Goal: Task Accomplishment & Management: Manage account settings

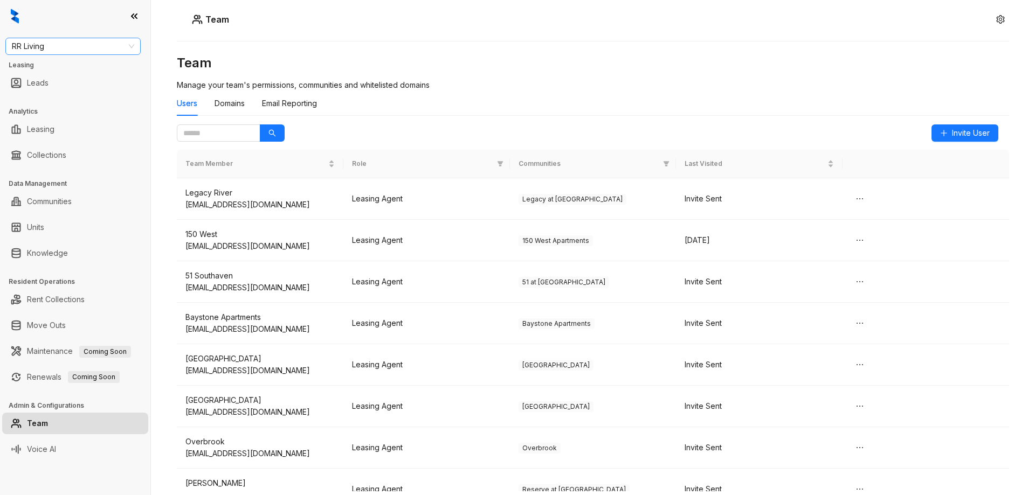
click at [73, 44] on span "RR Living" at bounding box center [73, 46] width 122 height 16
type input "*"
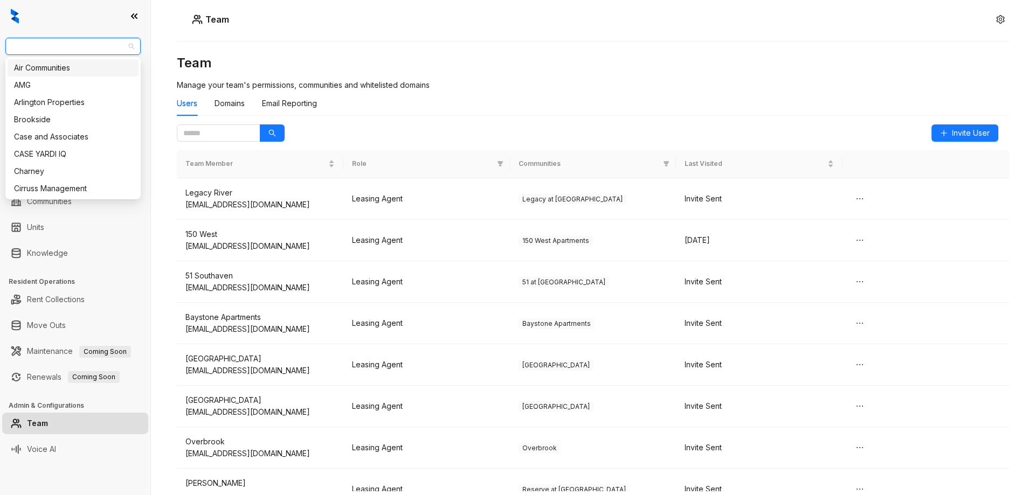
click at [397, 34] on div "Team Team Manage your team's permissions, communities and whitelisted domains U…" at bounding box center [593, 247] width 884 height 495
click at [75, 40] on span "RR Living" at bounding box center [73, 46] width 122 height 16
click at [273, 31] on div "Team Team Manage your team's permissions, communities and whitelisted domains U…" at bounding box center [593, 247] width 884 height 495
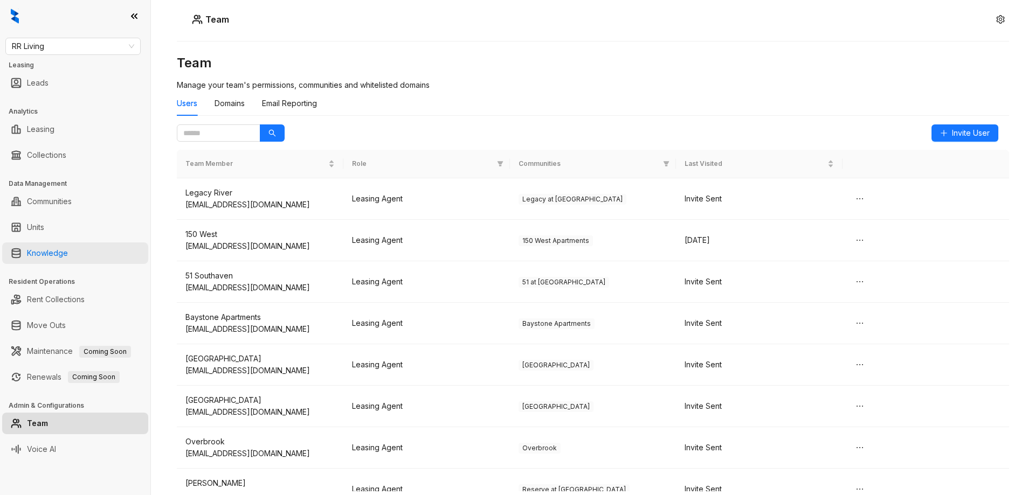
click at [58, 252] on link "Knowledge" at bounding box center [47, 254] width 41 height 22
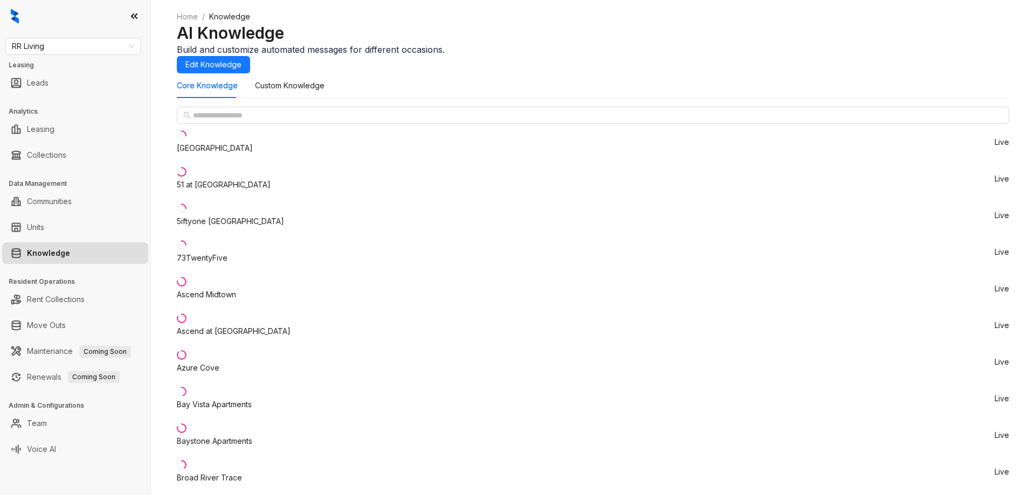
click at [367, 23] on ol "Home / Knowledge" at bounding box center [593, 17] width 832 height 12
click at [241, 59] on span "Edit Knowledge" at bounding box center [213, 65] width 56 height 12
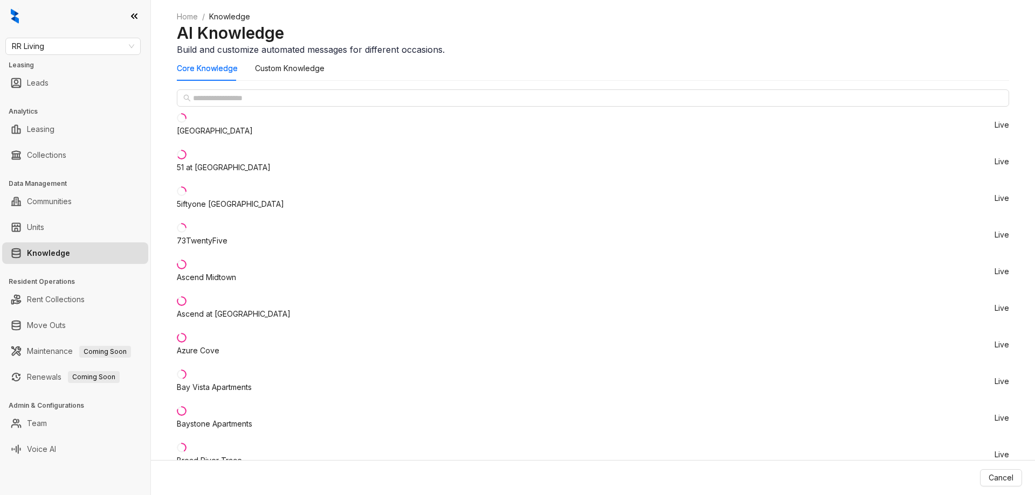
scroll to position [854, 0]
click at [230, 356] on li "Azure Cove Live" at bounding box center [593, 345] width 832 height 37
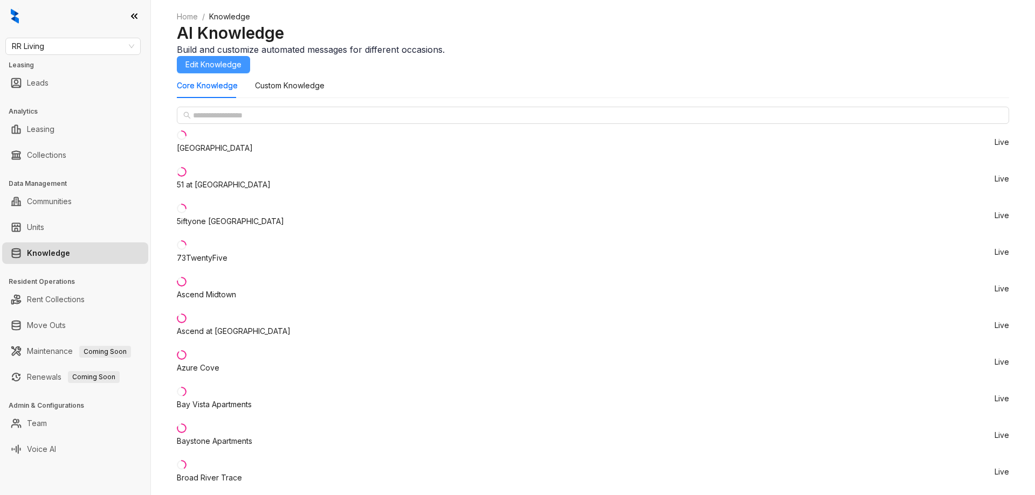
click at [241, 59] on span "Edit Knowledge" at bounding box center [213, 65] width 56 height 12
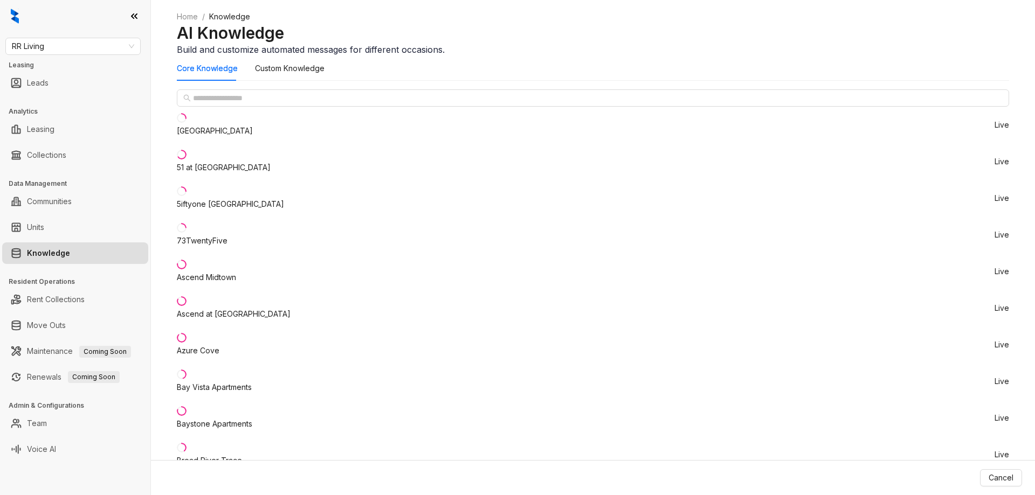
scroll to position [34, 0]
type input "*"
drag, startPoint x: 685, startPoint y: 365, endPoint x: 648, endPoint y: 374, distance: 37.8
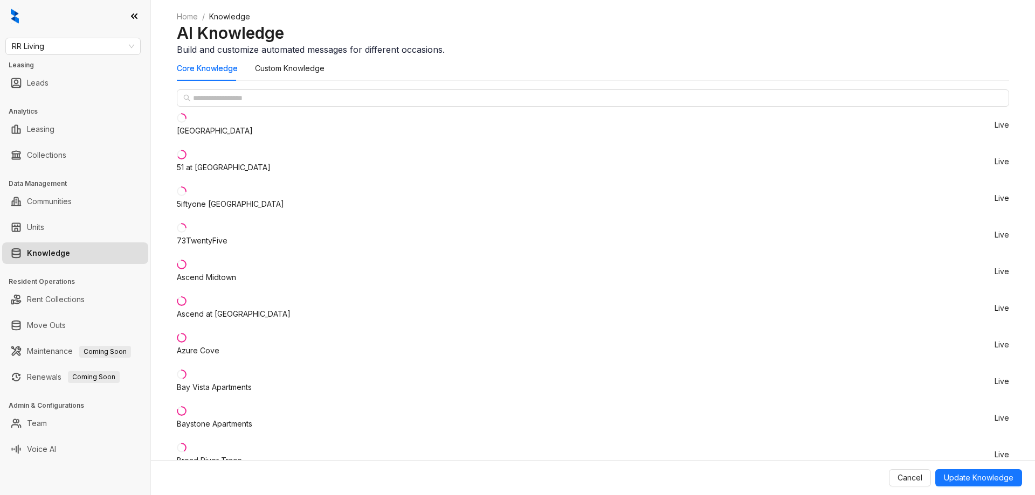
type input "*"
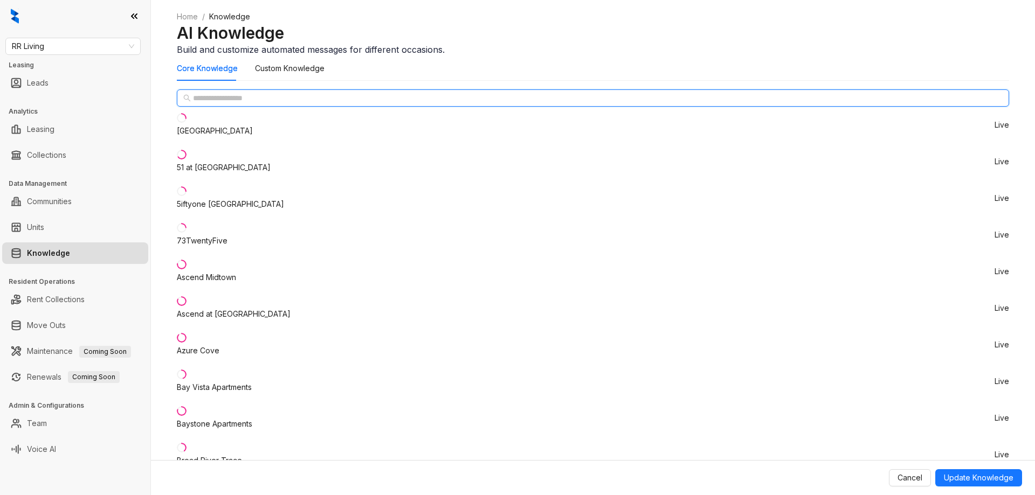
click at [231, 104] on input "text" at bounding box center [593, 98] width 801 height 12
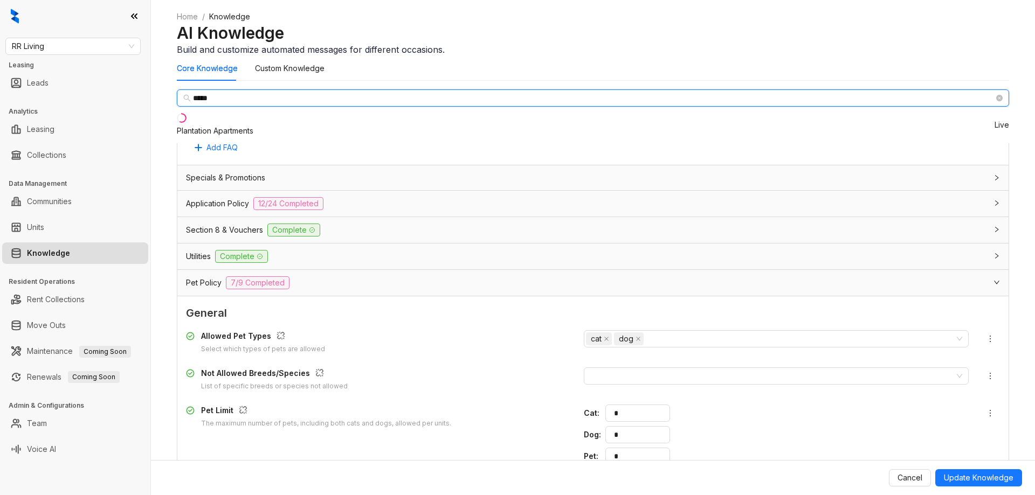
type input "*****"
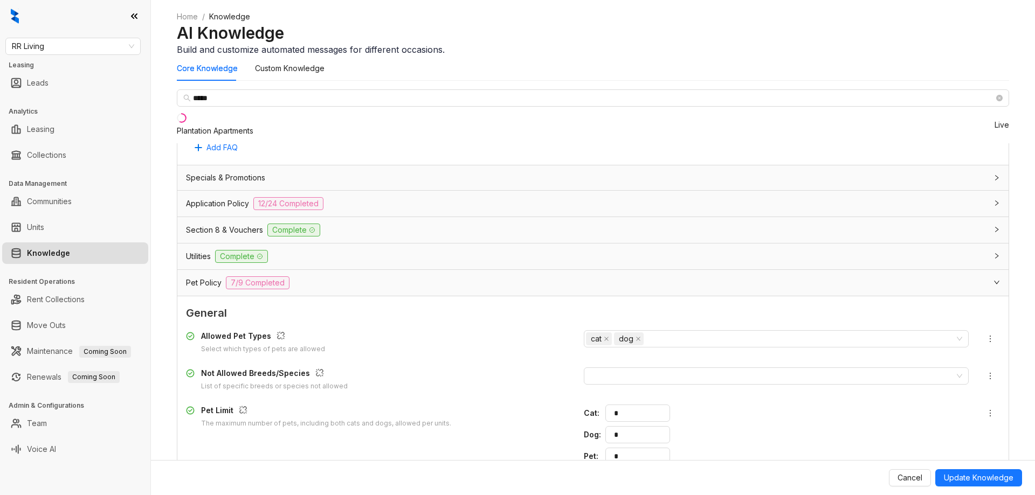
click at [223, 137] on div "Plantation Apartments" at bounding box center [215, 131] width 77 height 12
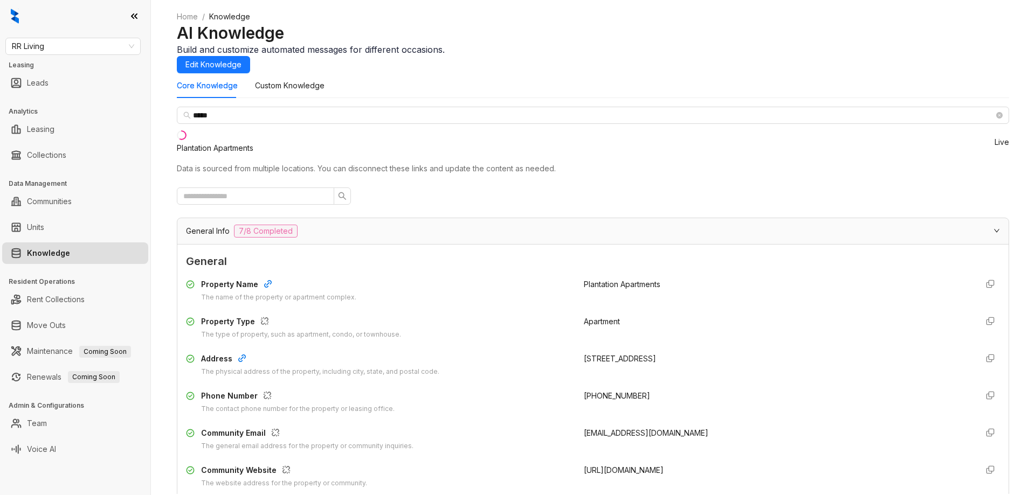
click at [250, 66] on button "Edit Knowledge" at bounding box center [213, 64] width 73 height 17
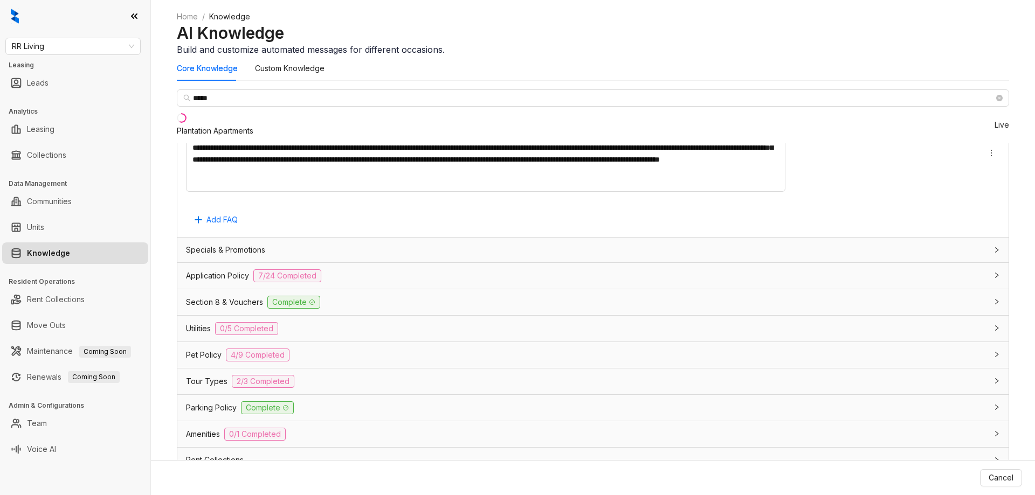
scroll to position [854, 0]
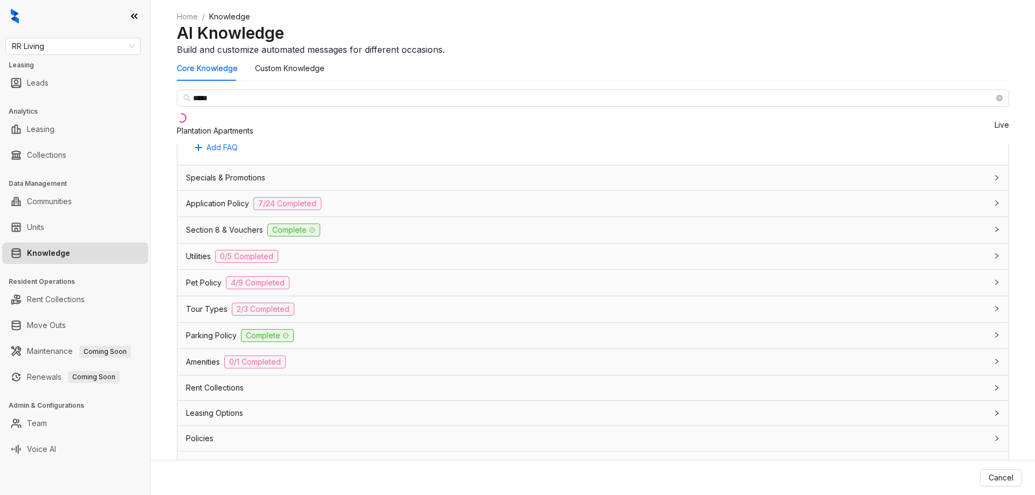
click at [520, 277] on div "Pet Policy 4/9 Completed" at bounding box center [586, 283] width 801 height 13
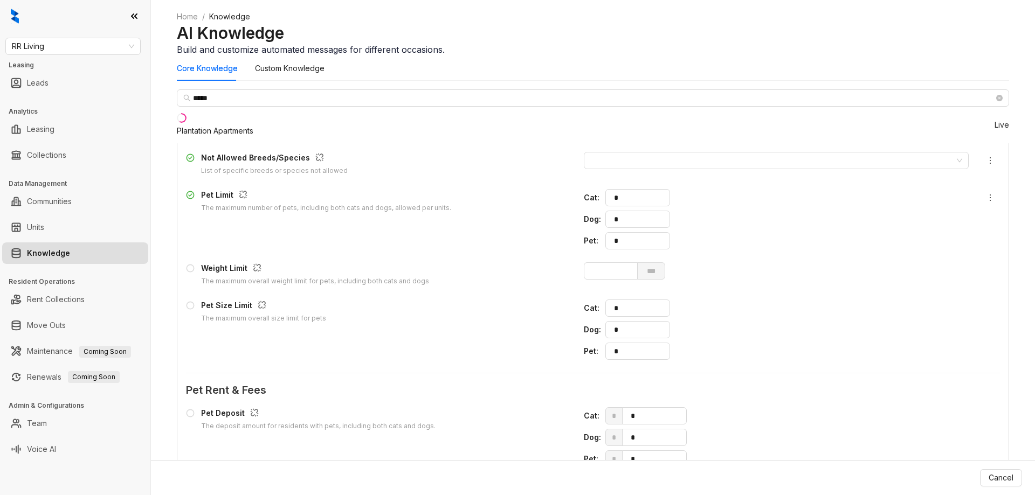
scroll to position [962, 0]
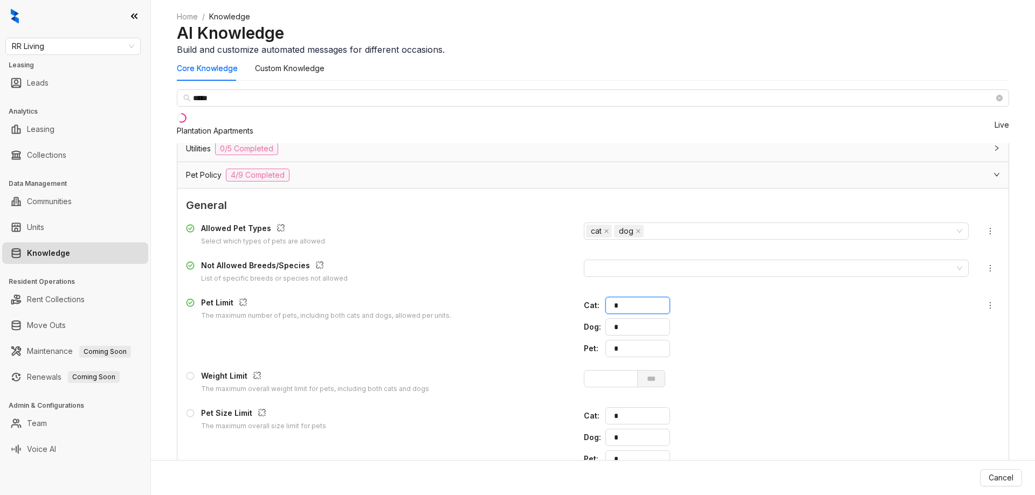
drag, startPoint x: 698, startPoint y: 292, endPoint x: 659, endPoint y: 294, distance: 38.3
click at [646, 297] on div "Pet Limit The maximum number of pets, including both cats and dogs, allowed per…" at bounding box center [593, 327] width 814 height 60
type input "*"
drag, startPoint x: 688, startPoint y: 314, endPoint x: 667, endPoint y: 314, distance: 21.0
click at [664, 319] on div "Dog : *" at bounding box center [776, 327] width 385 height 17
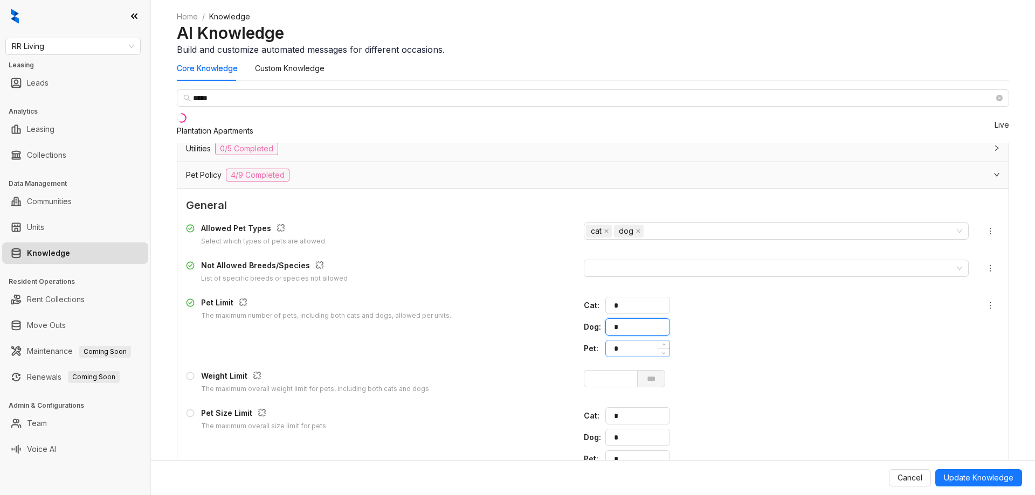
type input "*"
drag, startPoint x: 707, startPoint y: 332, endPoint x: 658, endPoint y: 326, distance: 48.9
click at [658, 326] on div "Pet Limit The maximum number of pets, including both cats and dogs, allowed per…" at bounding box center [593, 327] width 814 height 60
type input "*"
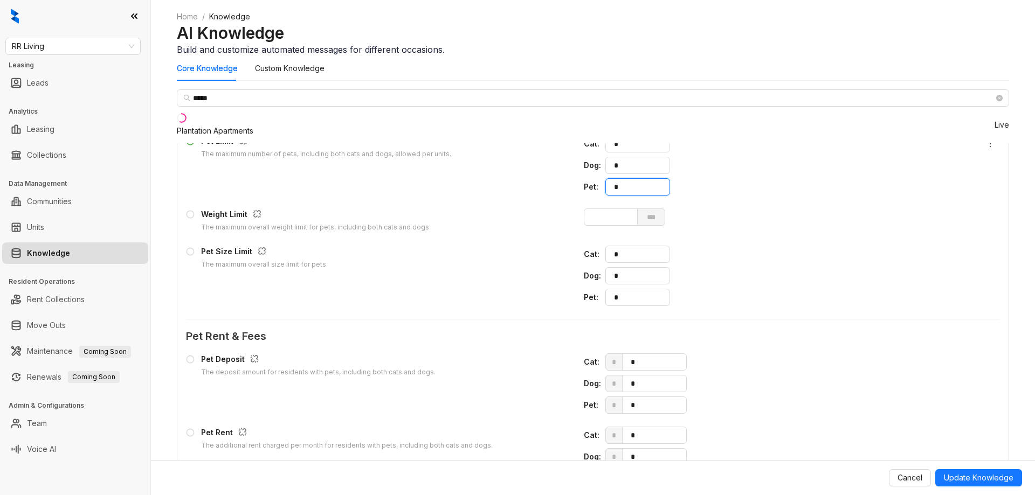
scroll to position [1286, 0]
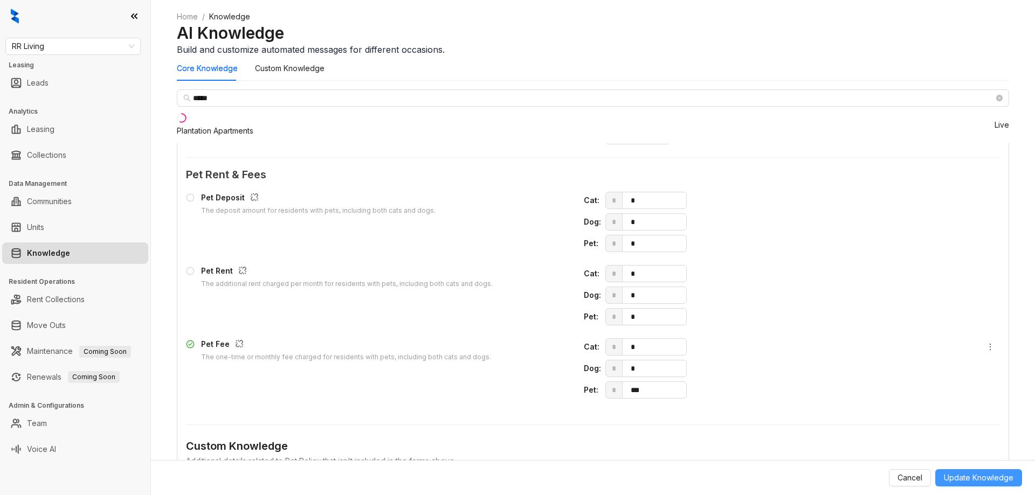
click at [977, 484] on span "Update Knowledge" at bounding box center [979, 478] width 70 height 12
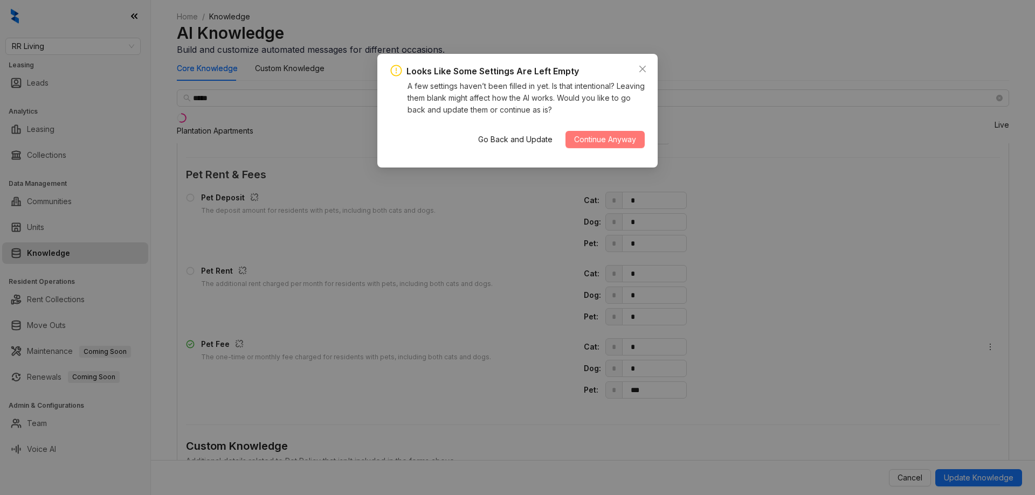
click at [599, 139] on span "Continue Anyway" at bounding box center [605, 140] width 62 height 12
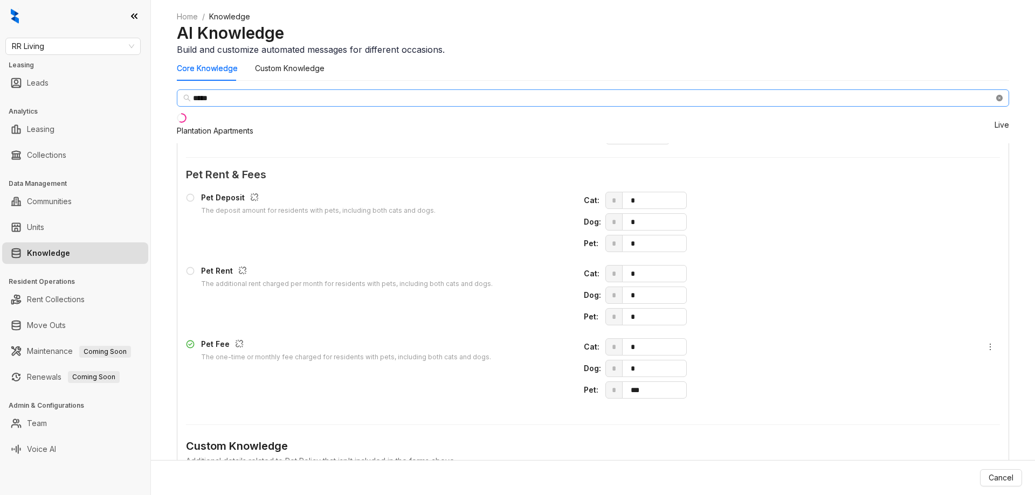
click at [996, 101] on icon "close-circle" at bounding box center [999, 98] width 6 height 6
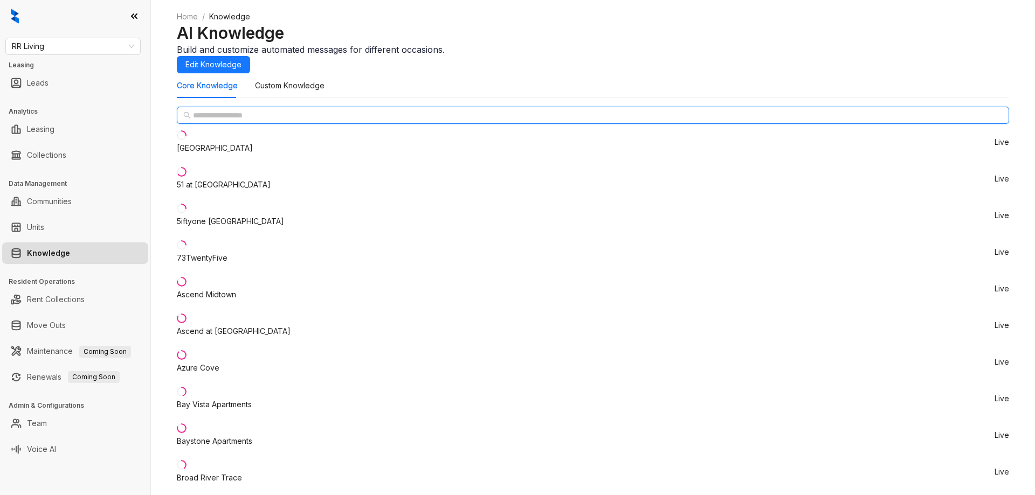
scroll to position [1080, 0]
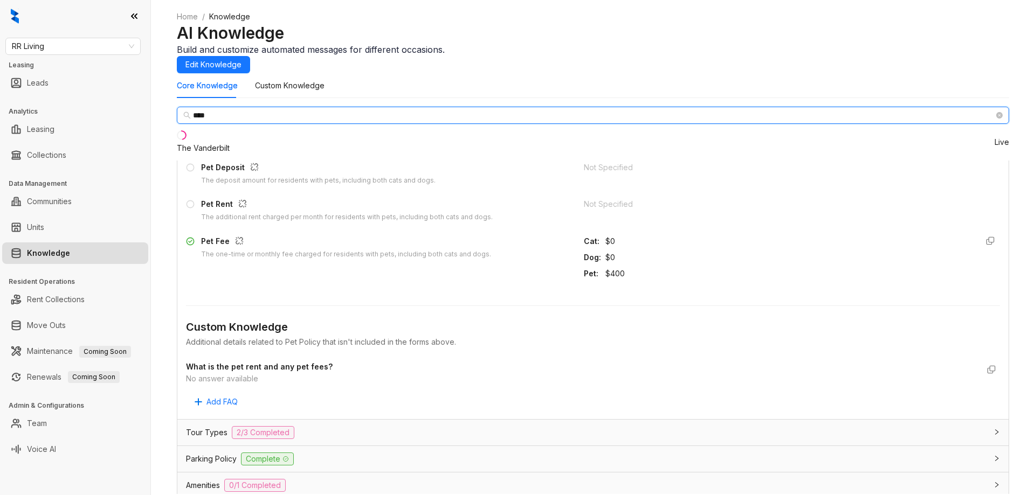
type input "****"
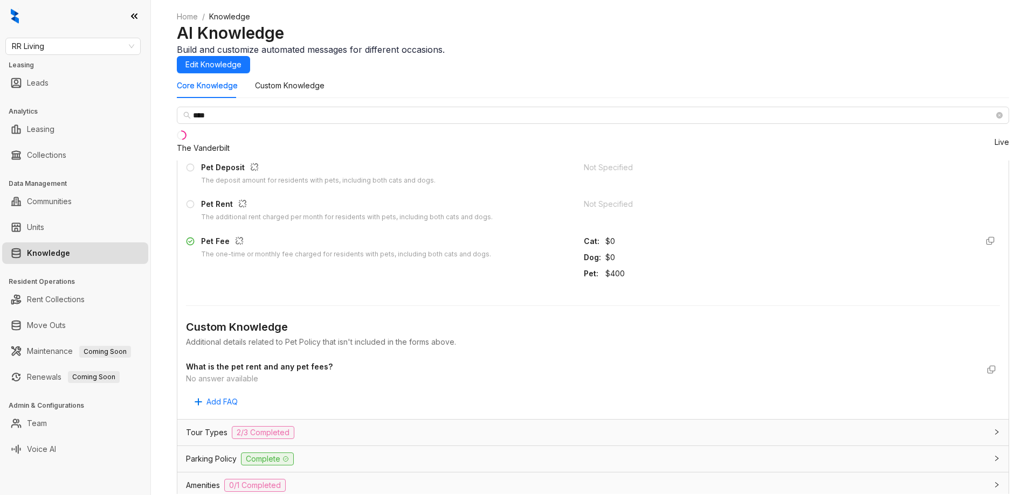
click at [224, 154] on div "The Vanderbilt" at bounding box center [203, 148] width 53 height 12
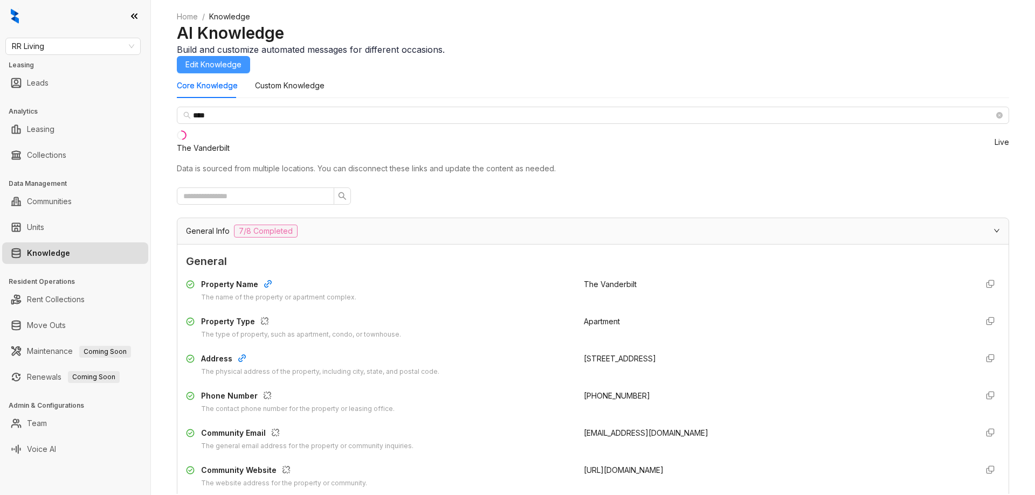
click at [241, 64] on span "Edit Knowledge" at bounding box center [213, 65] width 56 height 12
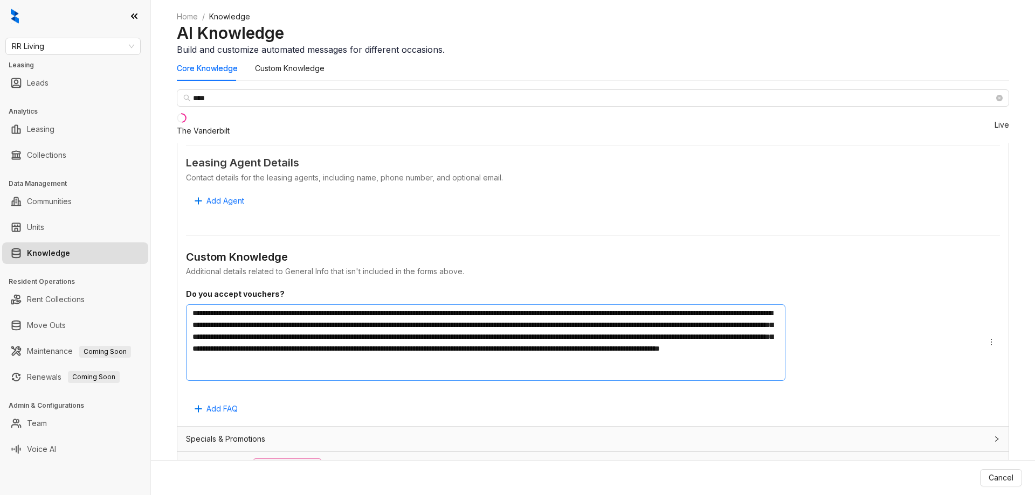
scroll to position [854, 0]
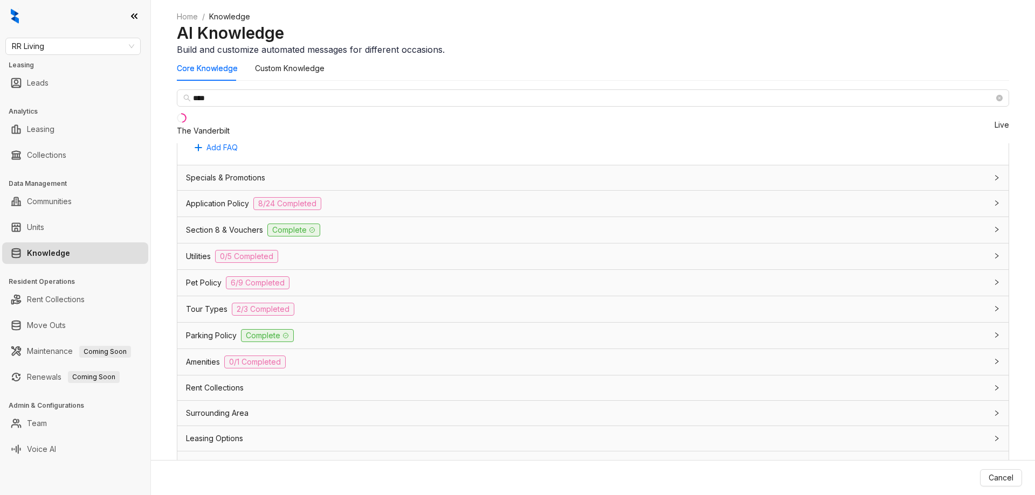
click at [580, 329] on div "Parking Policy Complete" at bounding box center [586, 335] width 801 height 13
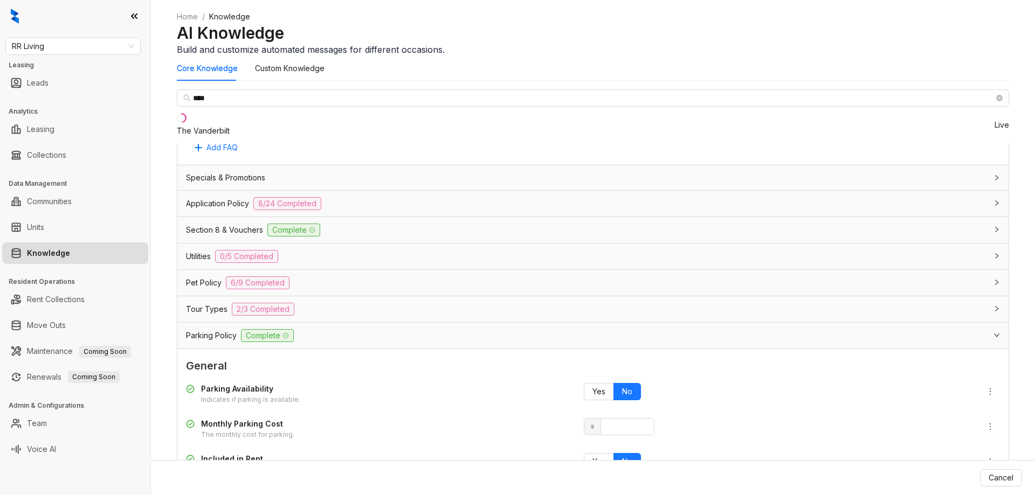
click at [533, 277] on div "Pet Policy 6/9 Completed" at bounding box center [586, 283] width 801 height 13
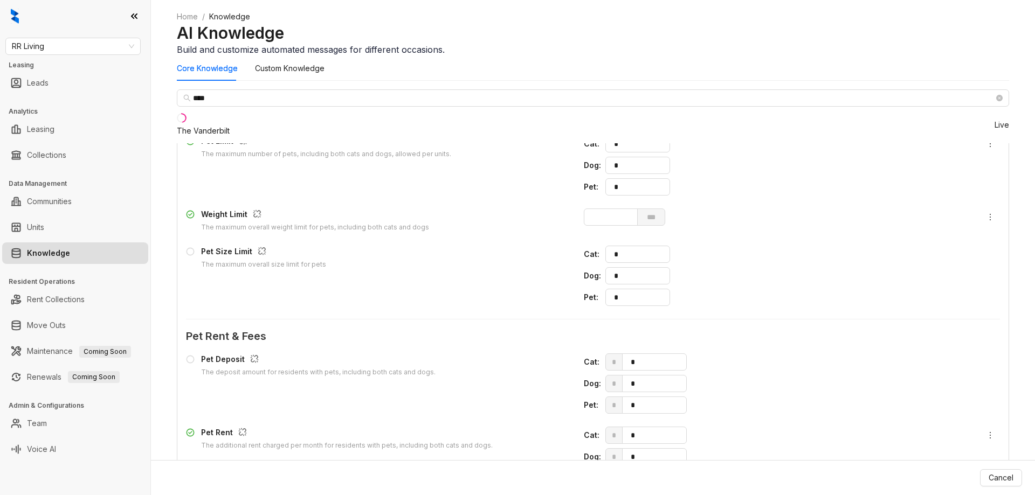
scroll to position [962, 0]
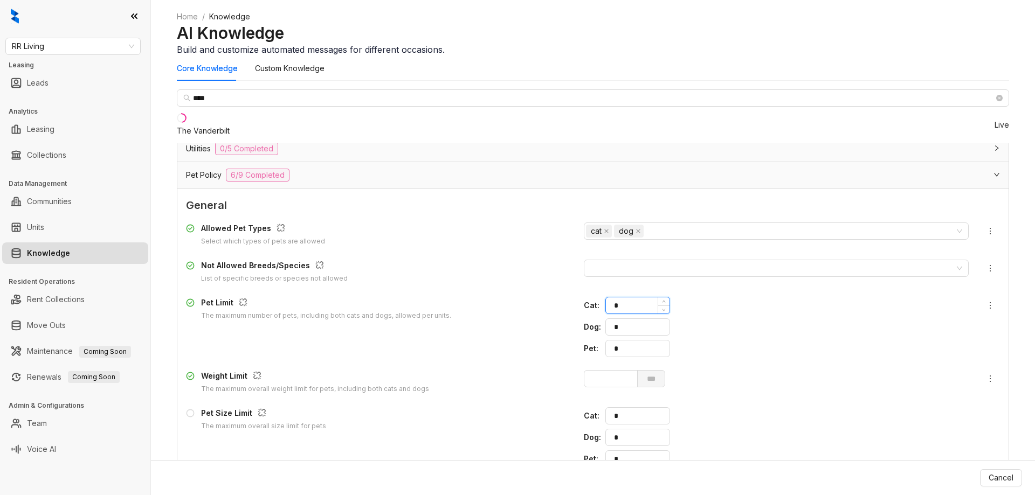
drag, startPoint x: 708, startPoint y: 296, endPoint x: 684, endPoint y: 296, distance: 23.7
click at [670, 298] on input "*" at bounding box center [638, 306] width 61 height 16
type input "*"
drag, startPoint x: 702, startPoint y: 306, endPoint x: 680, endPoint y: 309, distance: 22.8
click at [680, 319] on div "Dog : *" at bounding box center [776, 327] width 385 height 17
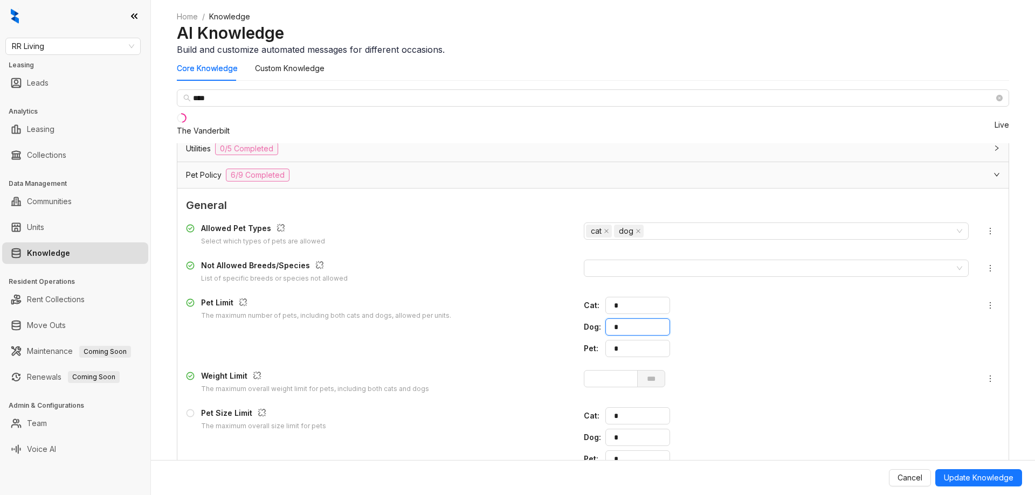
type input "*"
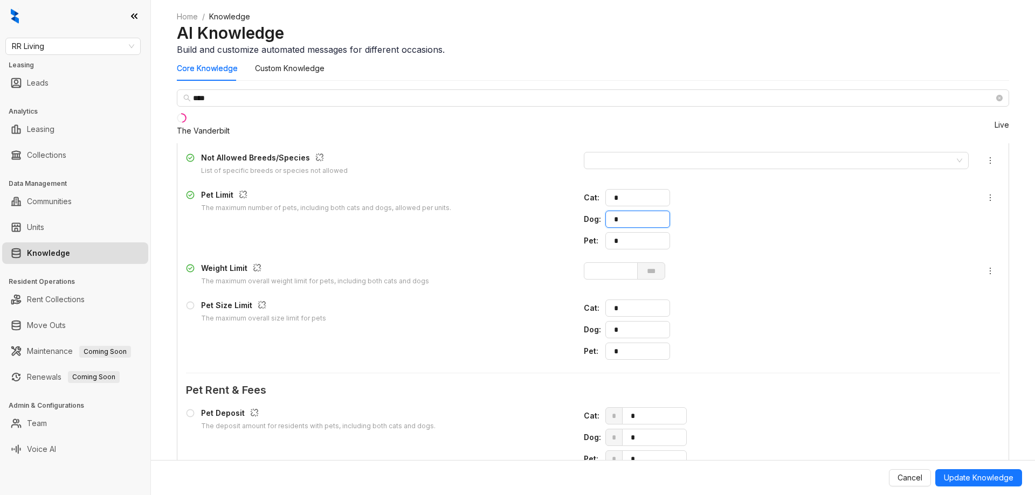
scroll to position [1340, 0]
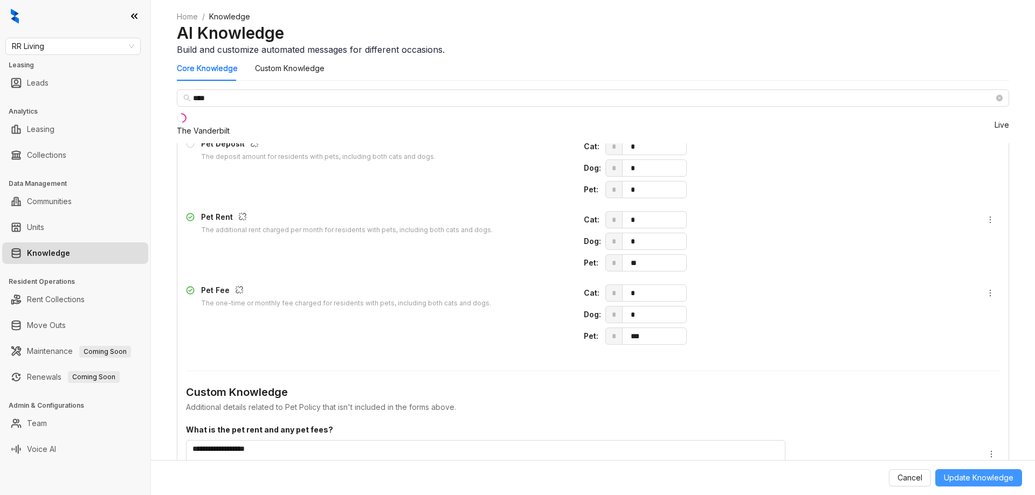
click at [963, 475] on span "Update Knowledge" at bounding box center [979, 478] width 70 height 12
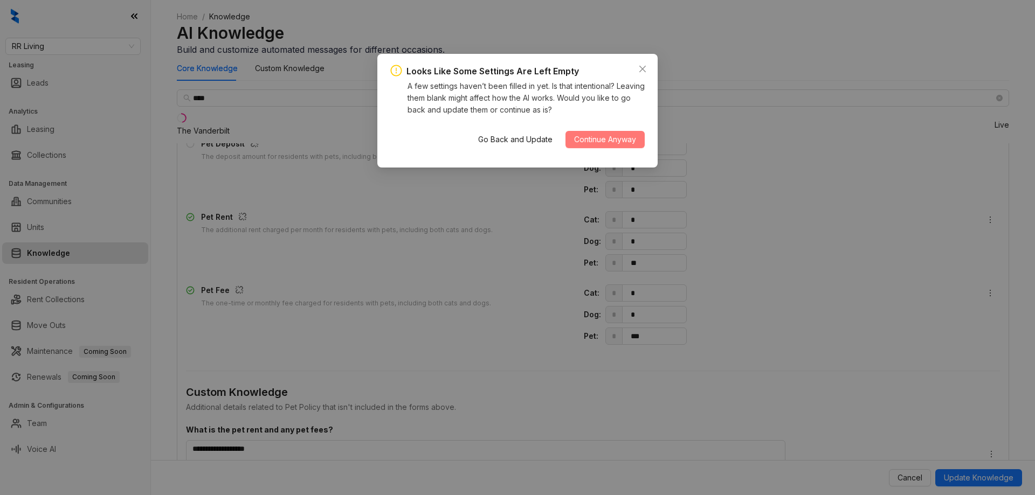
click at [603, 147] on button "Continue Anyway" at bounding box center [604, 139] width 79 height 17
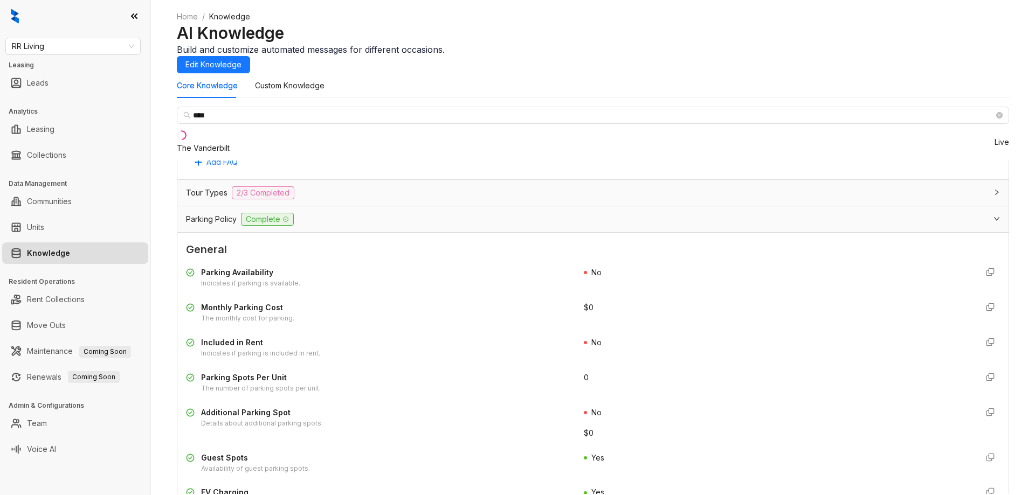
scroll to position [1098, 0]
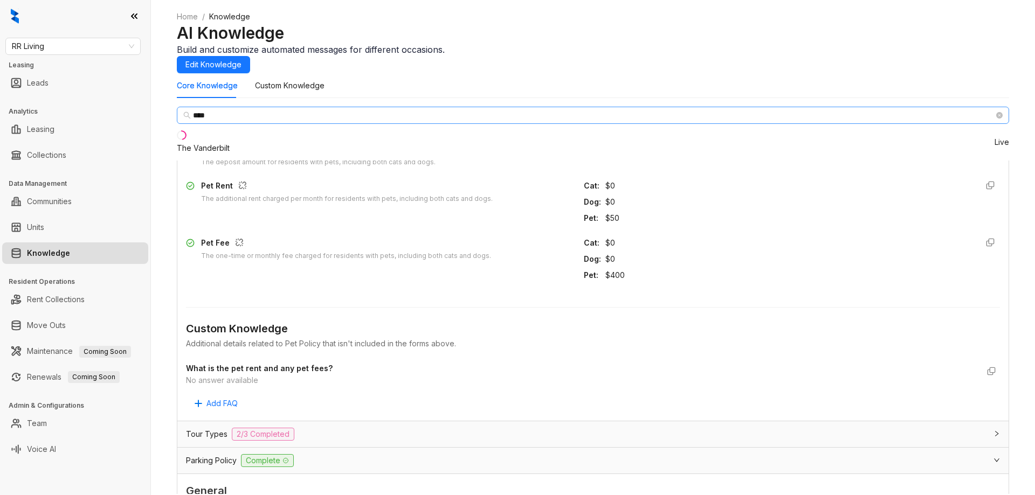
click at [301, 124] on span "****" at bounding box center [593, 115] width 832 height 17
click at [996, 119] on icon "close-circle" at bounding box center [999, 115] width 6 height 6
click at [250, 124] on span at bounding box center [593, 115] width 832 height 17
type input "******"
click at [251, 154] on div "[GEOGRAPHIC_DATA]" at bounding box center [215, 148] width 76 height 12
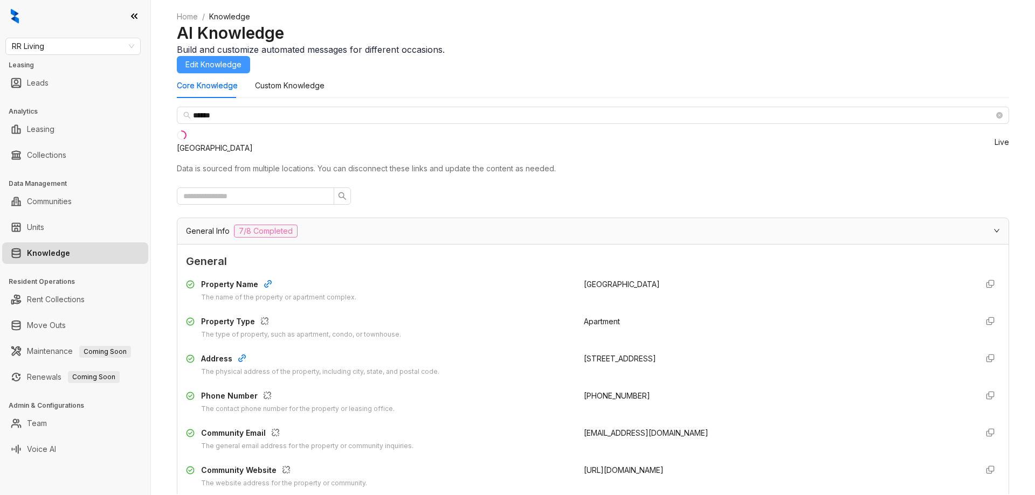
click at [250, 67] on button "Edit Knowledge" at bounding box center [213, 64] width 73 height 17
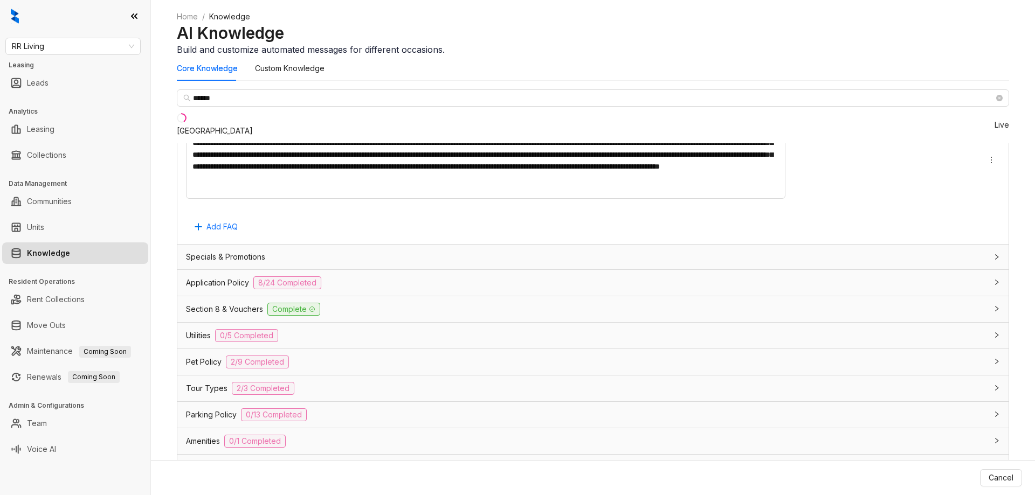
scroll to position [854, 0]
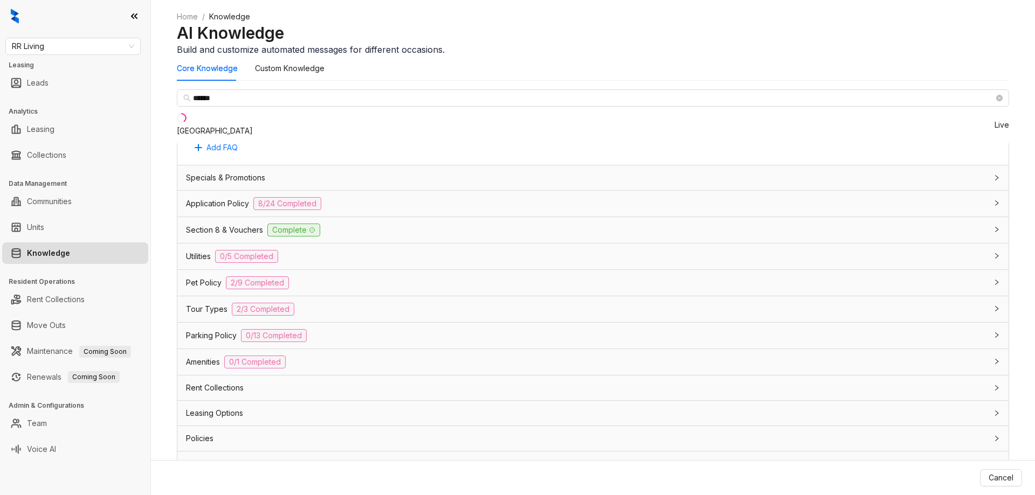
click at [504, 277] on div "Pet Policy 2/9 Completed" at bounding box center [586, 283] width 801 height 13
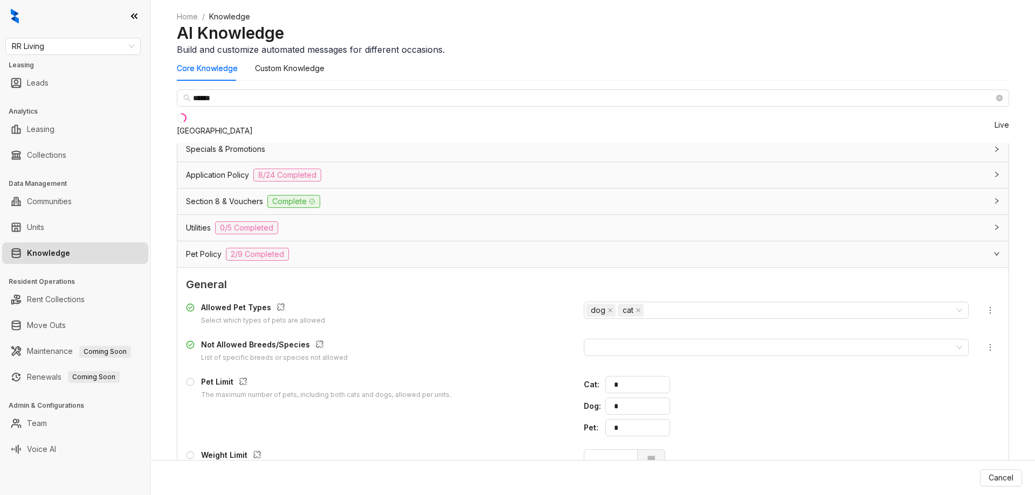
scroll to position [908, 0]
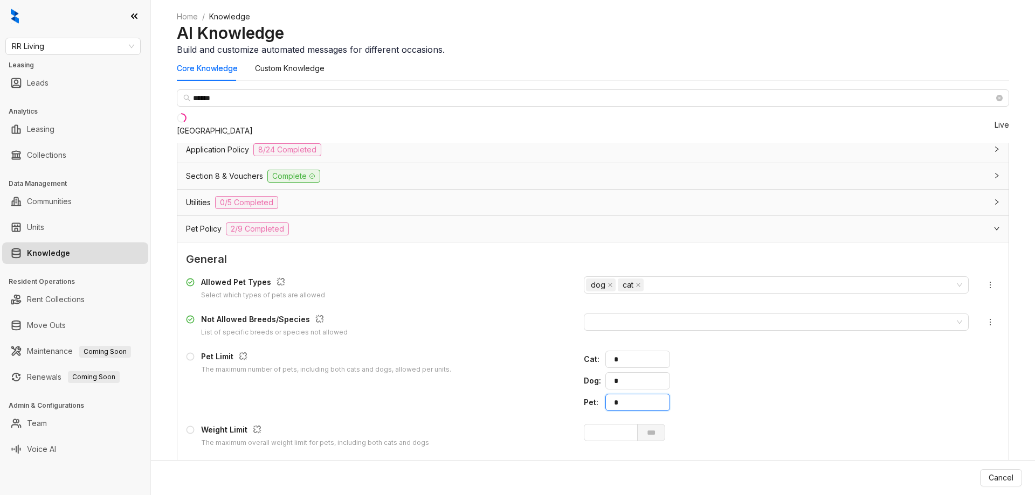
drag, startPoint x: 696, startPoint y: 389, endPoint x: 666, endPoint y: 385, distance: 31.0
click at [666, 394] on div "Pet : *" at bounding box center [776, 402] width 385 height 17
type input "*"
drag, startPoint x: 707, startPoint y: 365, endPoint x: 660, endPoint y: 361, distance: 47.0
click at [660, 372] on div "Dog : *" at bounding box center [776, 380] width 385 height 17
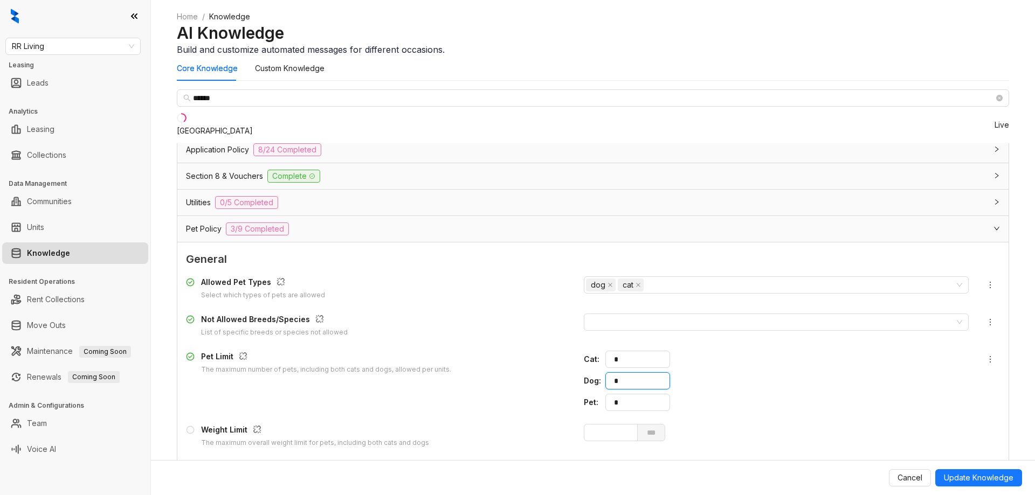
type input "*"
click at [698, 315] on div at bounding box center [770, 322] width 369 height 15
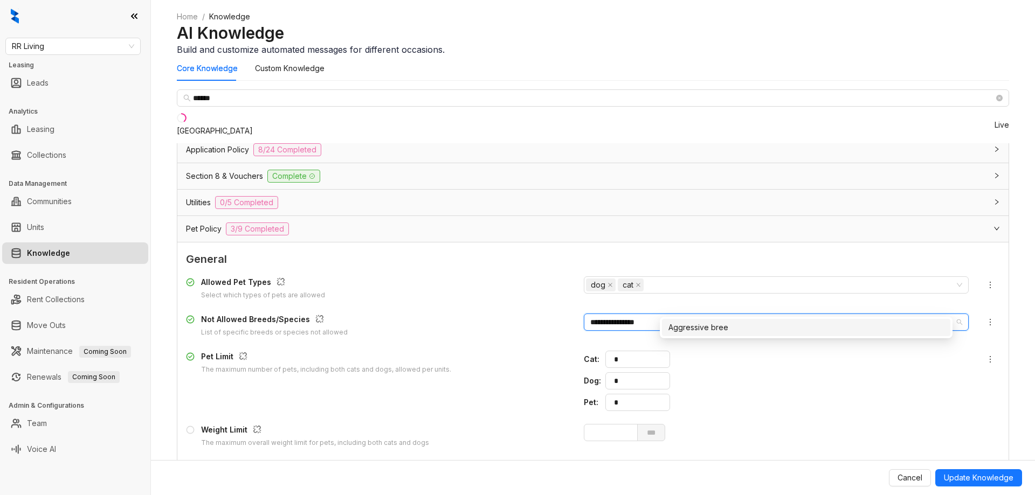
type input "**********"
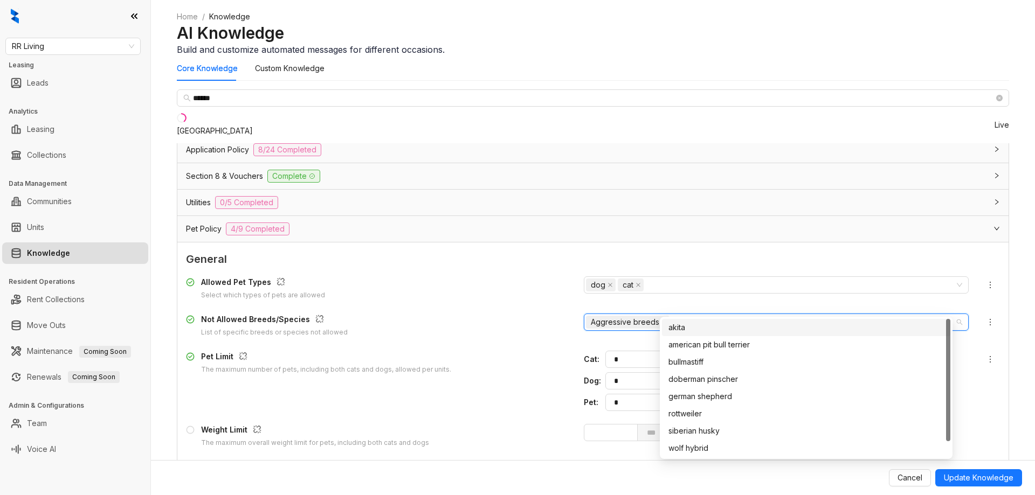
click at [629, 330] on div "Allowed Pet Types Select which types of pets are allowed dog cat Not Allowed Br…" at bounding box center [593, 399] width 814 height 254
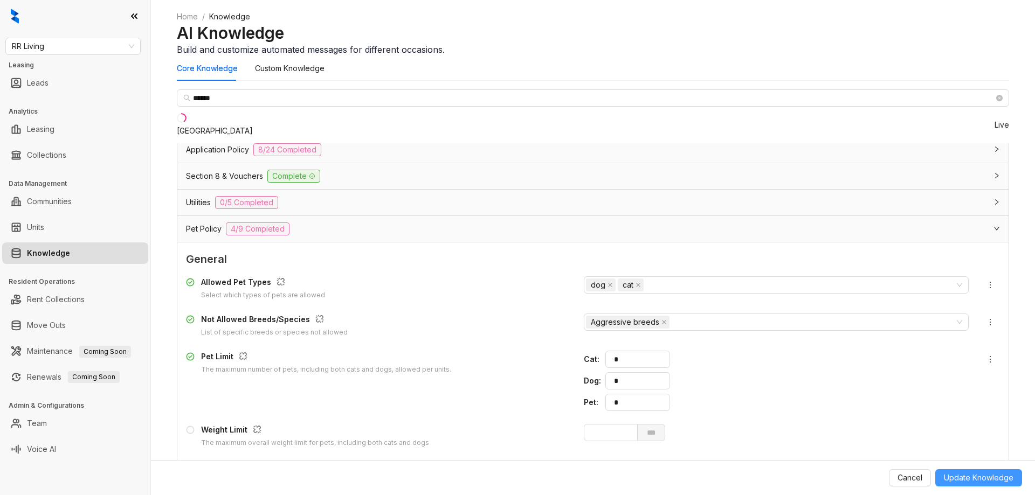
click at [983, 475] on span "Update Knowledge" at bounding box center [979, 478] width 70 height 12
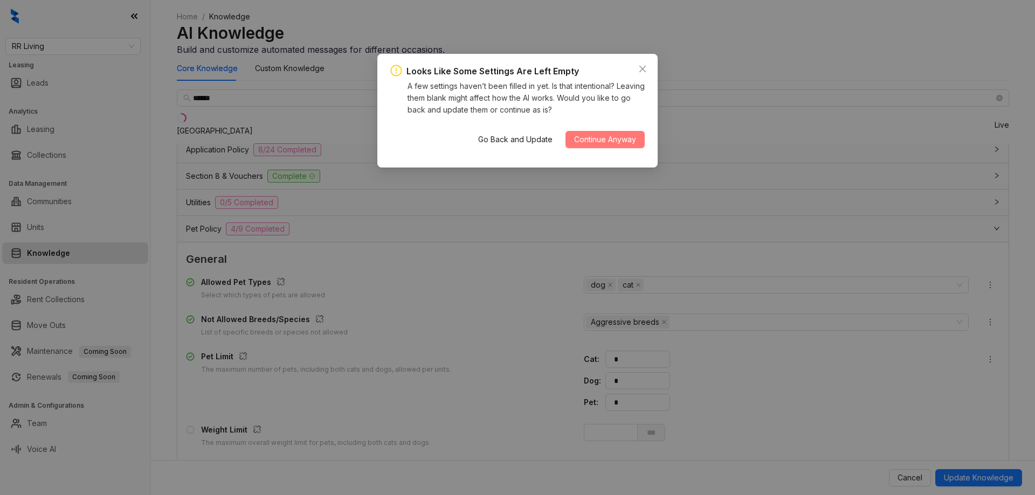
click at [606, 141] on span "Continue Anyway" at bounding box center [605, 140] width 62 height 12
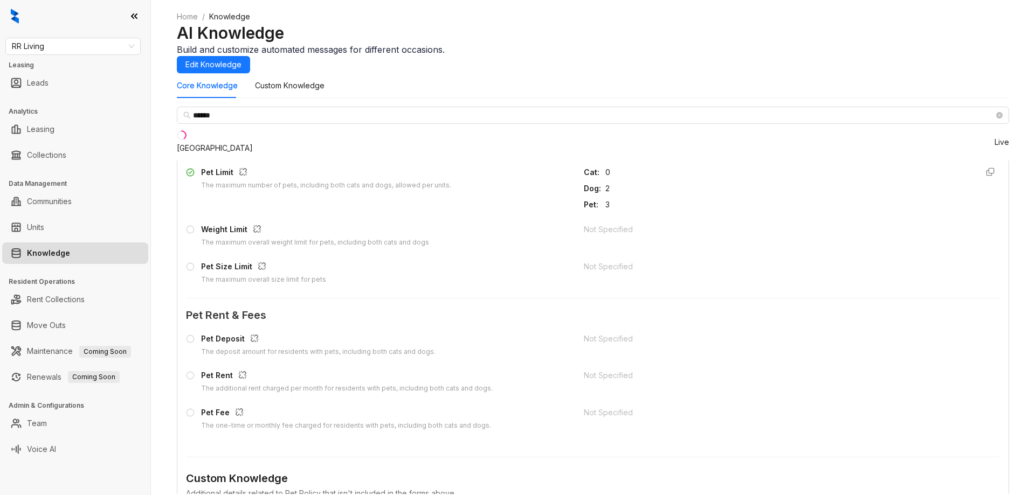
scroll to position [719, 0]
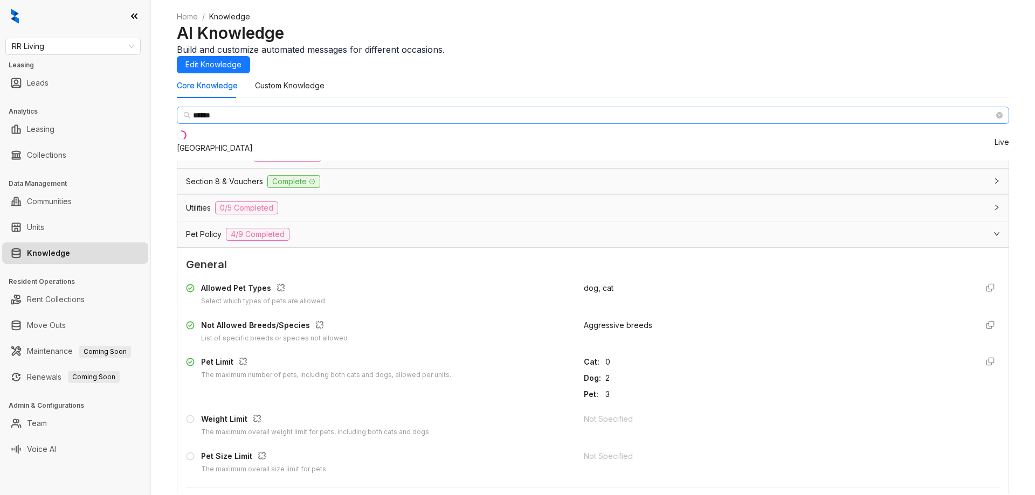
click at [996, 119] on icon "close-circle" at bounding box center [999, 115] width 6 height 6
click at [261, 121] on input "text" at bounding box center [593, 115] width 801 height 12
type input "******"
click at [263, 161] on li "Summer Trace at [GEOGRAPHIC_DATA] Live" at bounding box center [593, 142] width 832 height 37
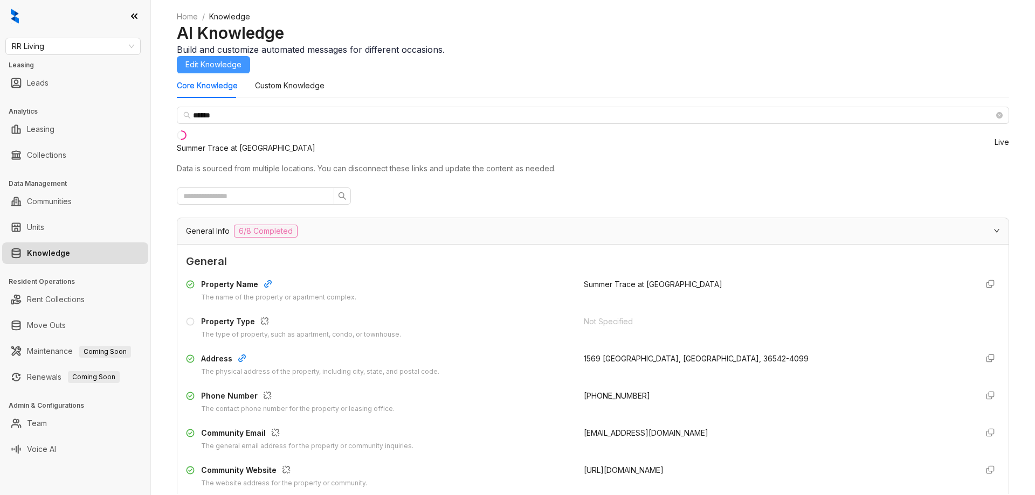
click at [241, 60] on span "Edit Knowledge" at bounding box center [213, 65] width 56 height 12
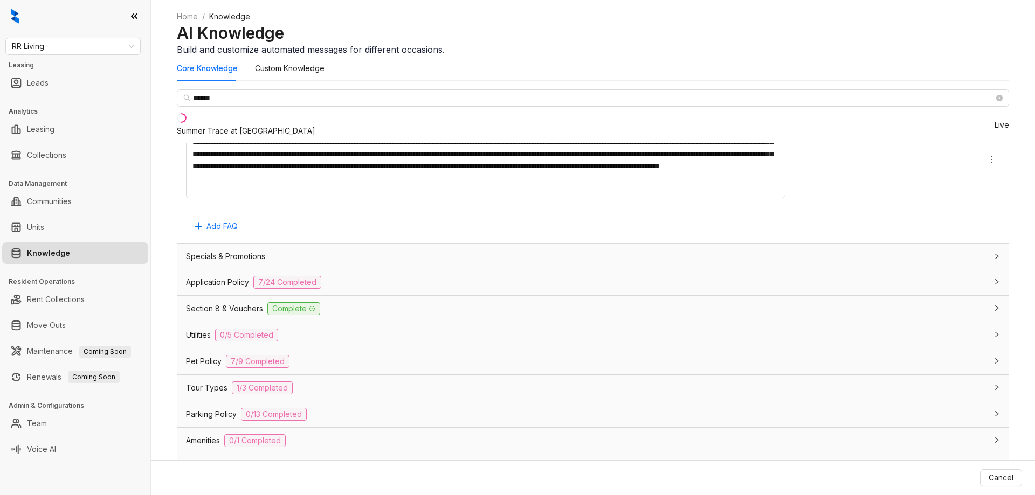
scroll to position [854, 0]
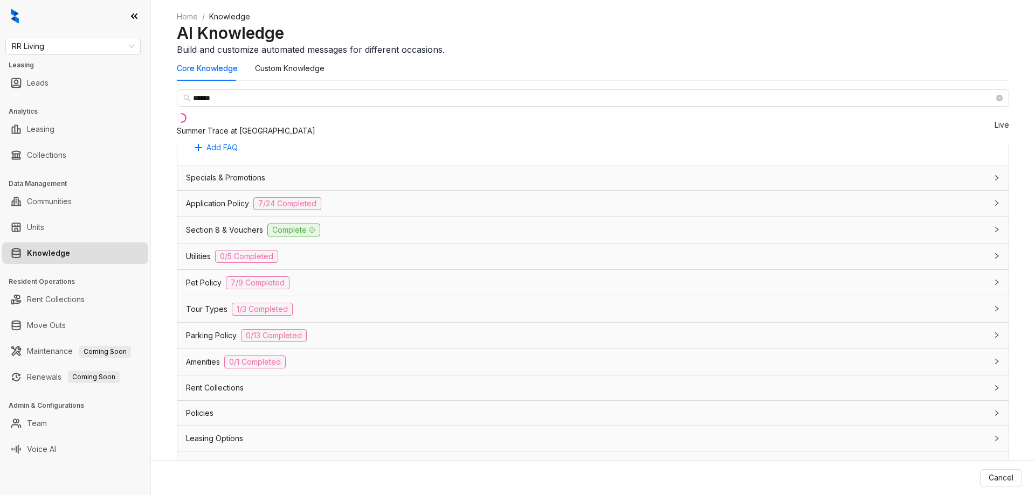
click at [595, 277] on div "Pet Policy 7/9 Completed" at bounding box center [586, 283] width 801 height 13
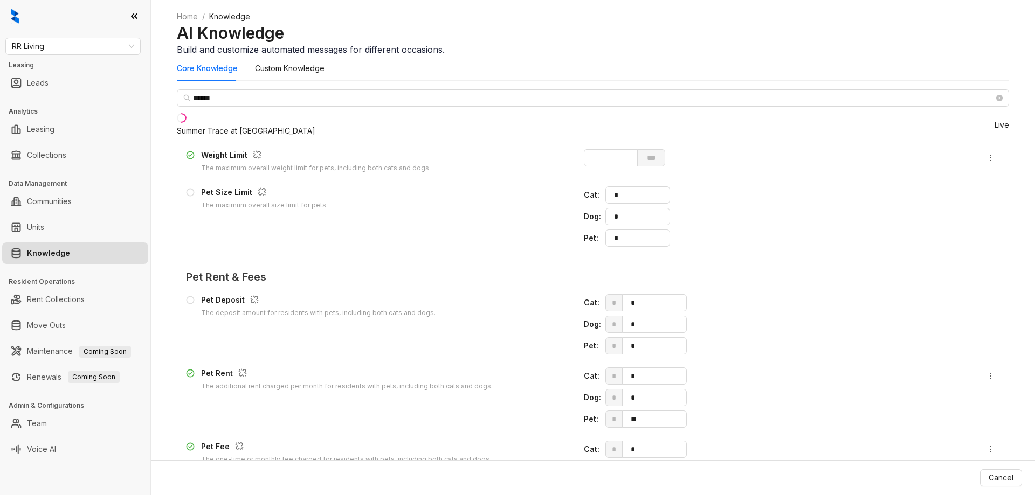
scroll to position [1124, 0]
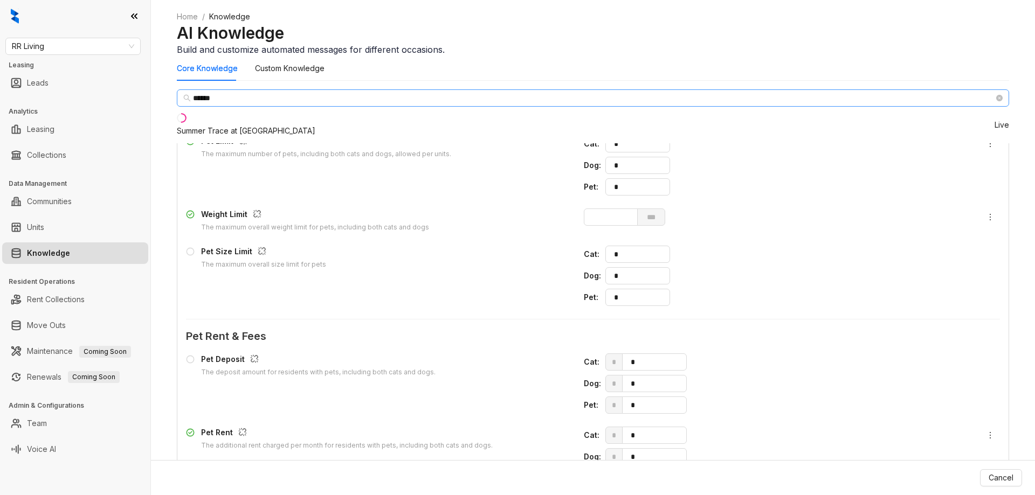
click at [996, 104] on span at bounding box center [999, 98] width 6 height 12
click at [996, 101] on icon "close-circle" at bounding box center [999, 98] width 6 height 6
type input "****"
click at [239, 143] on li "Carriage House Live" at bounding box center [593, 125] width 832 height 37
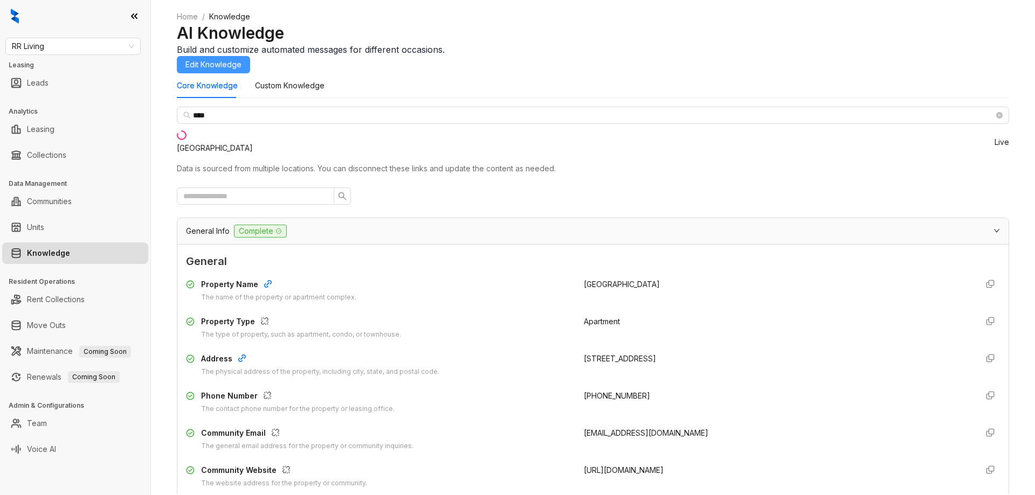
click at [250, 56] on button "Edit Knowledge" at bounding box center [213, 64] width 73 height 17
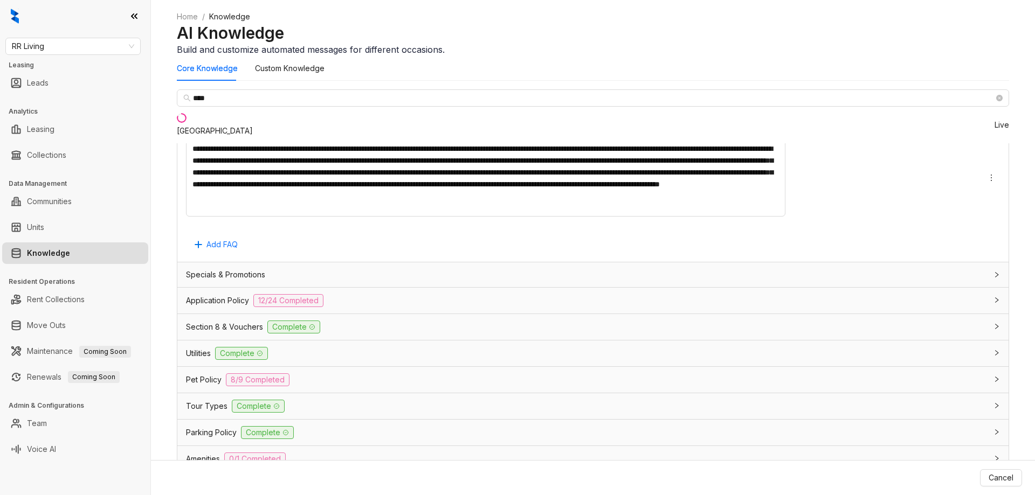
scroll to position [909, 0]
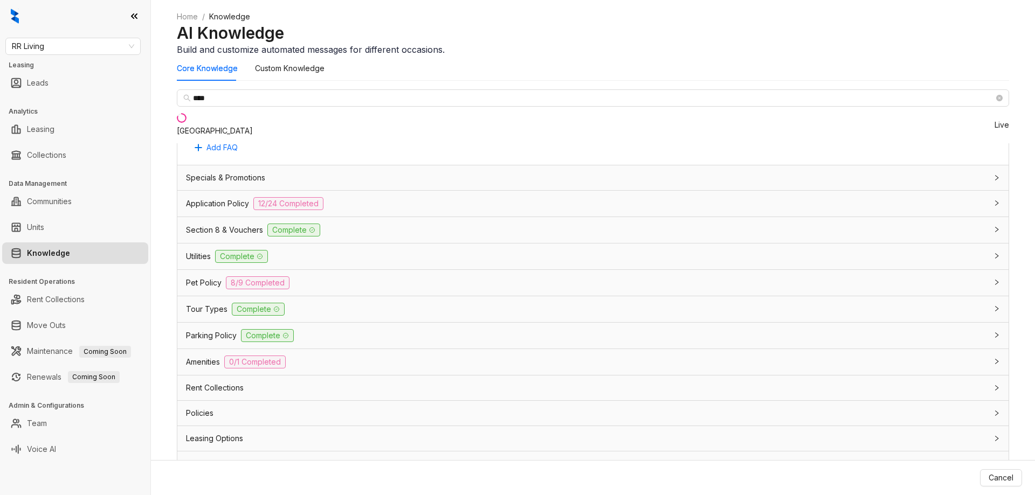
click at [491, 277] on div "Pet Policy 8/9 Completed" at bounding box center [592, 283] width 831 height 26
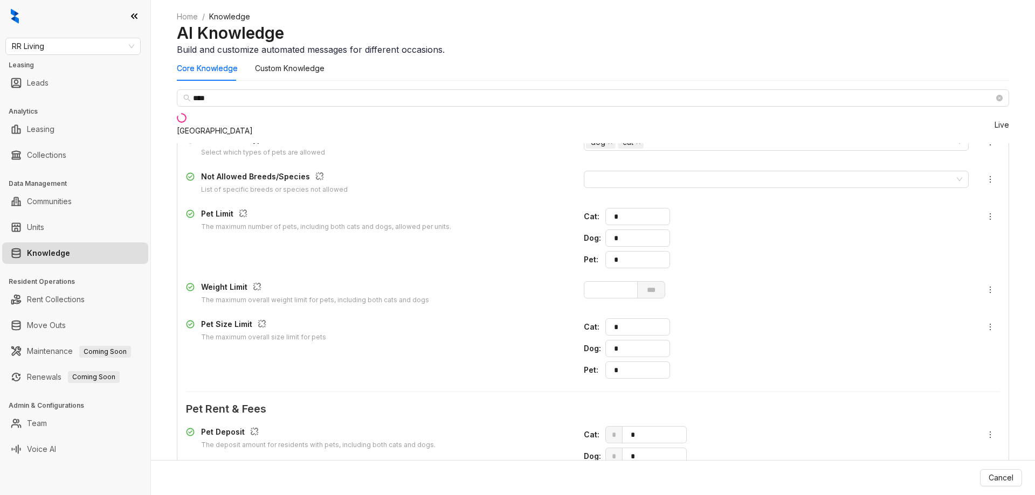
scroll to position [1179, 0]
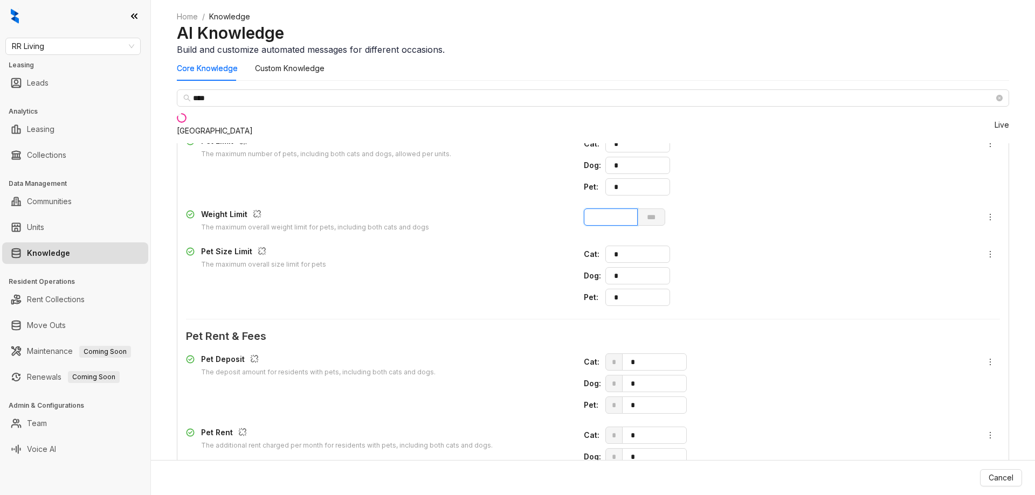
drag, startPoint x: 672, startPoint y: 203, endPoint x: 589, endPoint y: 217, distance: 83.7
click at [590, 212] on div "Weight Limit The maximum overall weight limit for pets, including both cats and…" at bounding box center [593, 221] width 814 height 24
type input "*"
click at [571, 251] on div "Pet Size Limit The maximum overall size limit for pets" at bounding box center [378, 258] width 385 height 24
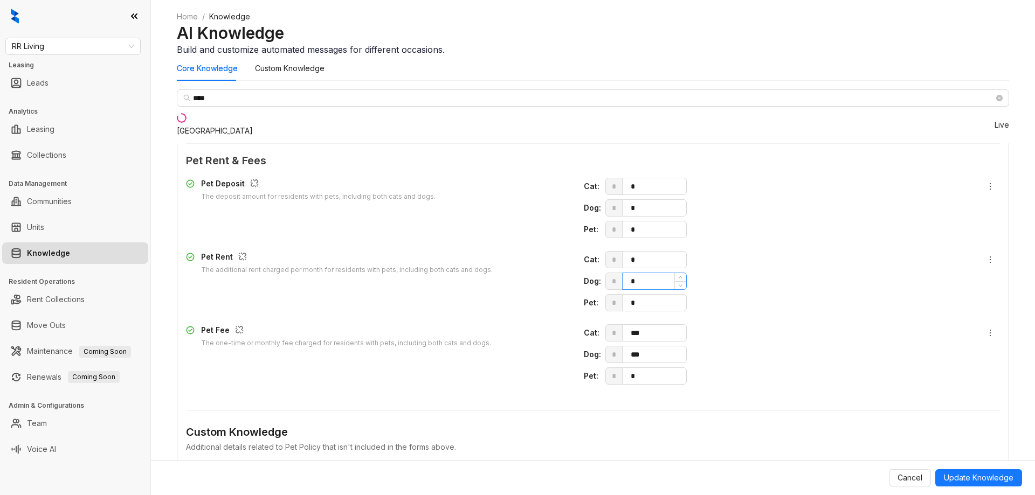
scroll to position [1448, 0]
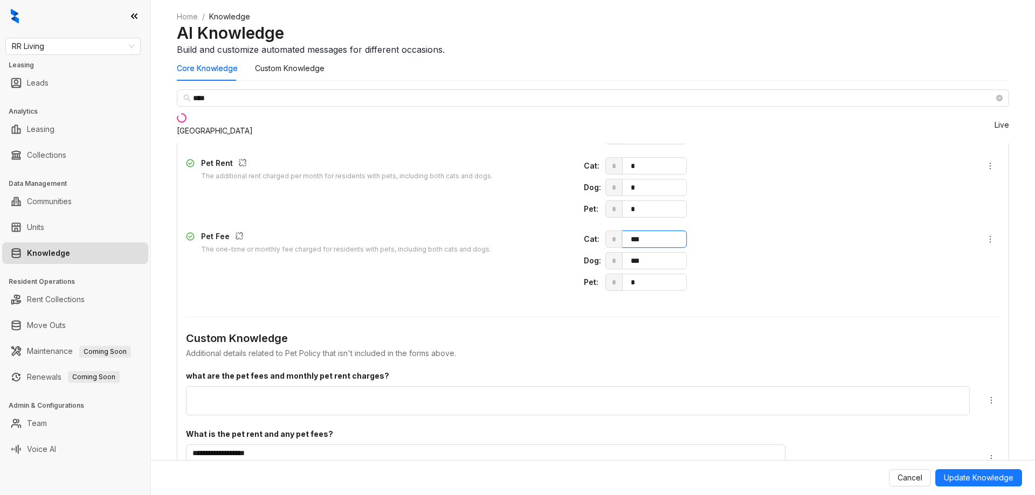
click at [681, 231] on span "* ***" at bounding box center [786, 239] width 363 height 17
type input "*"
click at [684, 252] on span "* ***" at bounding box center [786, 260] width 363 height 17
type input "*"
click at [686, 274] on input "*" at bounding box center [655, 282] width 61 height 16
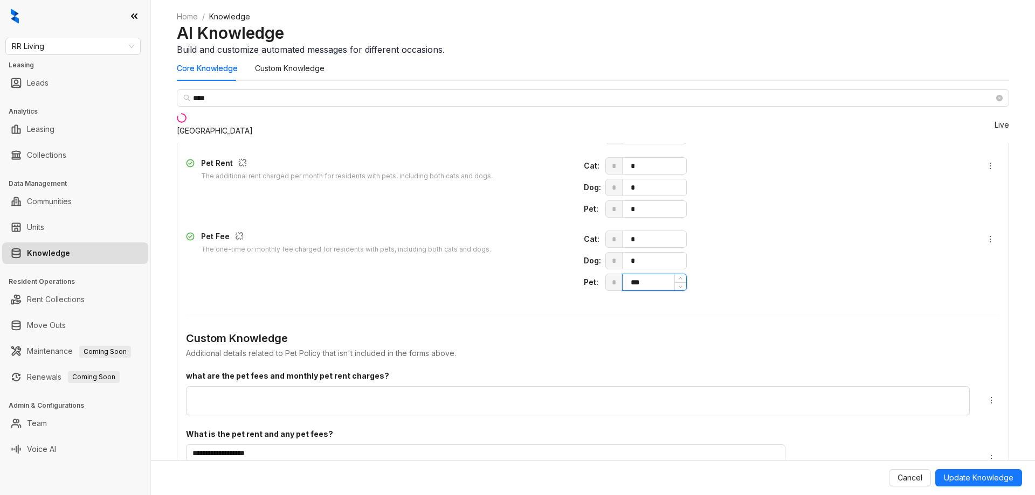
type input "***"
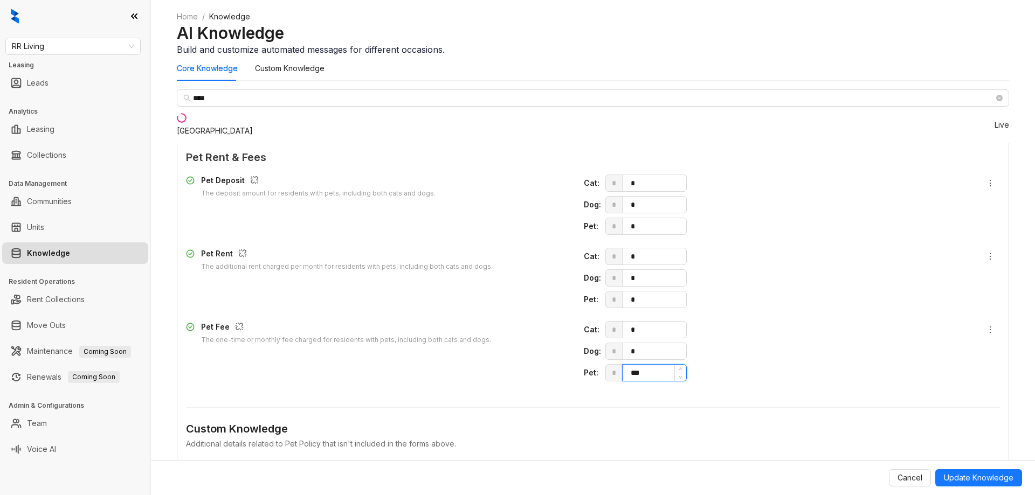
scroll to position [1233, 0]
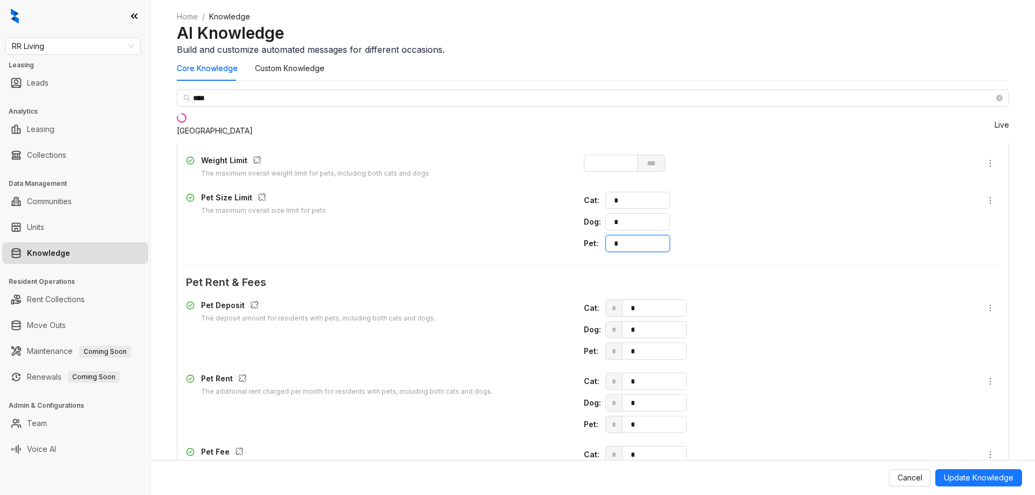
drag, startPoint x: 712, startPoint y: 228, endPoint x: 666, endPoint y: 230, distance: 45.3
click at [666, 235] on div "Pet : *" at bounding box center [776, 243] width 385 height 17
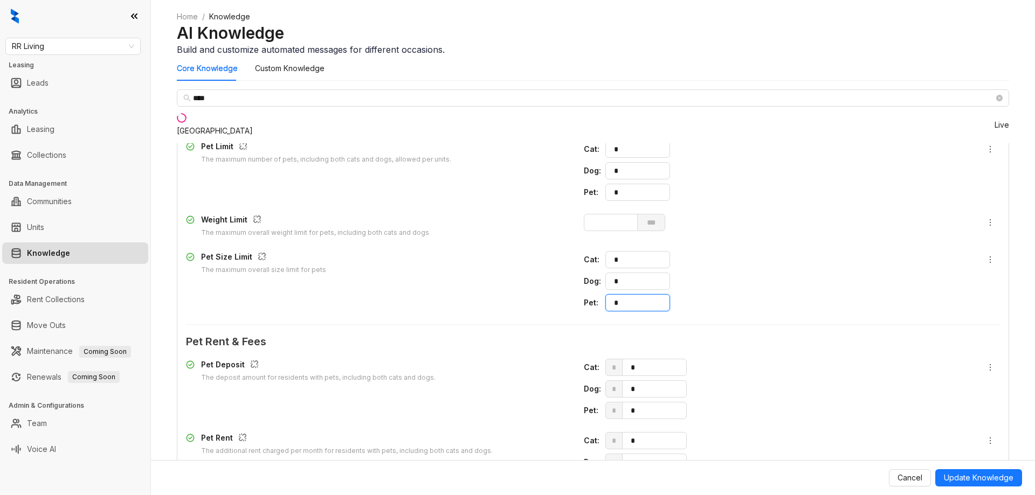
scroll to position [1125, 0]
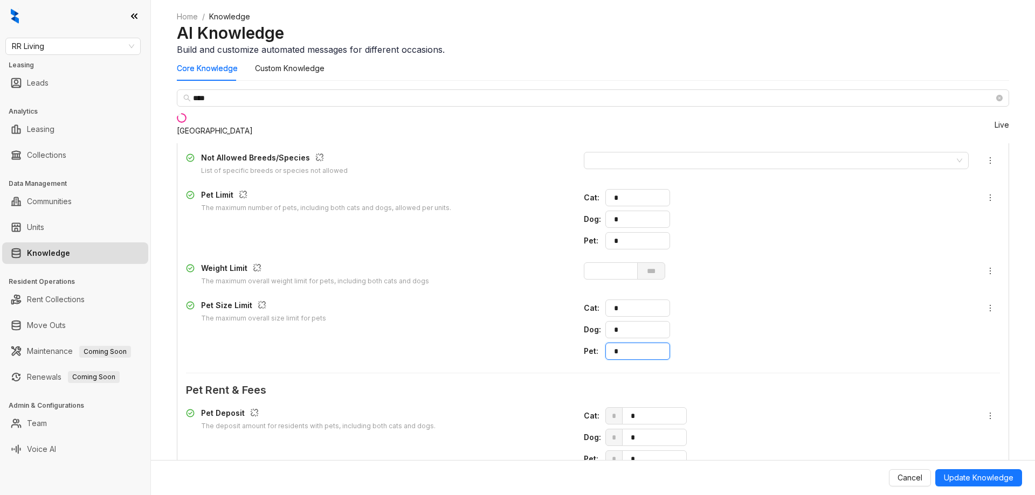
drag, startPoint x: 705, startPoint y: 330, endPoint x: 641, endPoint y: 324, distance: 63.3
click at [644, 325] on div "Pet Size Limit The maximum overall size limit for pets Cat : * Dog : * Pet : *" at bounding box center [593, 330] width 814 height 60
type input "*"
click at [571, 317] on div "Pet Size Limit The maximum overall size limit for pets" at bounding box center [378, 330] width 385 height 60
drag, startPoint x: 687, startPoint y: 222, endPoint x: 663, endPoint y: 223, distance: 24.8
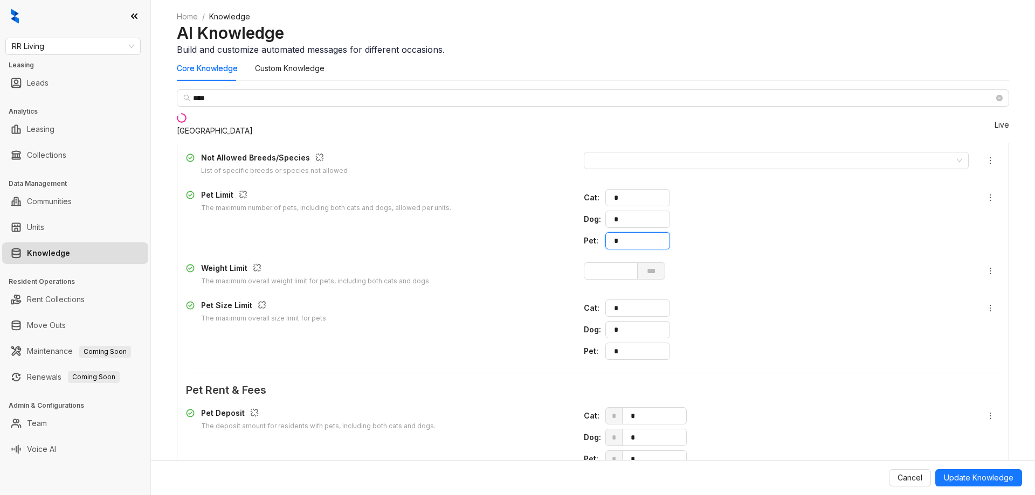
click at [663, 232] on div "Pet : *" at bounding box center [776, 240] width 385 height 17
click at [672, 211] on div "Dog : *" at bounding box center [776, 219] width 385 height 17
type input "*"
drag, startPoint x: 700, startPoint y: 187, endPoint x: 672, endPoint y: 187, distance: 28.6
click at [672, 189] on div "Cat : *" at bounding box center [776, 197] width 385 height 17
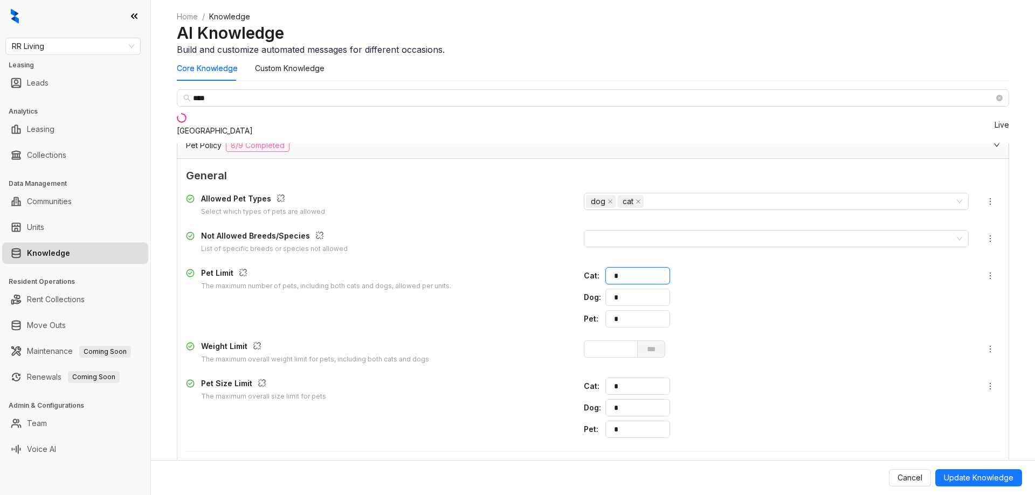
scroll to position [963, 0]
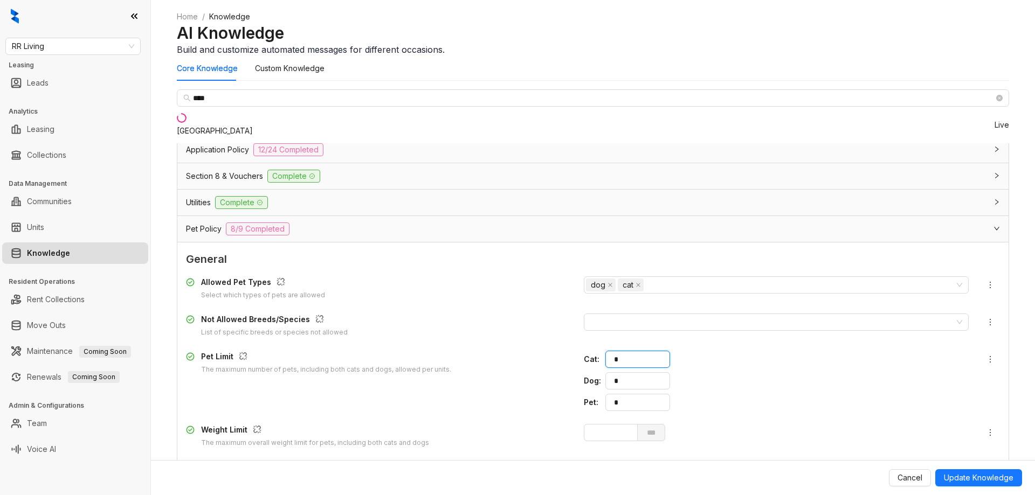
type input "*"
click at [965, 470] on button "Update Knowledge" at bounding box center [978, 478] width 87 height 17
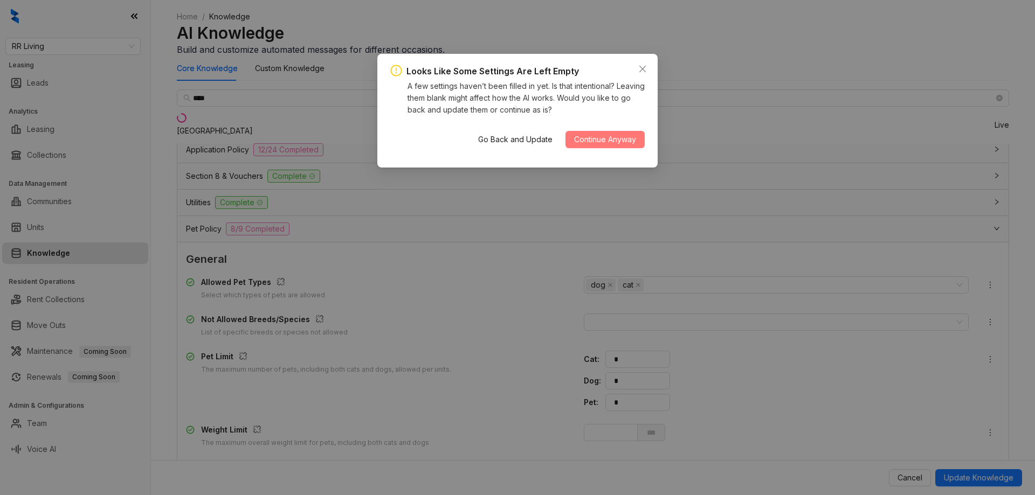
click at [608, 137] on span "Continue Anyway" at bounding box center [605, 140] width 62 height 12
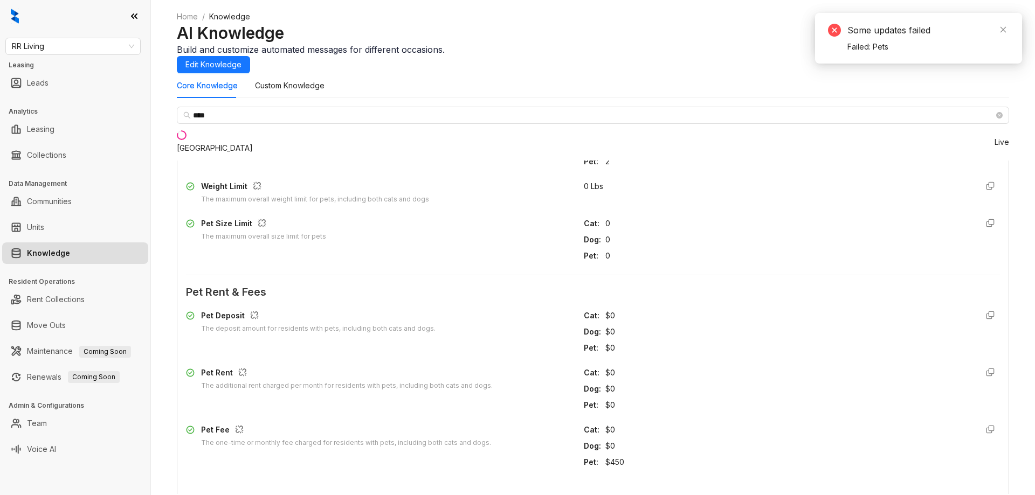
scroll to position [730, 0]
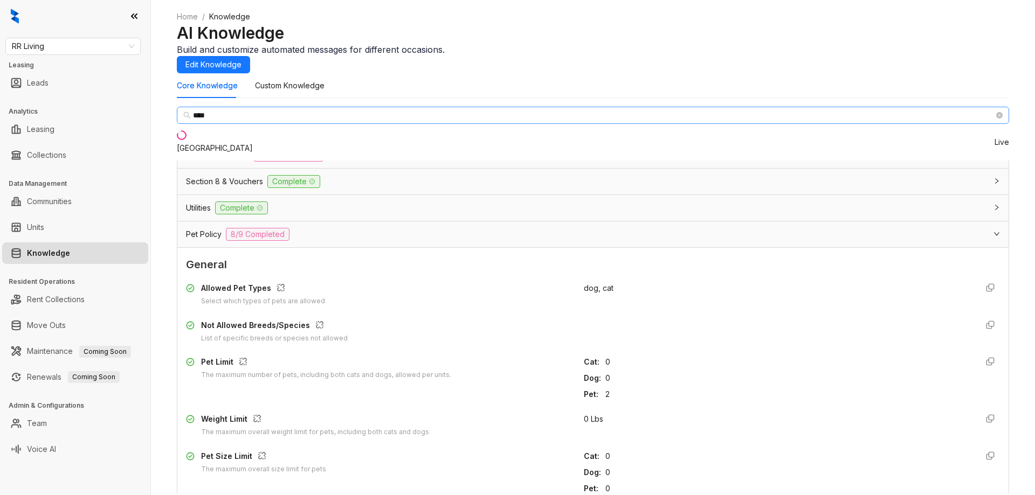
click at [996, 121] on span at bounding box center [999, 115] width 6 height 12
click at [996, 119] on icon "close-circle" at bounding box center [999, 115] width 6 height 6
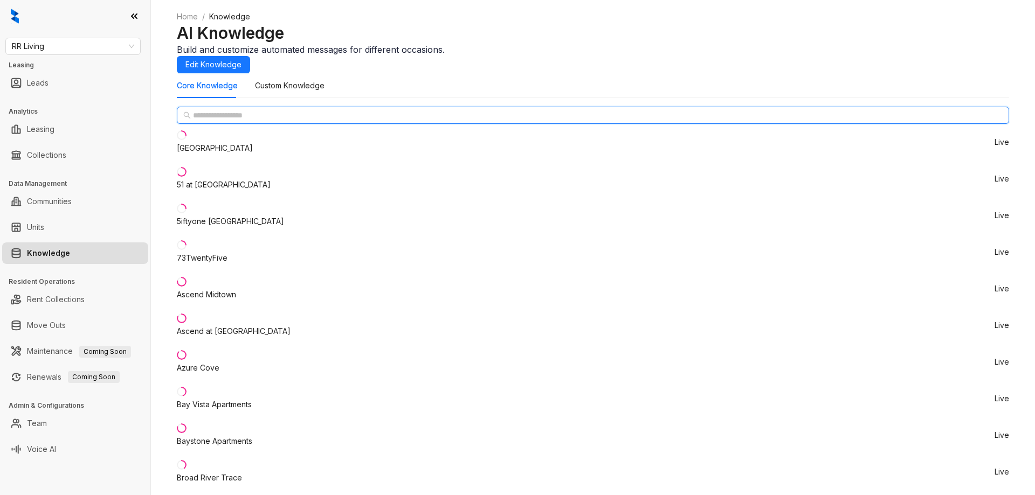
click at [265, 121] on input "text" at bounding box center [593, 115] width 801 height 12
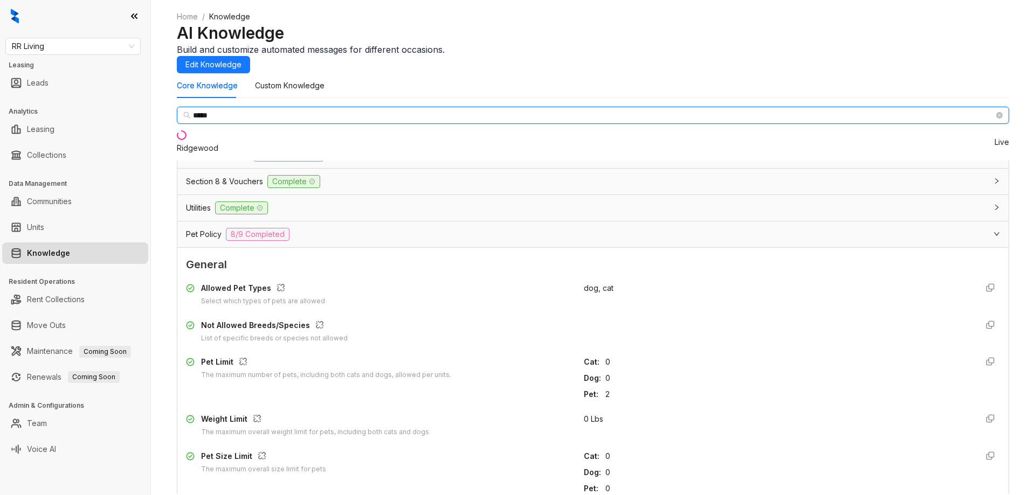
type input "*****"
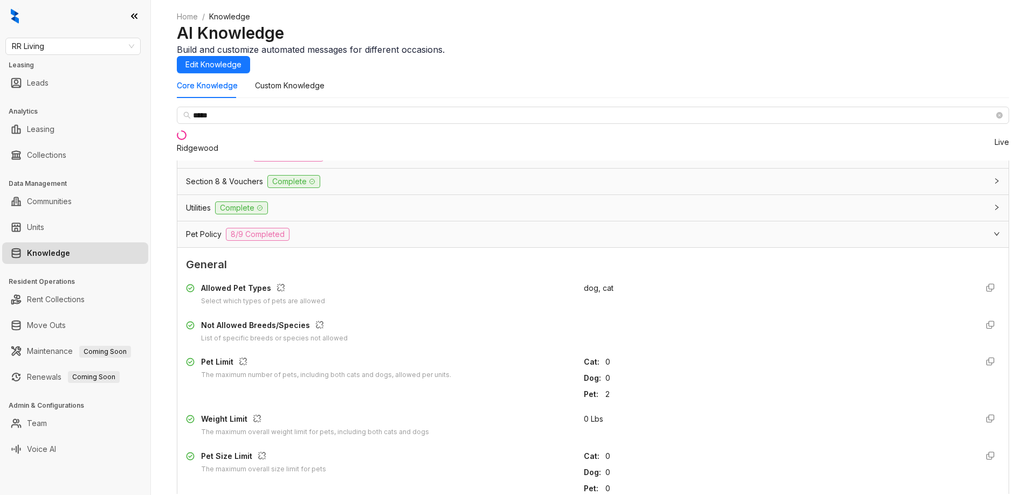
click at [254, 161] on div "***** Ridgewood Live" at bounding box center [593, 134] width 832 height 54
click at [232, 161] on li "Ridgewood Live" at bounding box center [593, 142] width 832 height 37
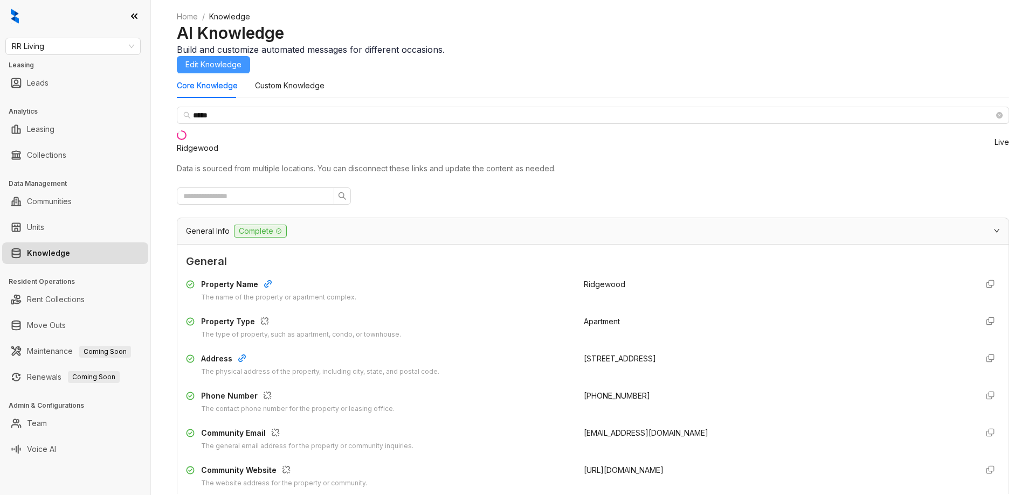
click at [241, 61] on span "Edit Knowledge" at bounding box center [213, 65] width 56 height 12
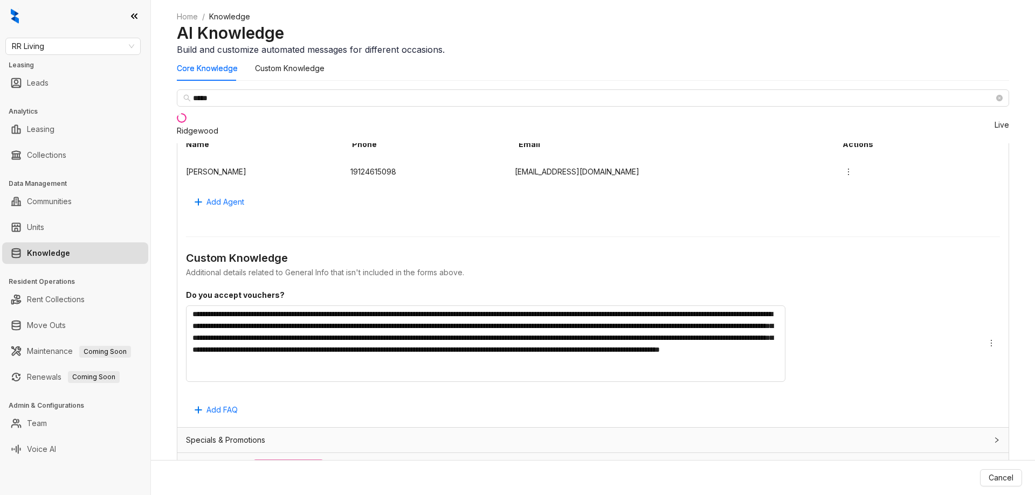
scroll to position [909, 0]
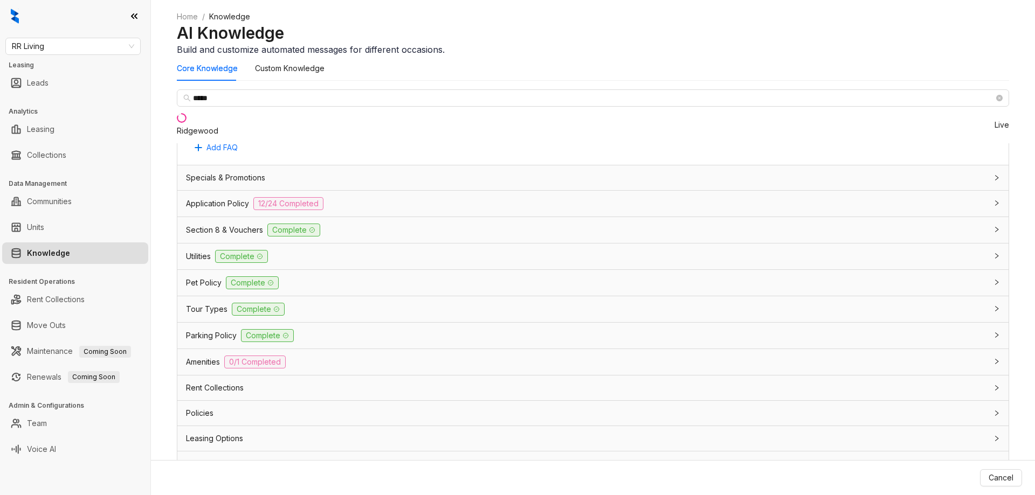
click at [507, 277] on div "Pet Policy Complete" at bounding box center [586, 283] width 801 height 13
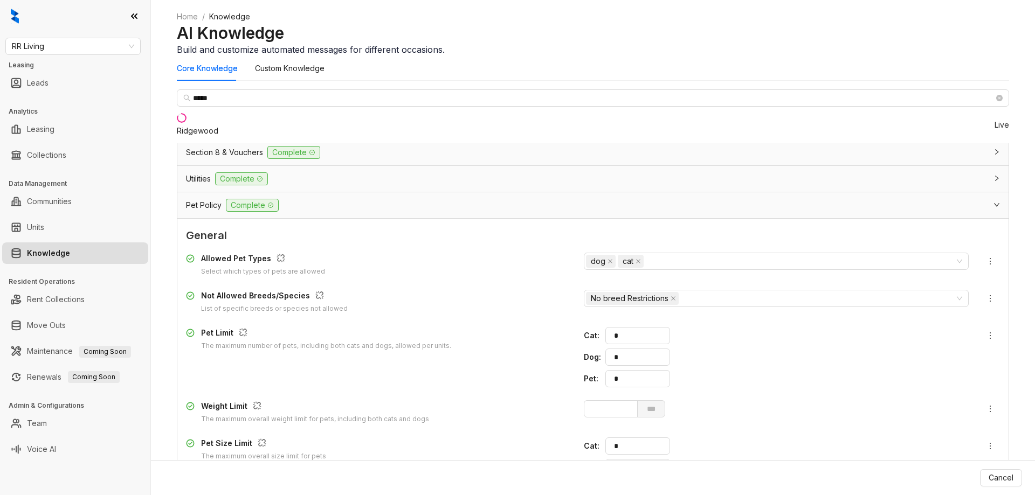
scroll to position [1071, 0]
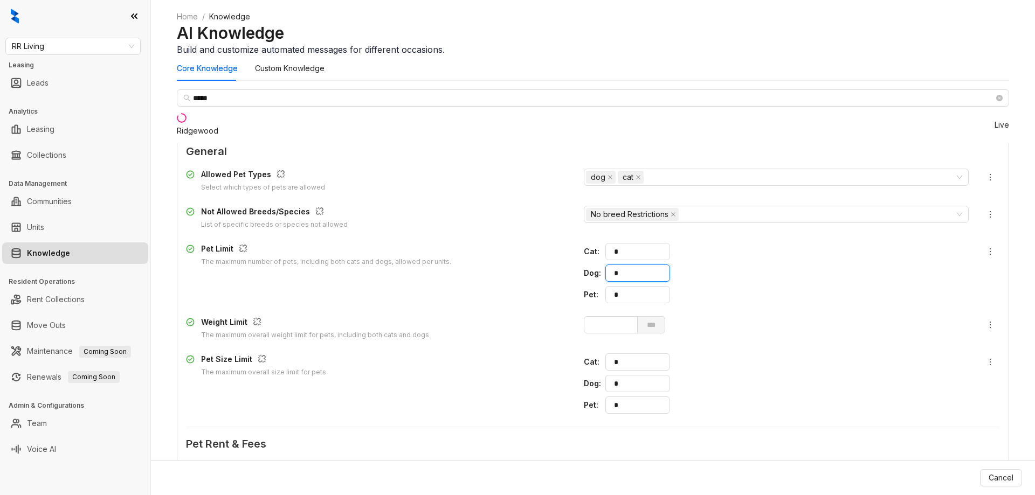
drag, startPoint x: 705, startPoint y: 258, endPoint x: 679, endPoint y: 257, distance: 25.9
click at [673, 265] on div "Dog : *" at bounding box center [776, 273] width 385 height 17
type input "*"
click at [643, 243] on div "Pet Limit The maximum number of pets, including both cats and dogs, allowed per…" at bounding box center [593, 273] width 814 height 60
type input "*"
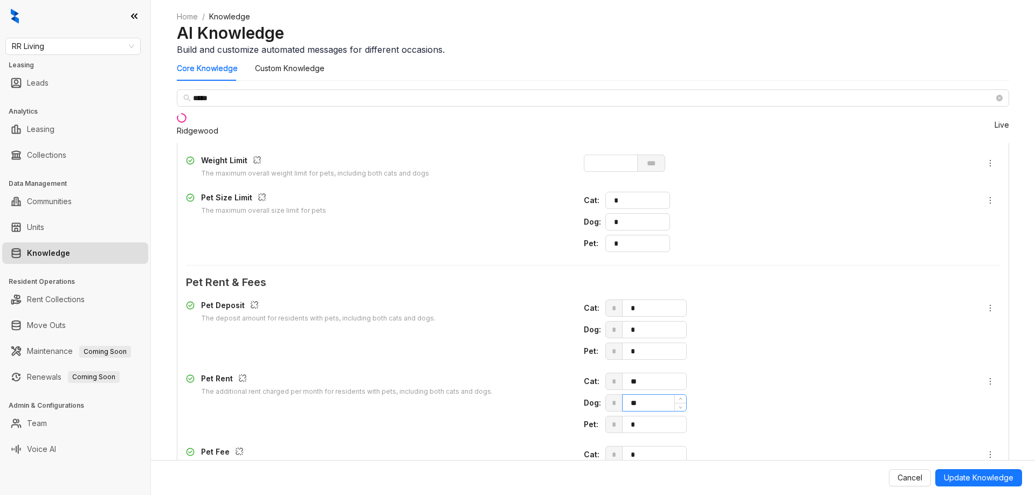
scroll to position [1287, 0]
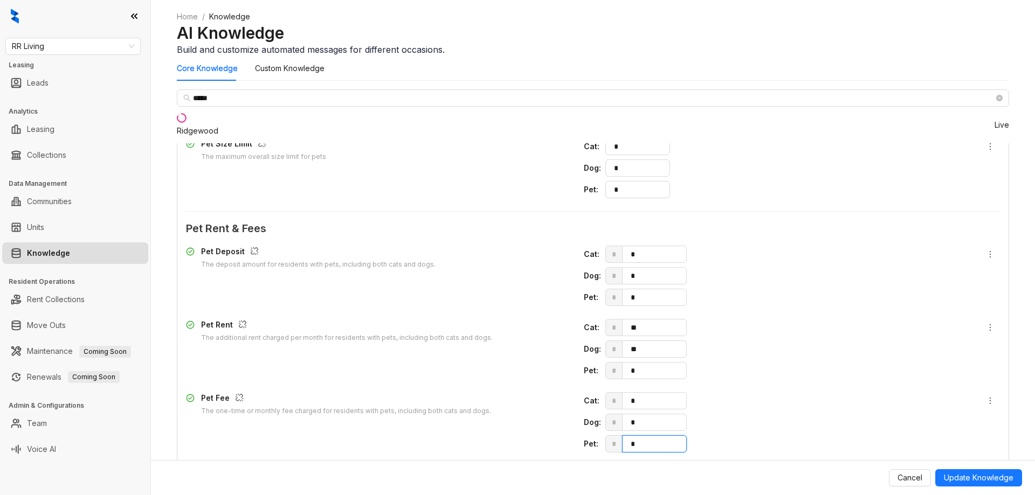
drag, startPoint x: 735, startPoint y: 422, endPoint x: 690, endPoint y: 419, distance: 44.9
click at [691, 419] on div "Cat : * * Dog : * * Pet : * *" at bounding box center [776, 422] width 385 height 60
type input "***"
click at [692, 341] on span "* **" at bounding box center [786, 349] width 363 height 17
type input "*"
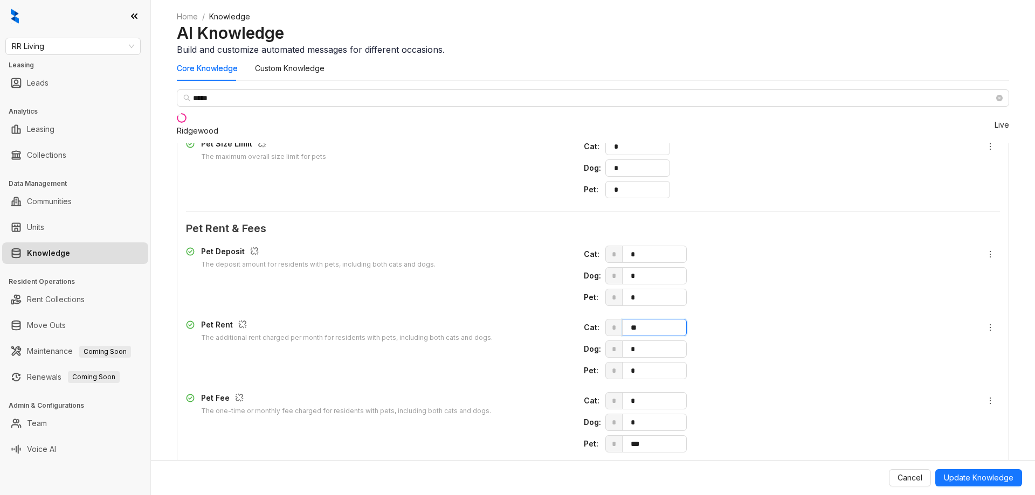
click at [692, 319] on span "* **" at bounding box center [786, 327] width 363 height 17
type input "*"
click at [697, 362] on span "* *" at bounding box center [786, 370] width 363 height 17
type input "**"
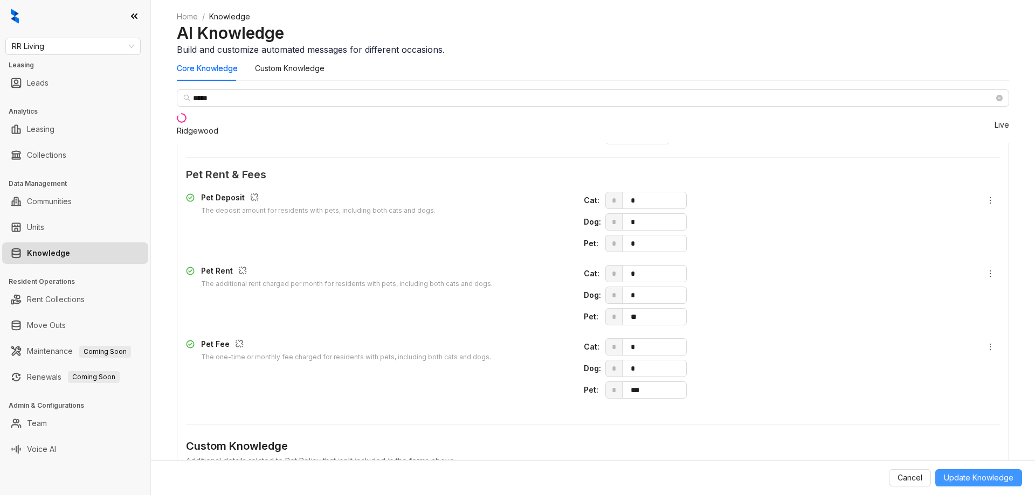
click at [957, 475] on span "Update Knowledge" at bounding box center [979, 478] width 70 height 12
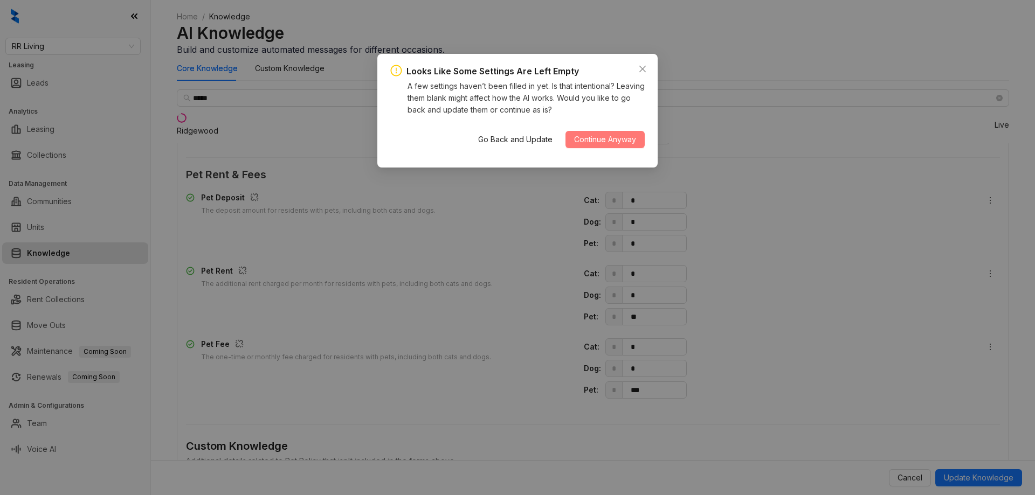
click at [610, 139] on span "Continue Anyway" at bounding box center [605, 140] width 62 height 12
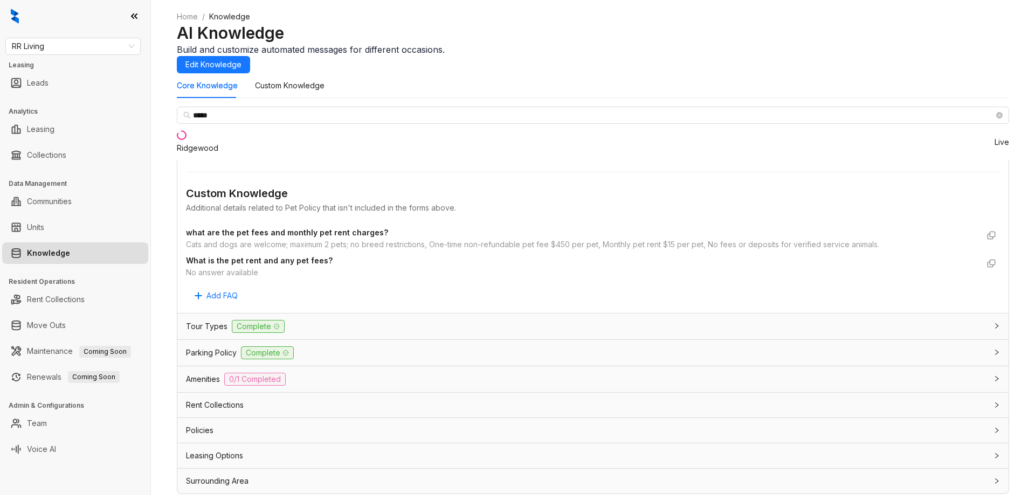
scroll to position [1092, 0]
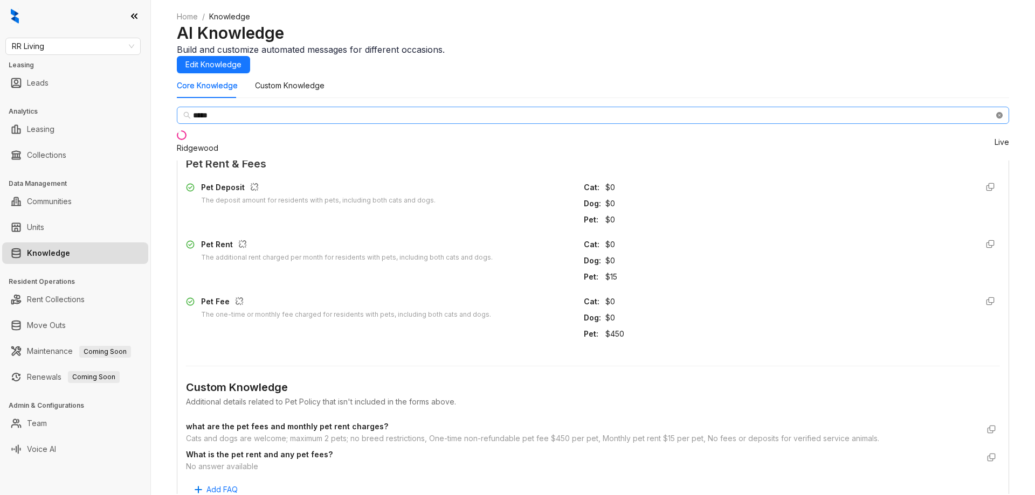
click at [996, 119] on icon "close-circle" at bounding box center [999, 115] width 6 height 6
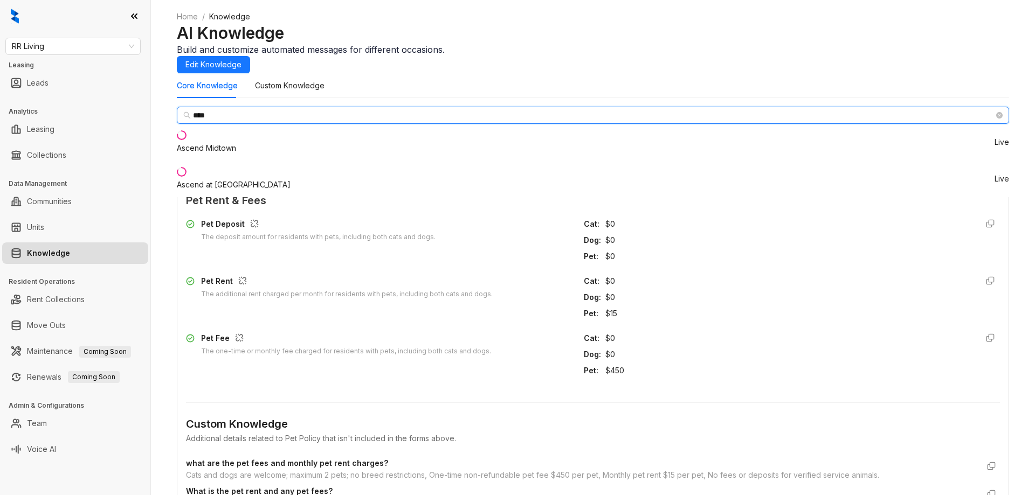
type input "****"
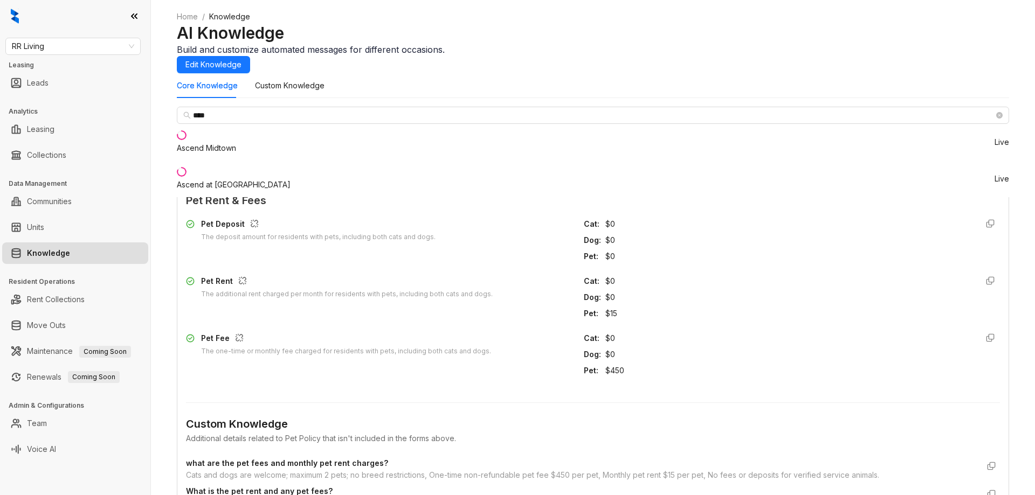
click at [236, 191] on div "Ascend at [GEOGRAPHIC_DATA]" at bounding box center [234, 185] width 114 height 12
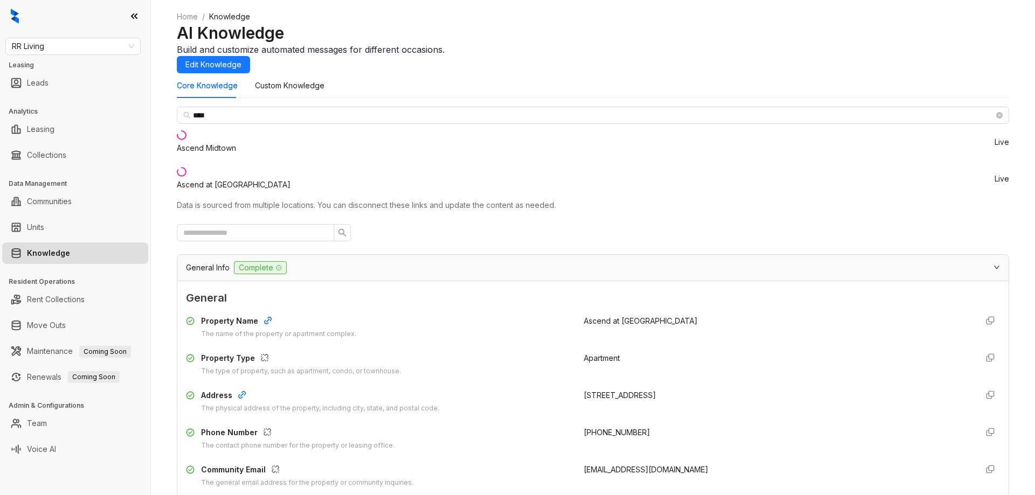
click at [241, 66] on span "Edit Knowledge" at bounding box center [213, 65] width 56 height 12
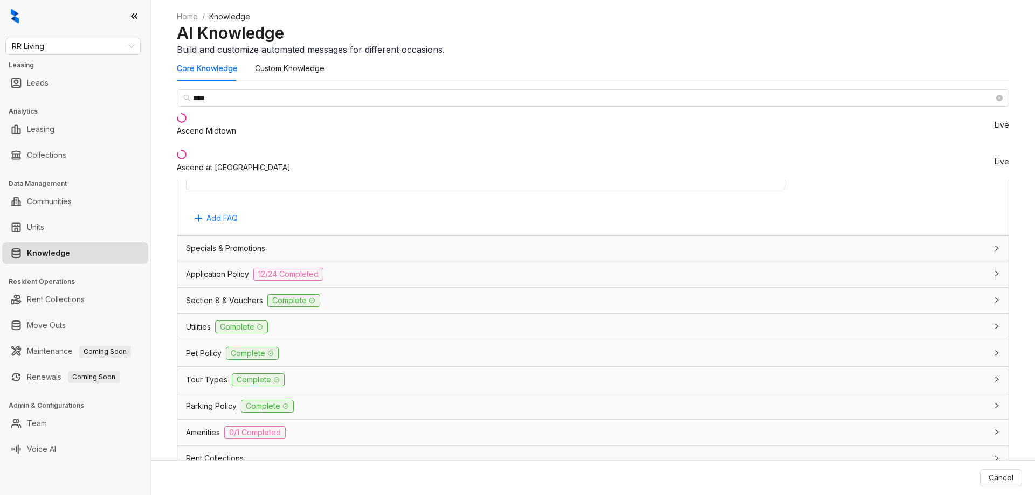
scroll to position [909, 0]
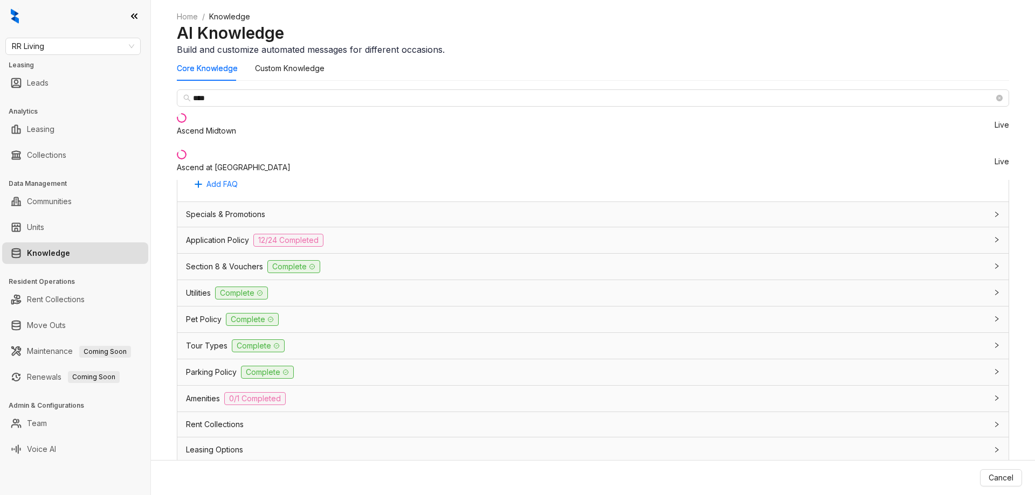
click at [525, 313] on div "Pet Policy Complete" at bounding box center [586, 319] width 801 height 13
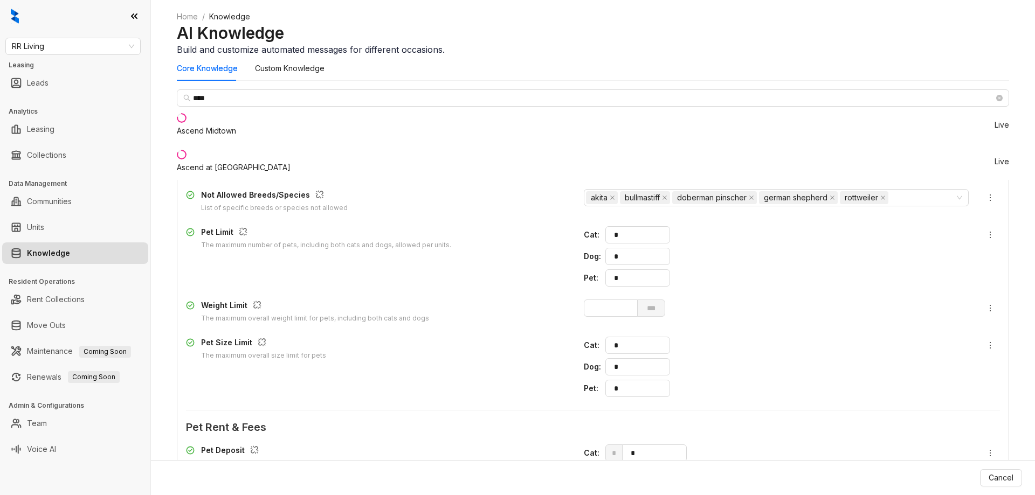
scroll to position [963, 0]
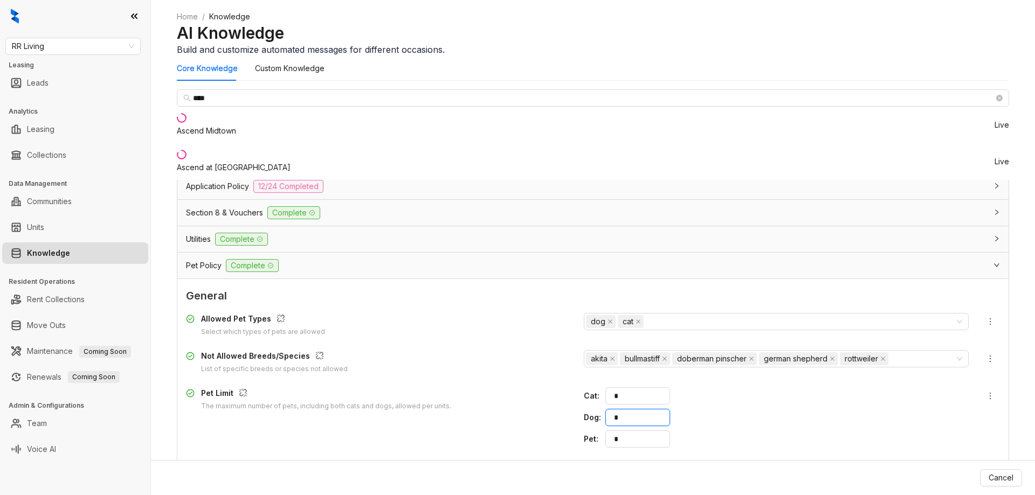
drag, startPoint x: 687, startPoint y: 367, endPoint x: 666, endPoint y: 361, distance: 21.8
click at [647, 388] on div "Pet Limit The maximum number of pets, including both cats and dogs, allowed per…" at bounding box center [593, 418] width 814 height 60
type input "*"
drag, startPoint x: 692, startPoint y: 353, endPoint x: 672, endPoint y: 396, distance: 48.0
click at [664, 388] on div "Cat : *" at bounding box center [776, 396] width 385 height 17
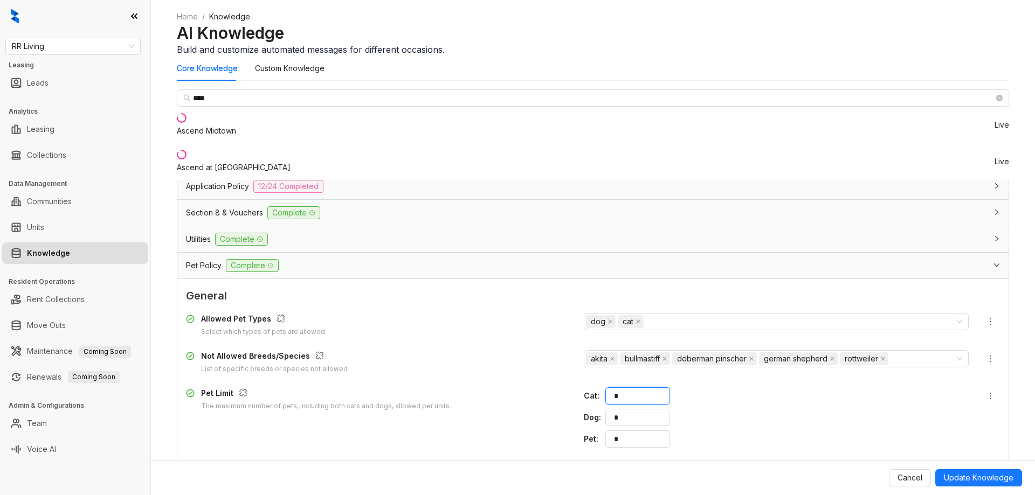
type input "*"
drag, startPoint x: 666, startPoint y: 423, endPoint x: 584, endPoint y: 416, distance: 82.3
click at [584, 461] on div "Weight Limit The maximum overall weight limit for pets, including both cats and…" at bounding box center [593, 473] width 814 height 24
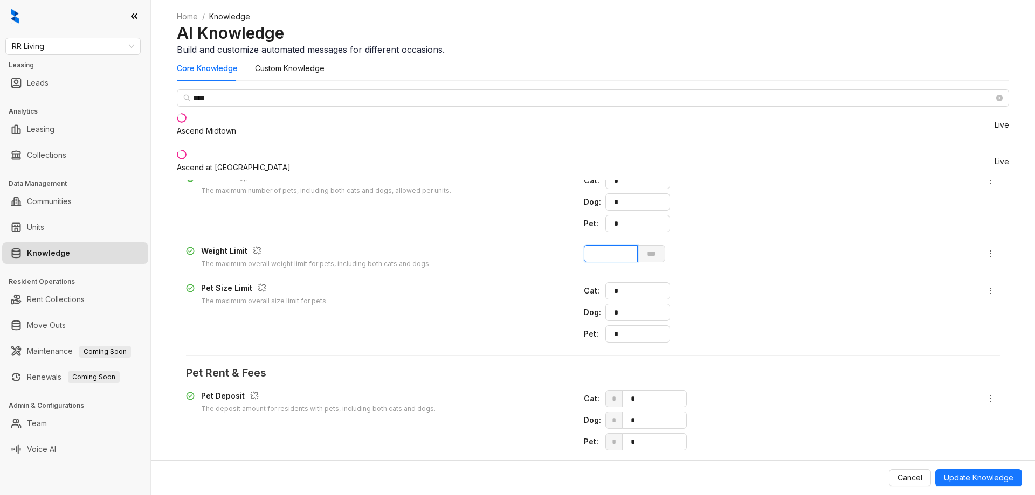
type input "*"
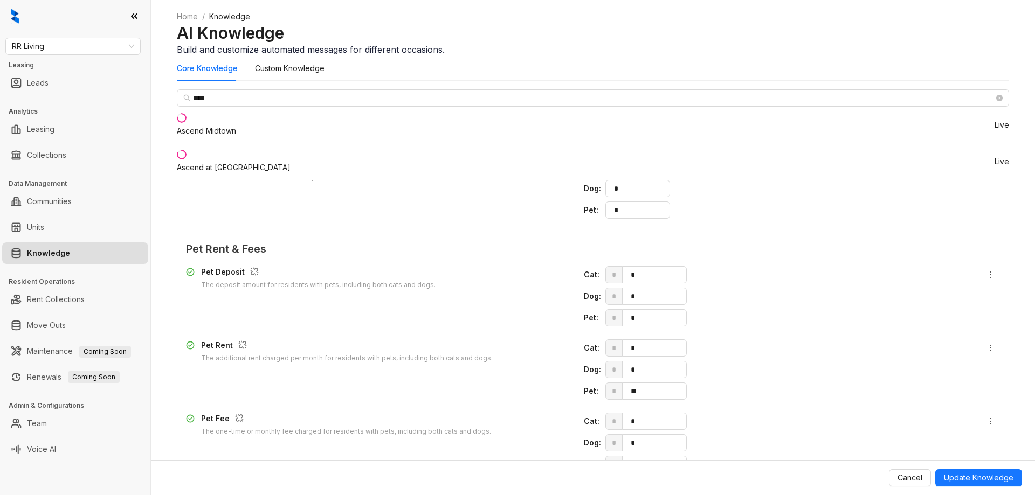
scroll to position [1448, 0]
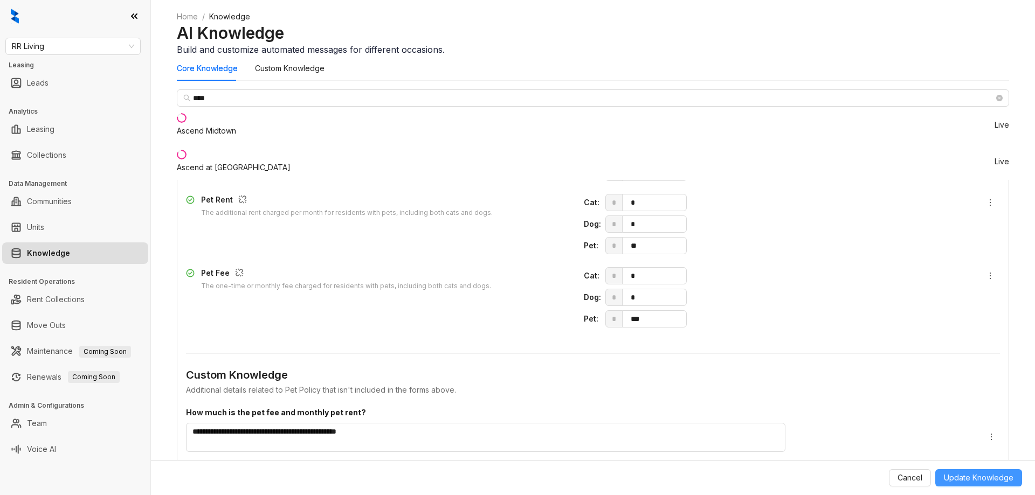
click at [984, 478] on span "Update Knowledge" at bounding box center [979, 478] width 70 height 12
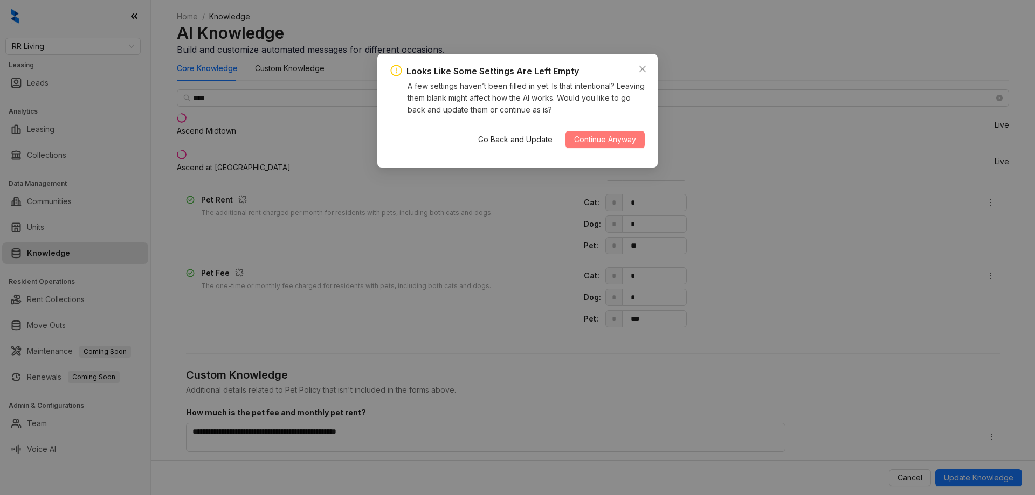
click at [605, 144] on span "Continue Anyway" at bounding box center [605, 140] width 62 height 12
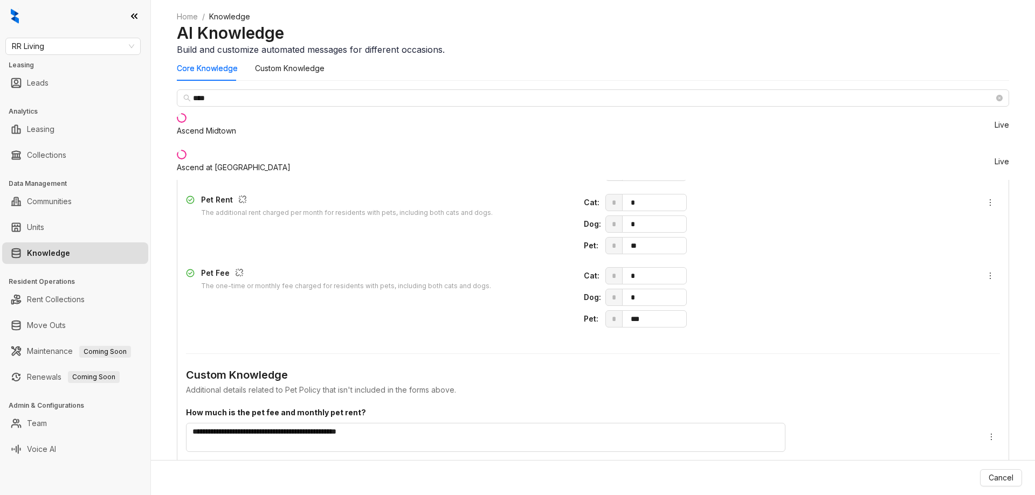
click at [236, 137] on div "Ascend Midtown" at bounding box center [206, 131] width 59 height 12
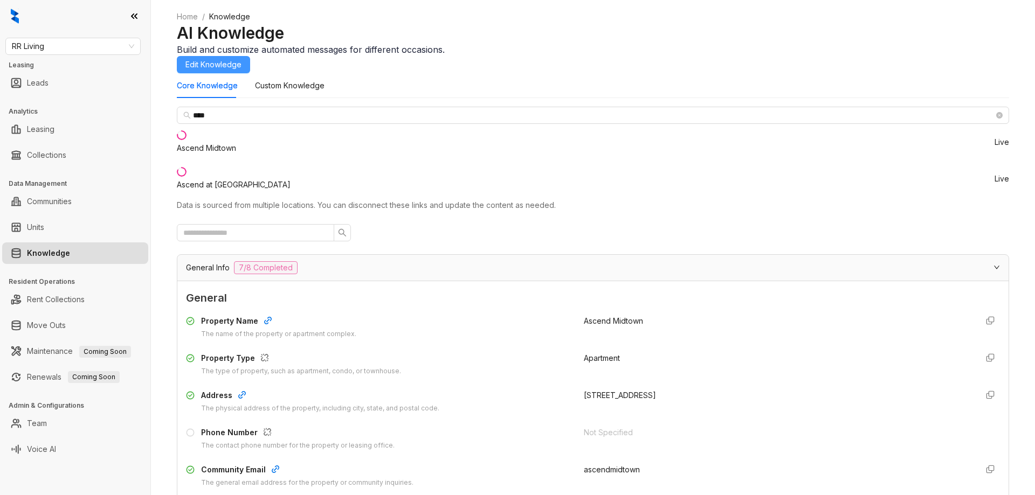
click at [241, 60] on span "Edit Knowledge" at bounding box center [213, 65] width 56 height 12
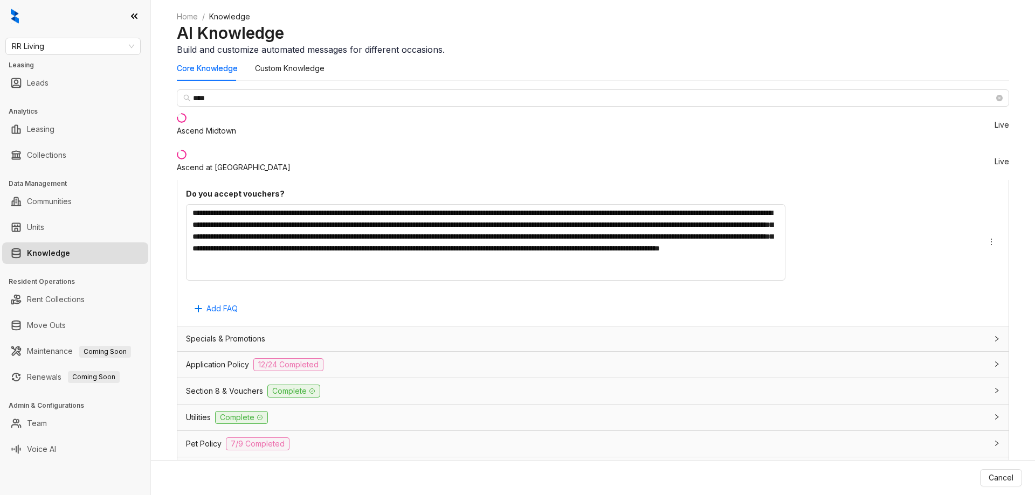
scroll to position [909, 0]
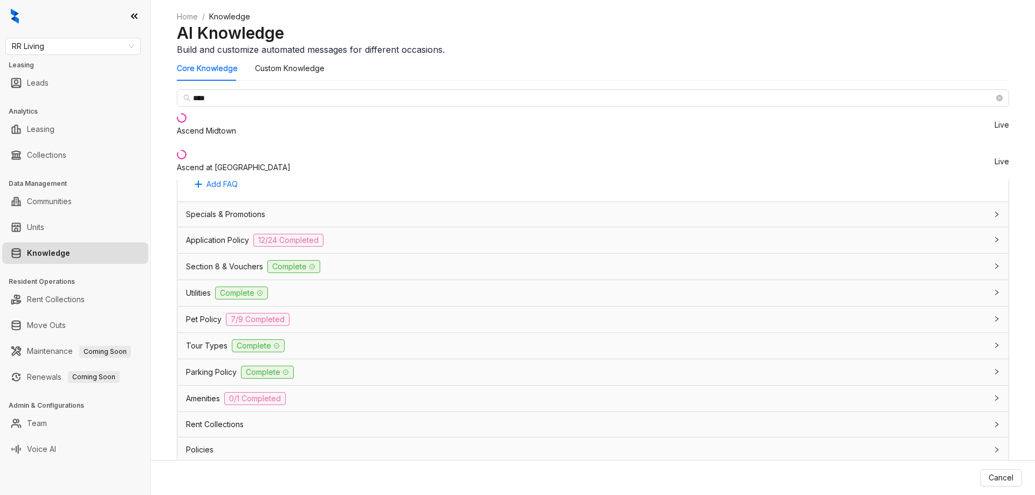
click at [523, 313] on div "Pet Policy 7/9 Completed" at bounding box center [586, 319] width 801 height 13
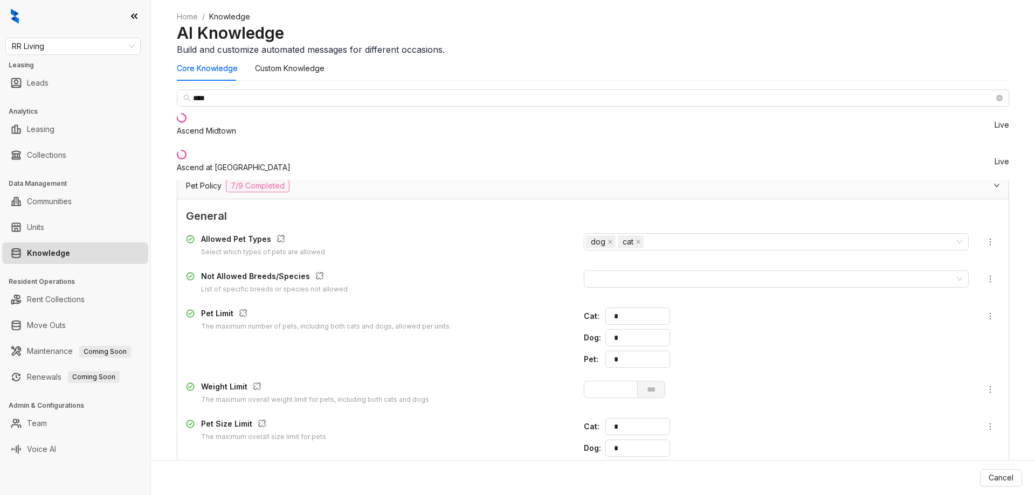
scroll to position [1125, 0]
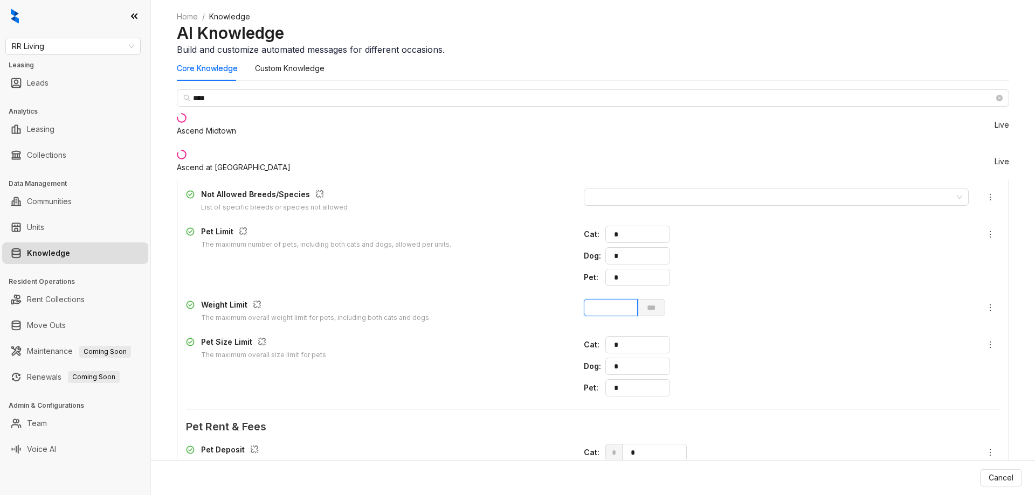
drag, startPoint x: 668, startPoint y: 258, endPoint x: 631, endPoint y: 261, distance: 37.4
click at [631, 299] on div "Weight Limit The maximum overall weight limit for pets, including both cats and…" at bounding box center [593, 311] width 814 height 24
type input "*"
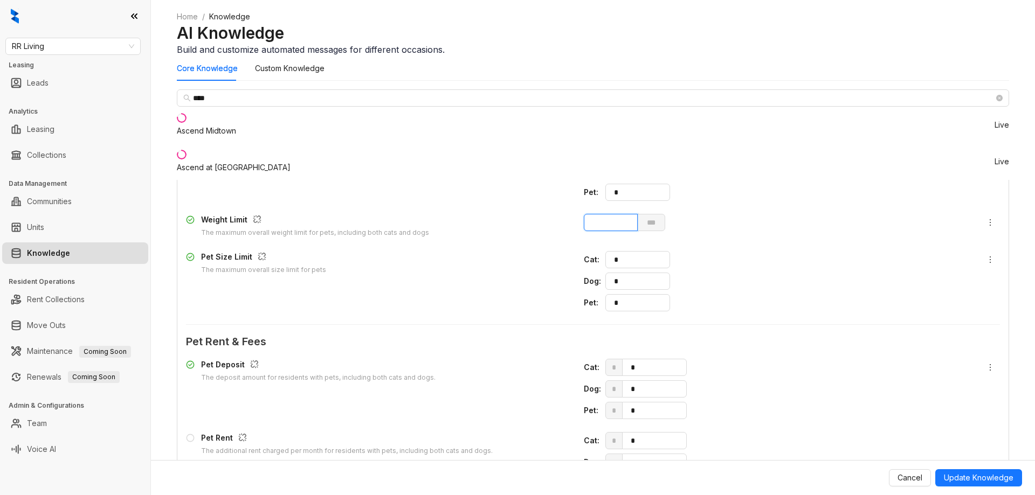
scroll to position [1287, 0]
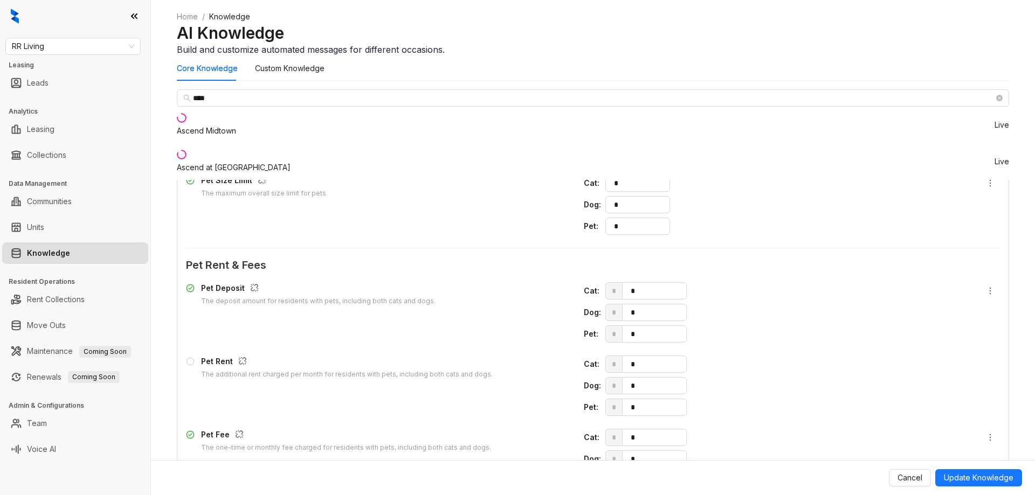
click at [692, 472] on span "* *" at bounding box center [786, 480] width 363 height 17
type input "***"
drag, startPoint x: 725, startPoint y: 357, endPoint x: 679, endPoint y: 353, distance: 46.0
click at [679, 399] on div "Pet : * *" at bounding box center [776, 407] width 385 height 17
type input "**"
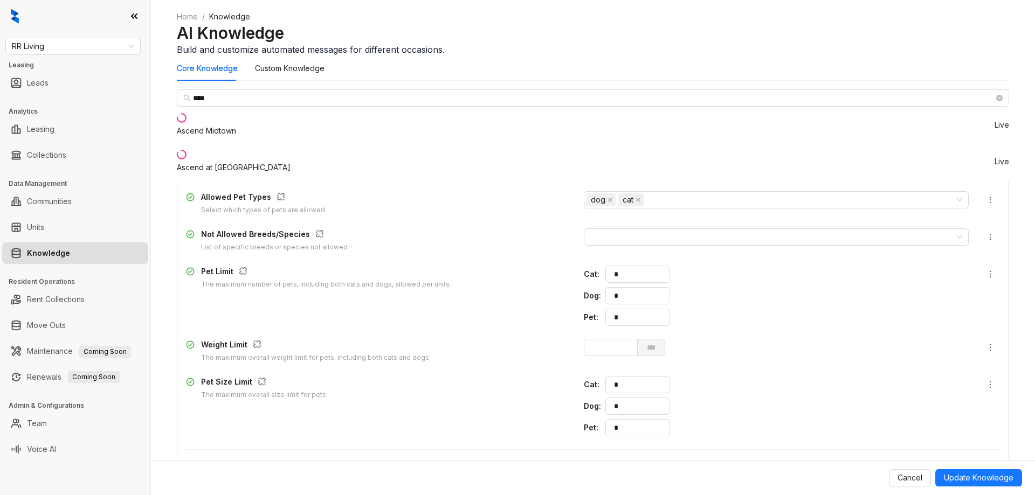
scroll to position [963, 0]
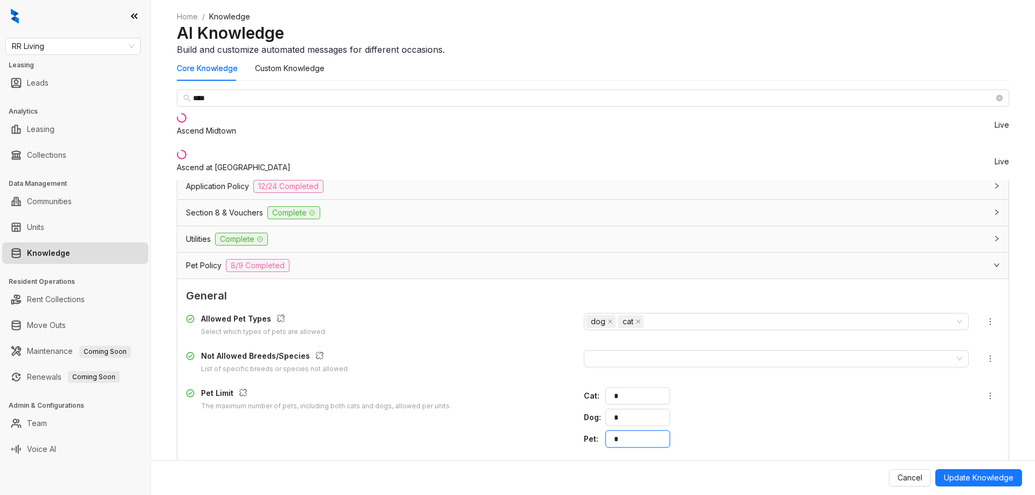
drag, startPoint x: 679, startPoint y: 382, endPoint x: 662, endPoint y: 378, distance: 17.3
click at [662, 431] on div "Pet : *" at bounding box center [776, 439] width 385 height 17
type input "*"
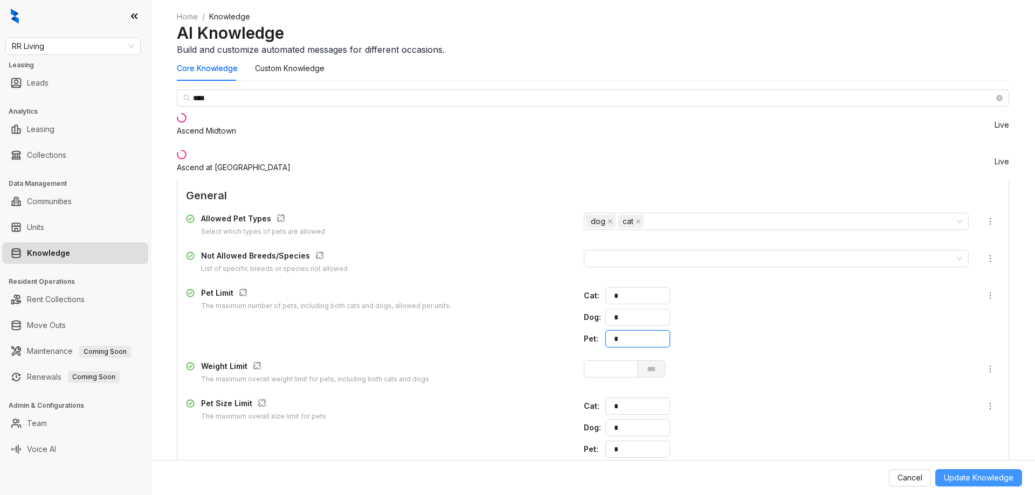
scroll to position [1179, 0]
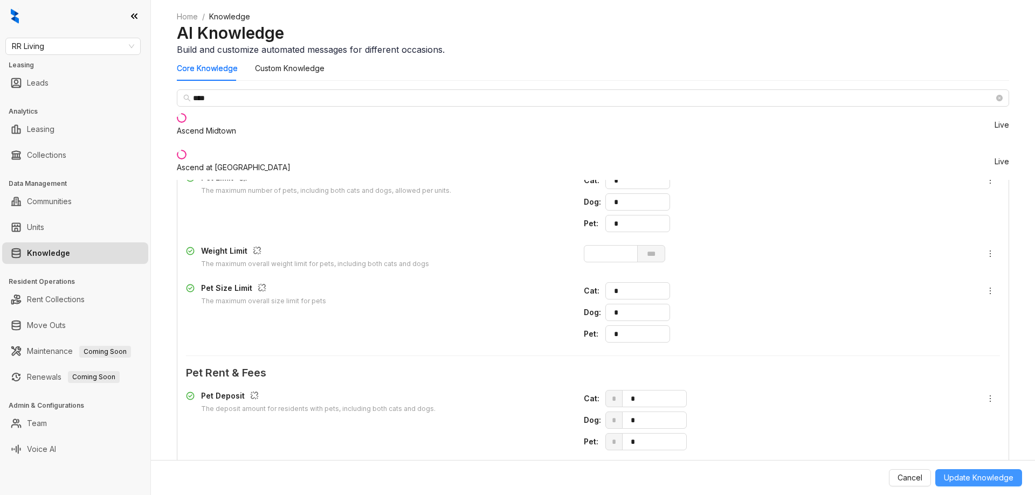
click at [971, 477] on span "Update Knowledge" at bounding box center [979, 478] width 70 height 12
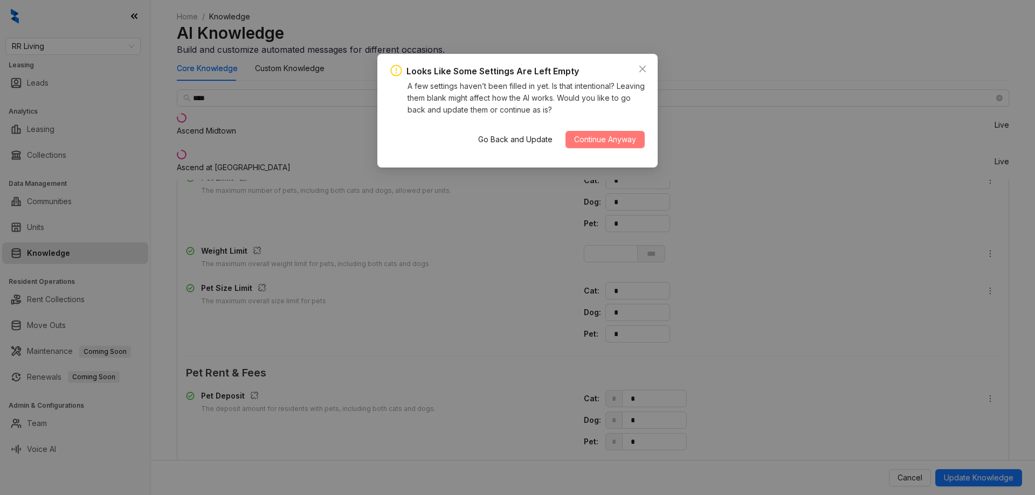
click at [597, 140] on span "Continue Anyway" at bounding box center [605, 140] width 62 height 12
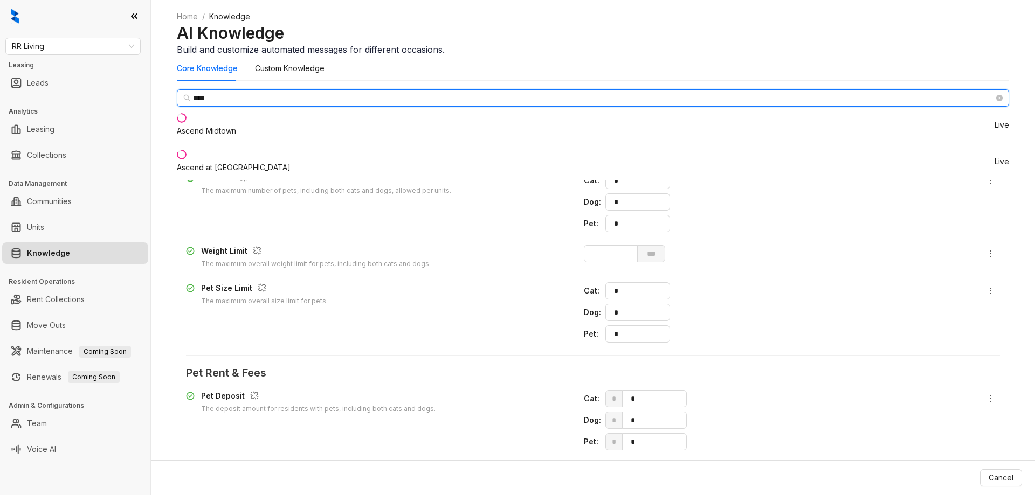
click at [289, 104] on input "****" at bounding box center [593, 98] width 801 height 12
click at [294, 107] on span "****" at bounding box center [593, 97] width 832 height 17
click at [996, 101] on icon "close-circle" at bounding box center [999, 98] width 6 height 6
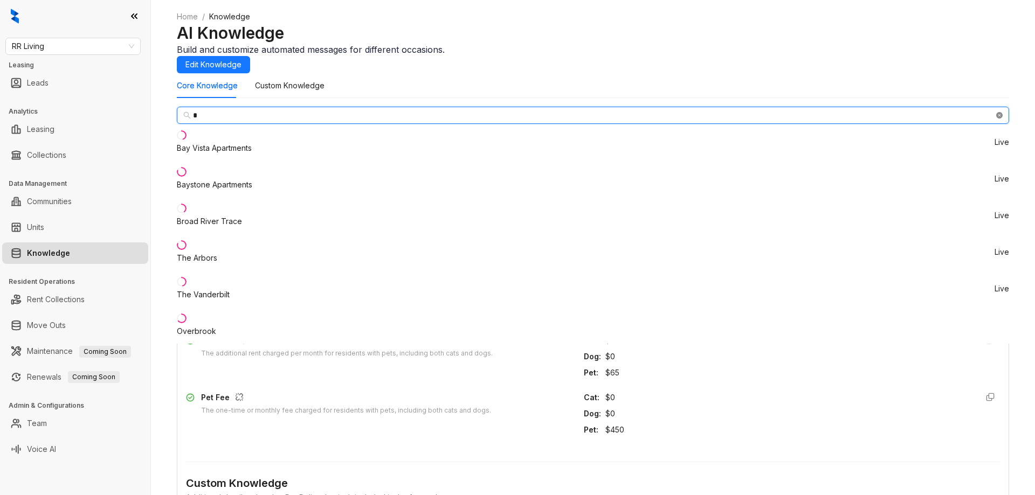
scroll to position [946, 0]
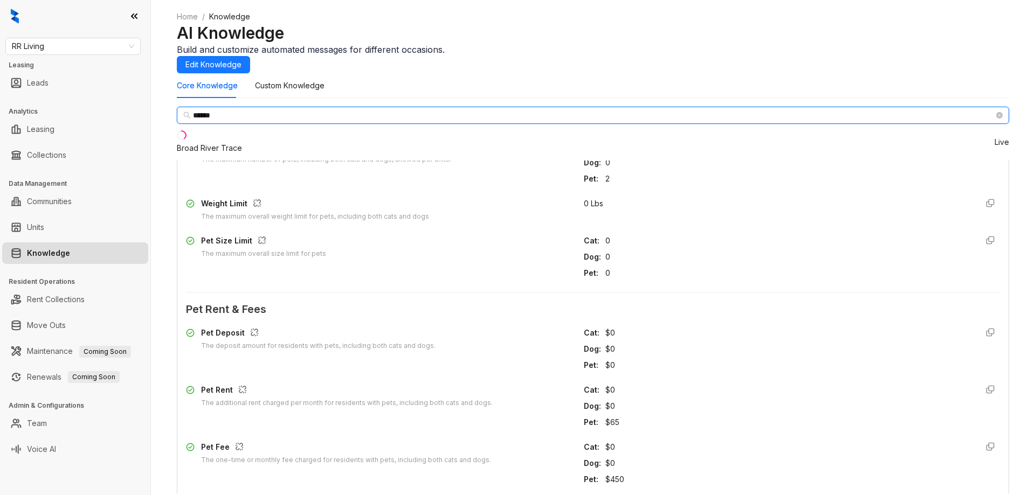
type input "*****"
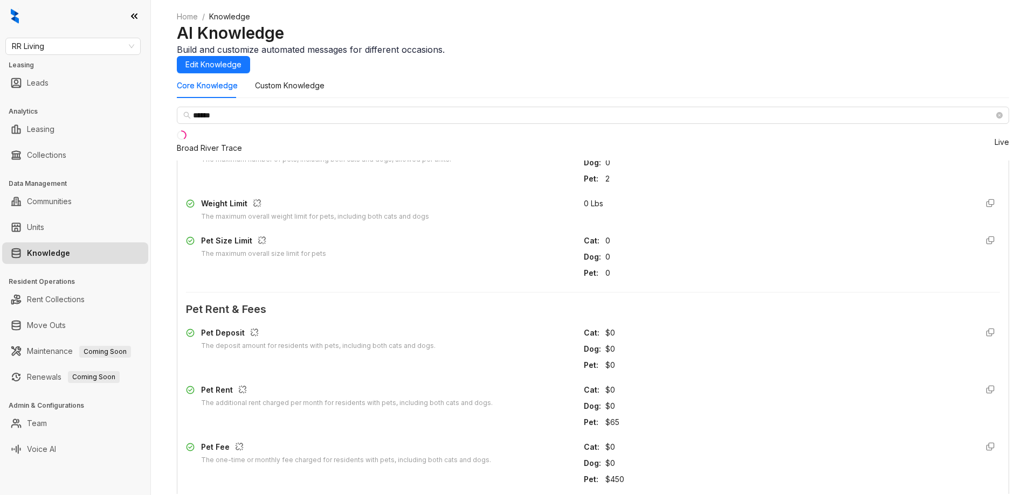
click at [211, 154] on div "Broad River Trace" at bounding box center [209, 148] width 65 height 12
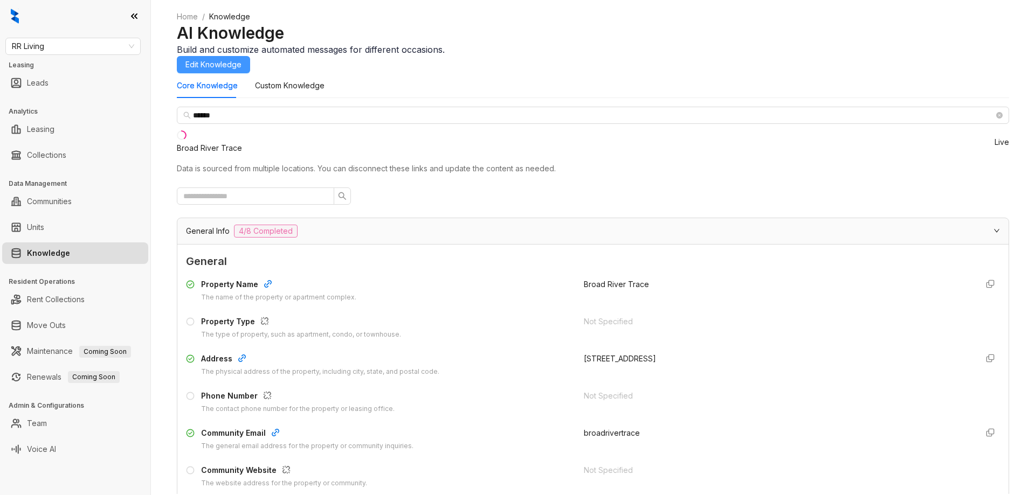
click at [241, 64] on span "Edit Knowledge" at bounding box center [213, 65] width 56 height 12
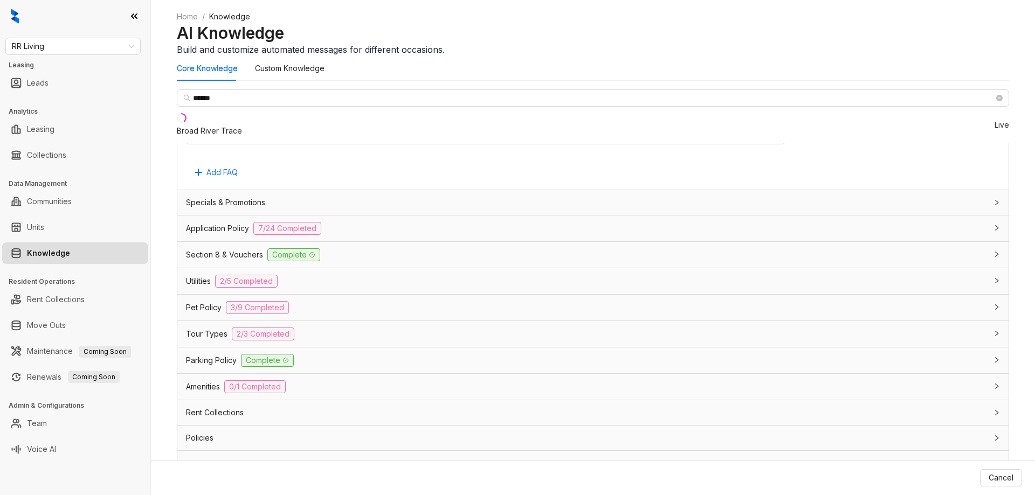
scroll to position [854, 0]
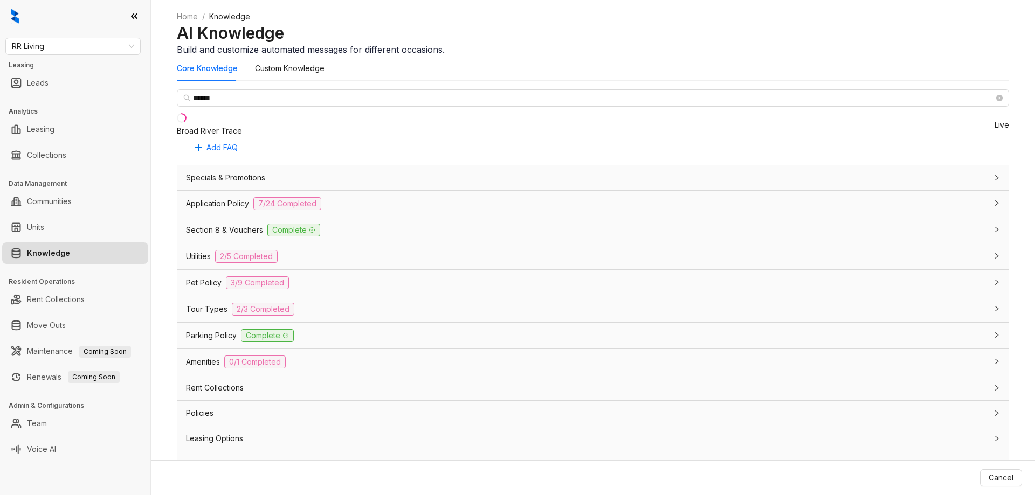
click at [561, 277] on div "Pet Policy 3/9 Completed" at bounding box center [586, 283] width 801 height 13
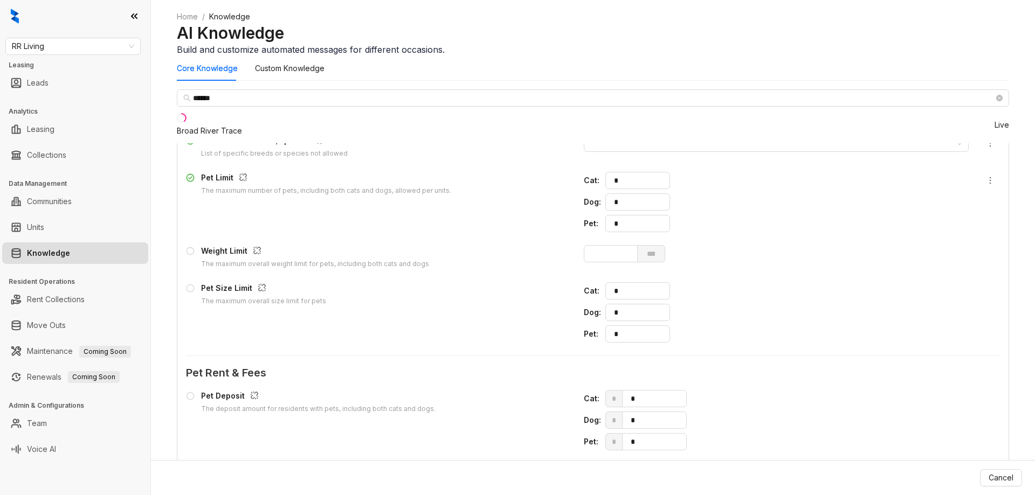
scroll to position [1232, 0]
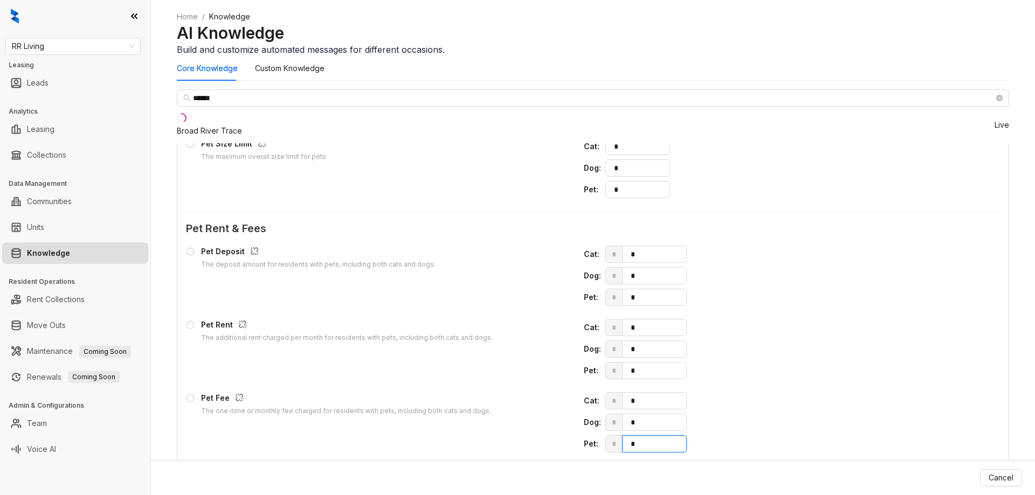
drag, startPoint x: 749, startPoint y: 427, endPoint x: 677, endPoint y: 423, distance: 72.9
click at [677, 436] on div "Pet : * *" at bounding box center [776, 444] width 385 height 17
type input "***"
click at [691, 362] on span "* *" at bounding box center [786, 370] width 363 height 17
type input "**"
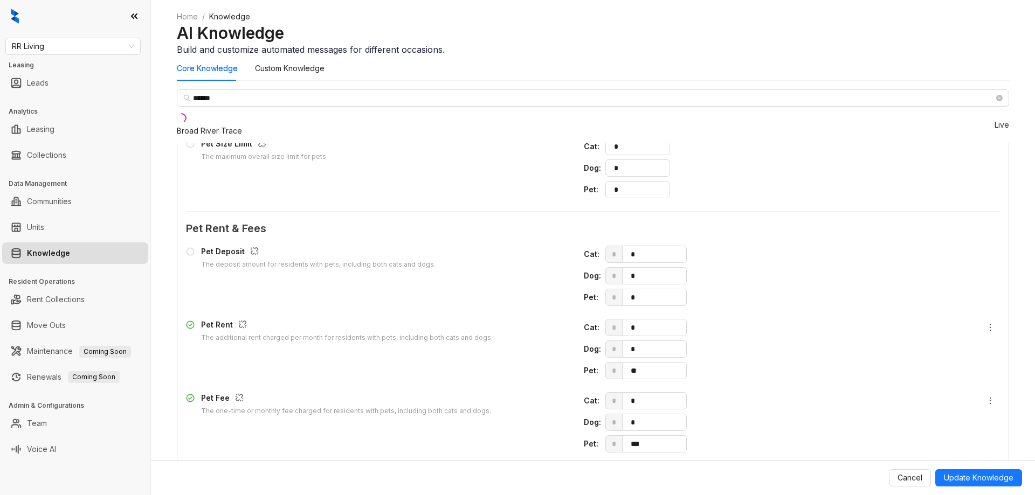
click at [491, 392] on div "Pet Fee" at bounding box center [346, 399] width 290 height 14
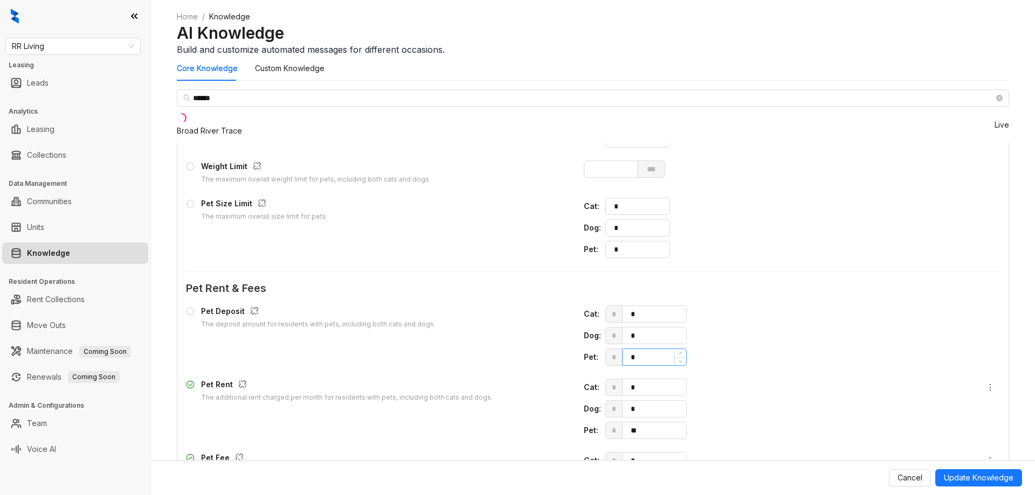
scroll to position [1070, 0]
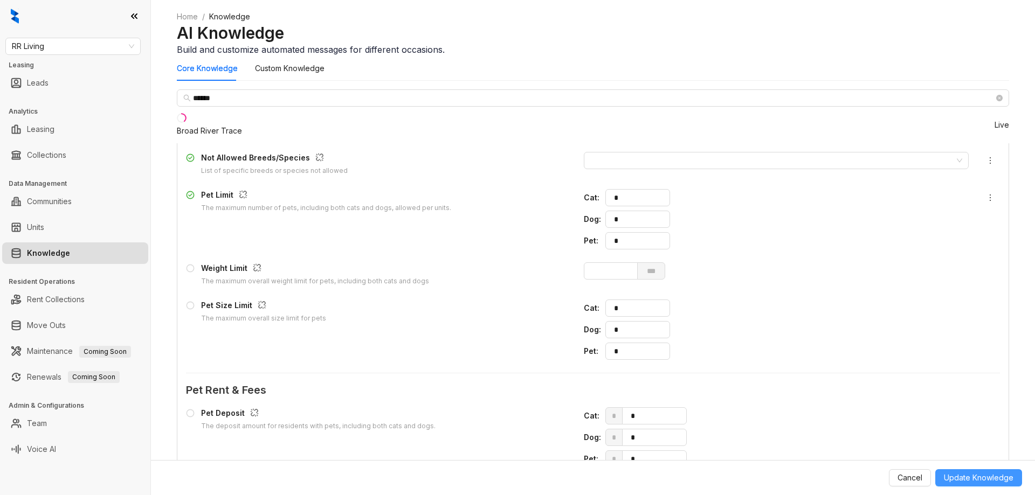
click at [968, 474] on span "Update Knowledge" at bounding box center [979, 478] width 70 height 12
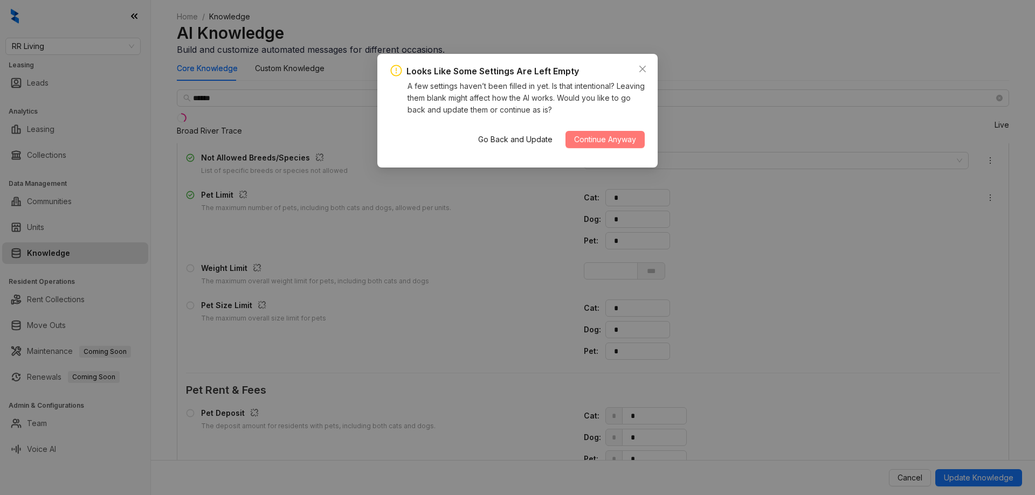
click at [609, 140] on span "Continue Anyway" at bounding box center [605, 140] width 62 height 12
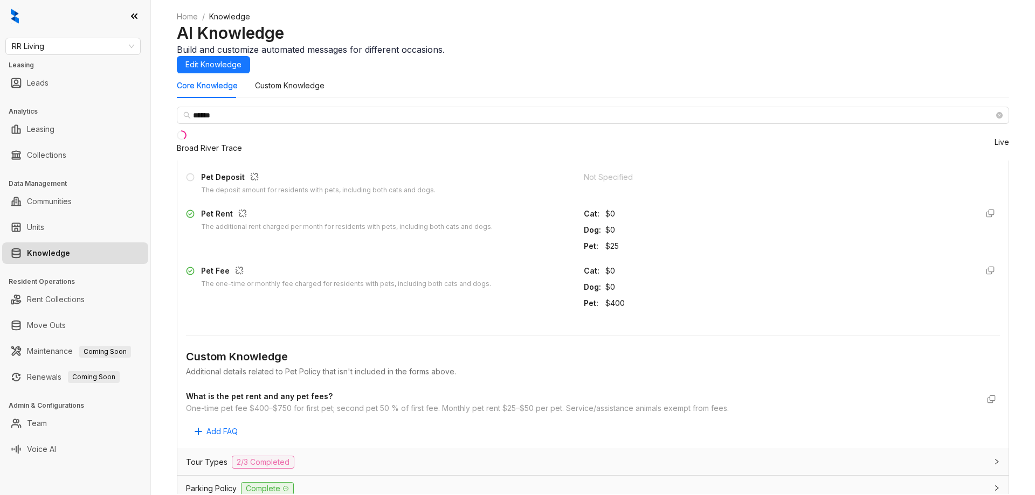
scroll to position [881, 0]
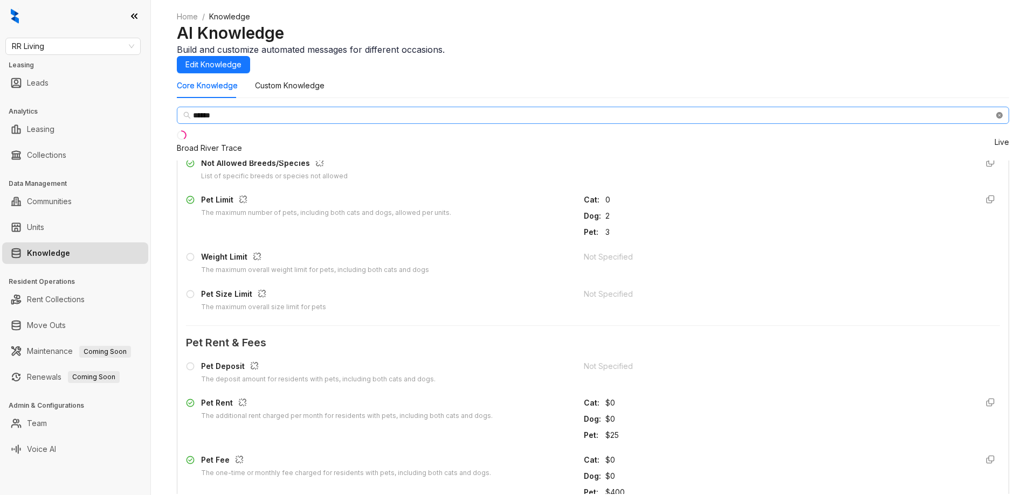
click at [996, 119] on icon "close-circle" at bounding box center [999, 115] width 6 height 6
type input "*******"
click at [197, 161] on li "[PERSON_NAME] Point Live" at bounding box center [593, 142] width 832 height 37
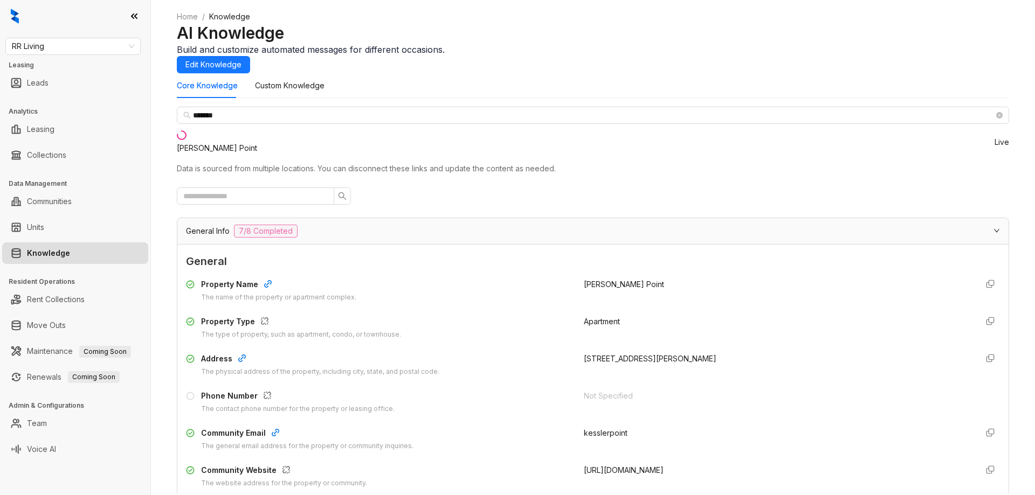
click at [997, 73] on div "AI Knowledge Build and customize automated messages for different occasions. Ed…" at bounding box center [593, 48] width 832 height 51
click at [241, 59] on span "Edit Knowledge" at bounding box center [213, 65] width 56 height 12
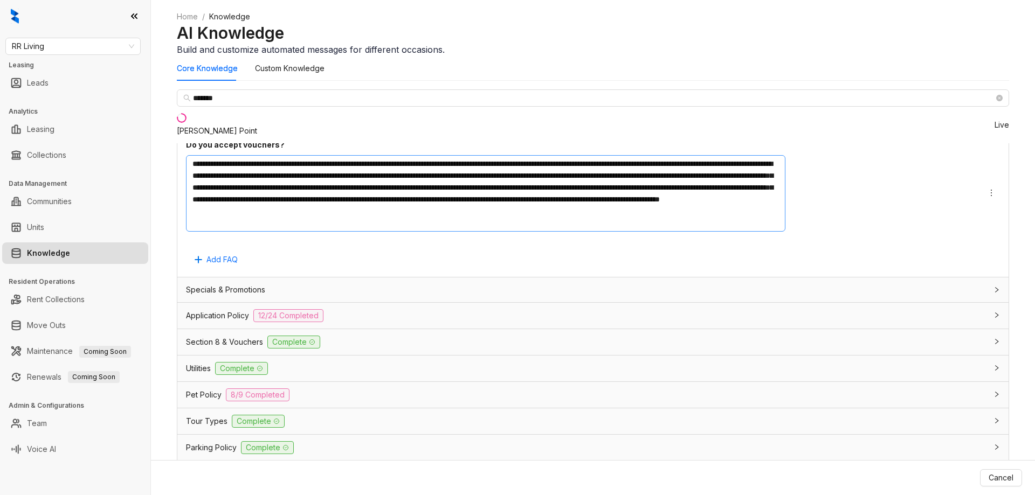
scroll to position [909, 0]
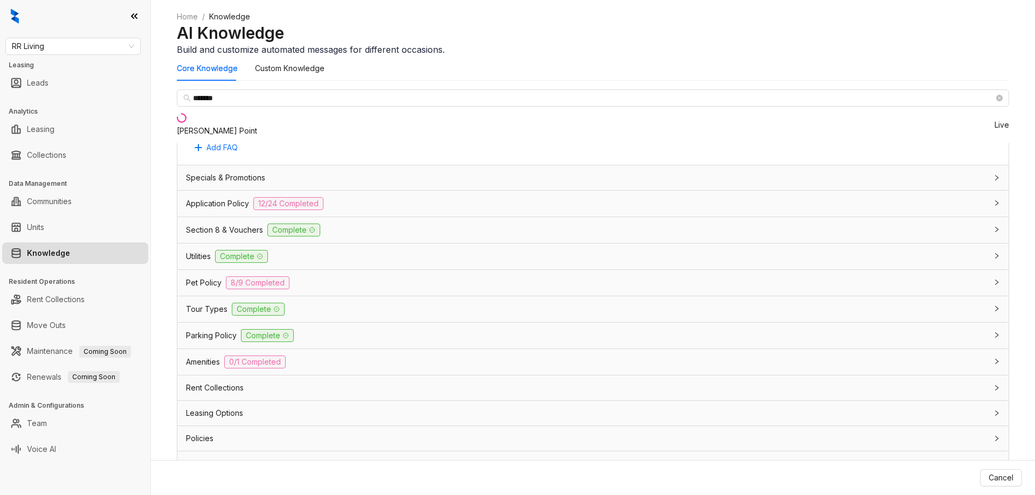
click at [491, 277] on div "Pet Policy 8/9 Completed" at bounding box center [586, 283] width 801 height 13
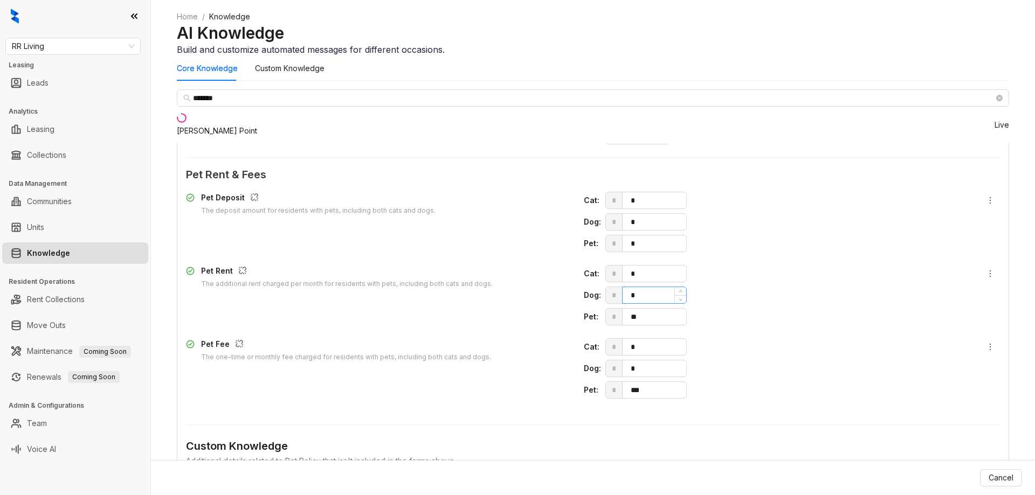
scroll to position [1179, 0]
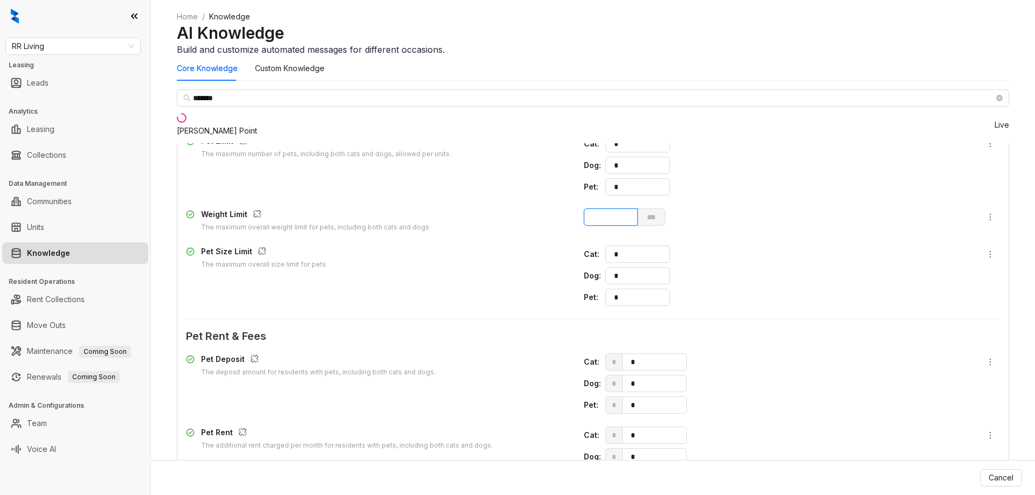
drag, startPoint x: 687, startPoint y: 203, endPoint x: 634, endPoint y: 202, distance: 52.8
click at [634, 209] on div "Weight Limit The maximum overall weight limit for pets, including both cats and…" at bounding box center [593, 221] width 814 height 24
type input "*"
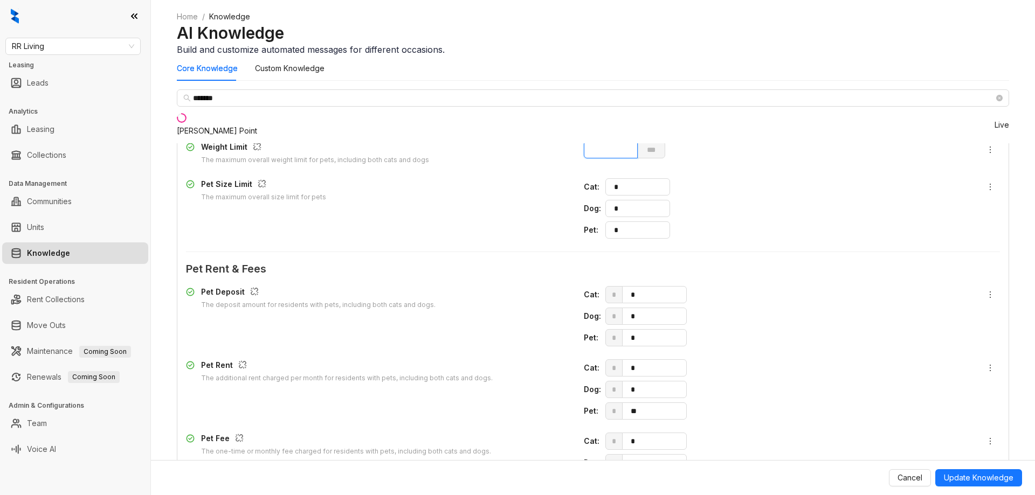
scroll to position [1341, 0]
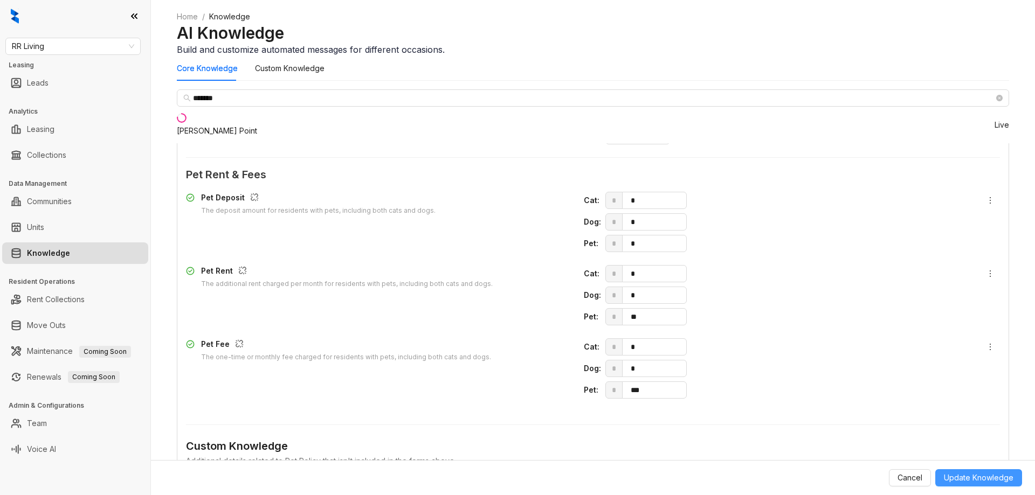
click at [976, 473] on span "Update Knowledge" at bounding box center [979, 478] width 70 height 12
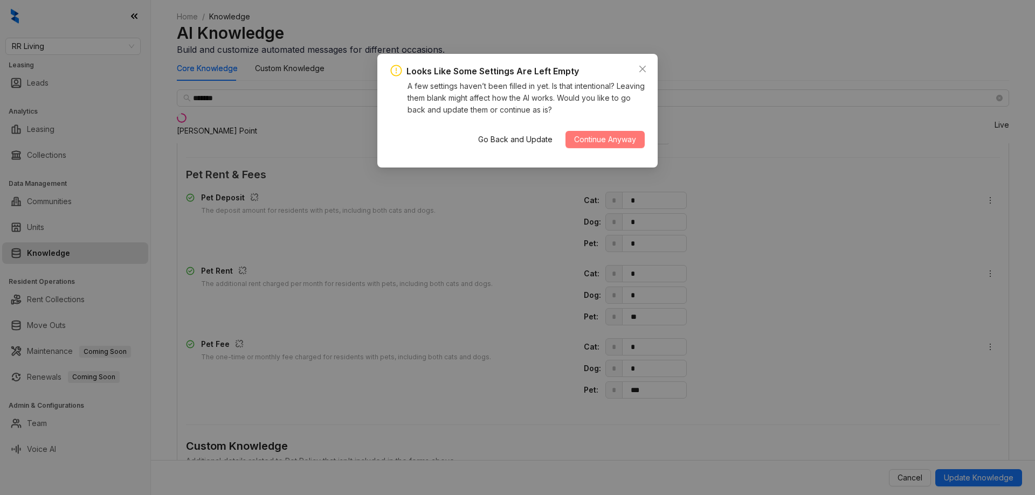
click at [591, 133] on button "Continue Anyway" at bounding box center [604, 139] width 79 height 17
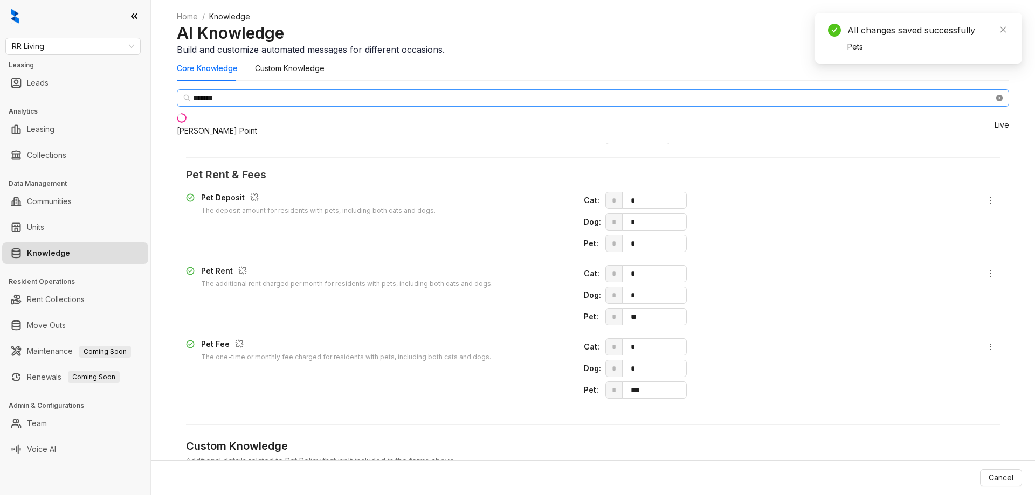
click at [996, 101] on icon "close-circle" at bounding box center [999, 98] width 6 height 6
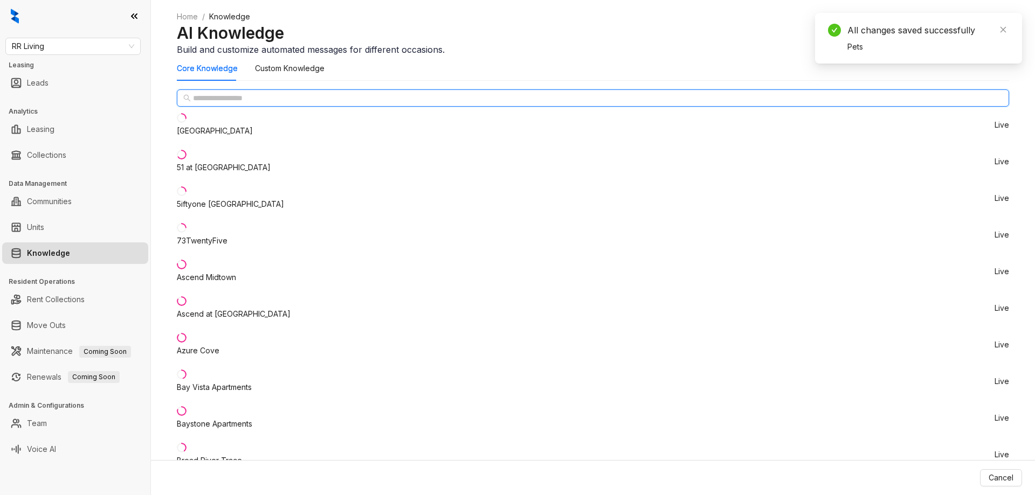
click at [255, 104] on input "text" at bounding box center [593, 98] width 801 height 12
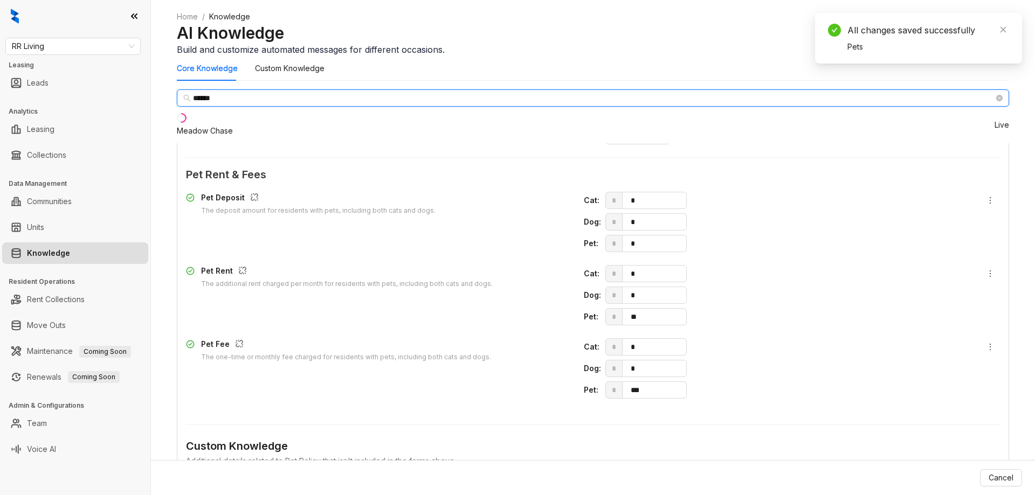
type input "******"
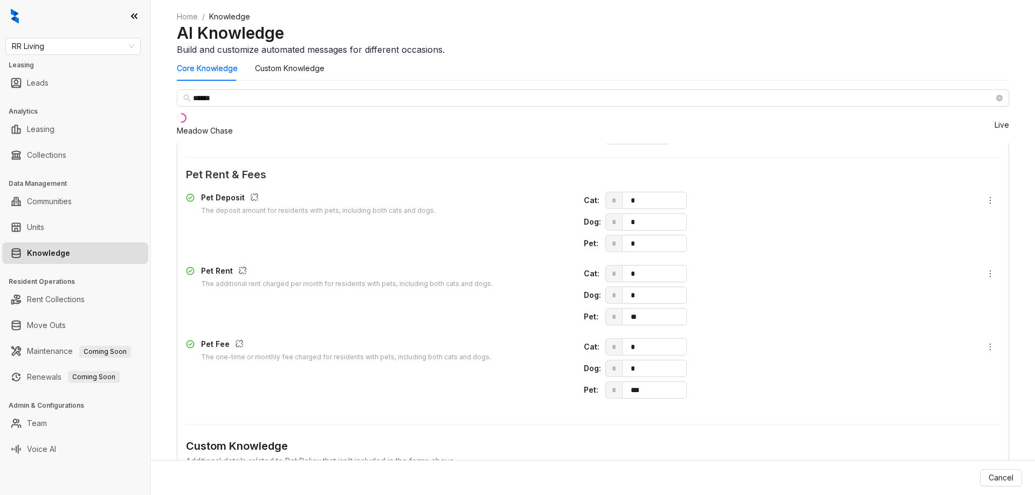
click at [233, 137] on div "Meadow Chase" at bounding box center [205, 131] width 56 height 12
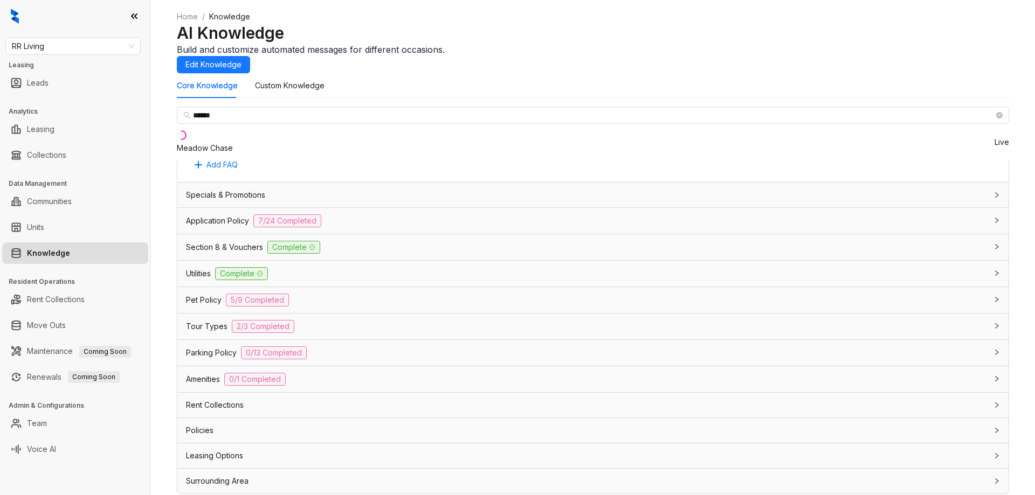
scroll to position [665, 0]
click at [487, 294] on div "Pet Policy 5/9 Completed" at bounding box center [586, 300] width 801 height 13
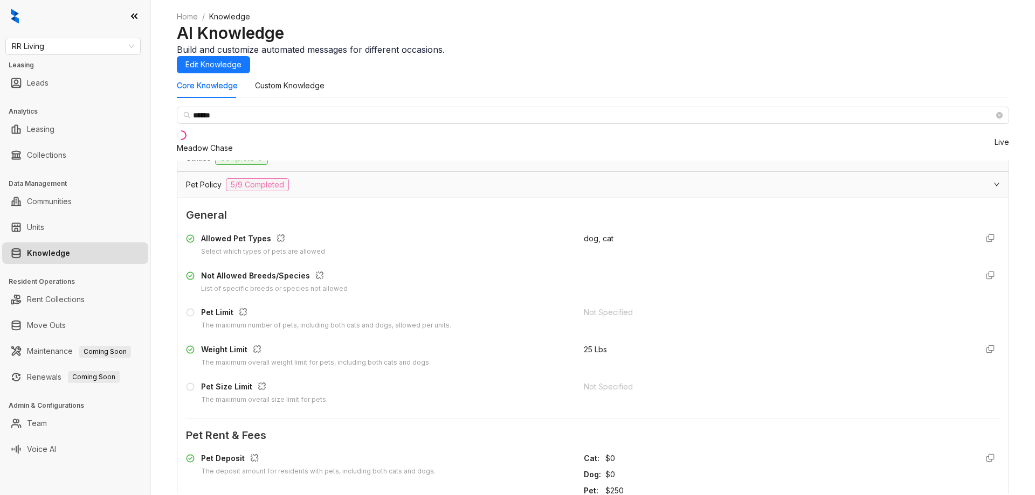
scroll to position [880, 0]
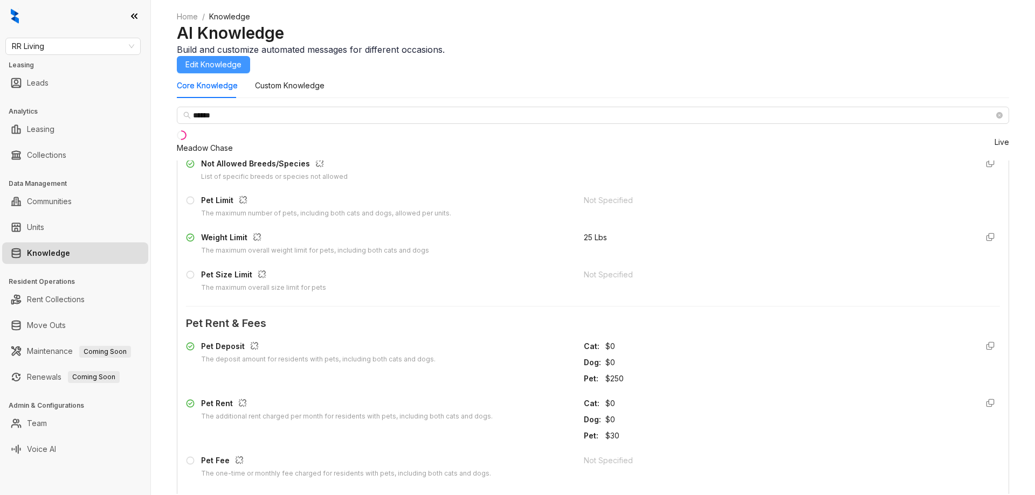
click at [241, 60] on span "Edit Knowledge" at bounding box center [213, 65] width 56 height 12
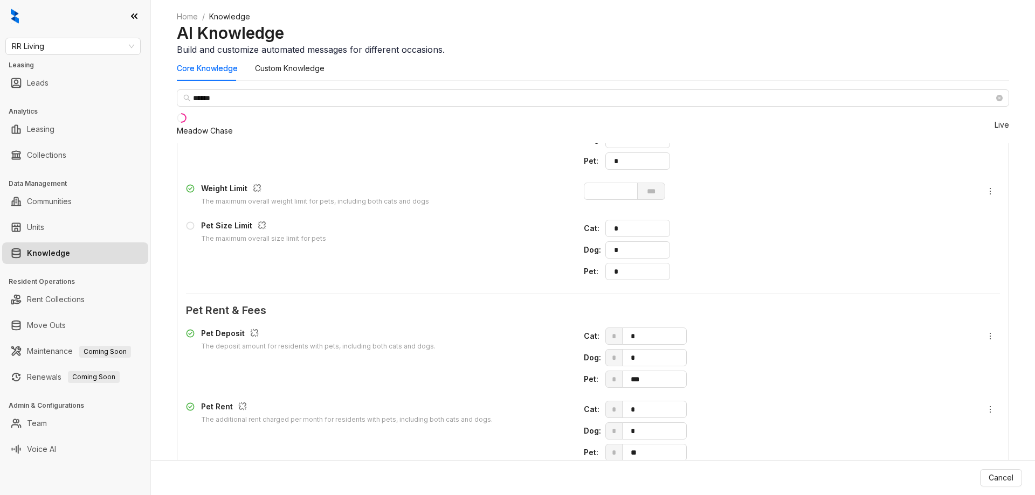
scroll to position [1231, 0]
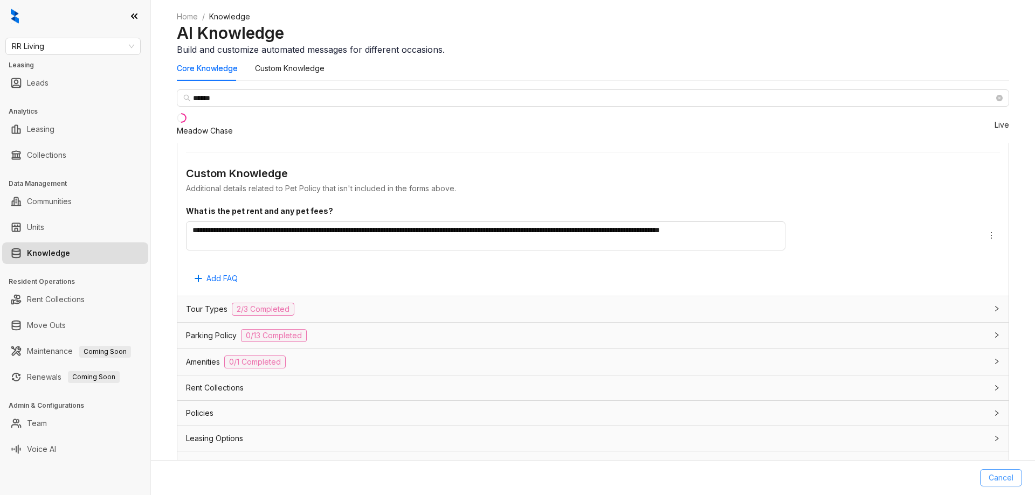
click at [992, 478] on span "Cancel" at bounding box center [1001, 478] width 25 height 12
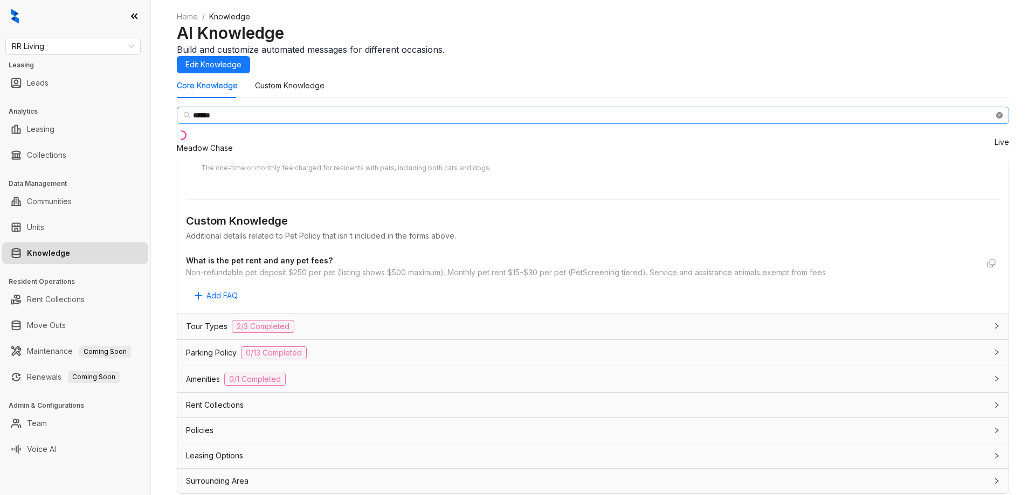
click at [996, 119] on icon "close-circle" at bounding box center [999, 115] width 6 height 6
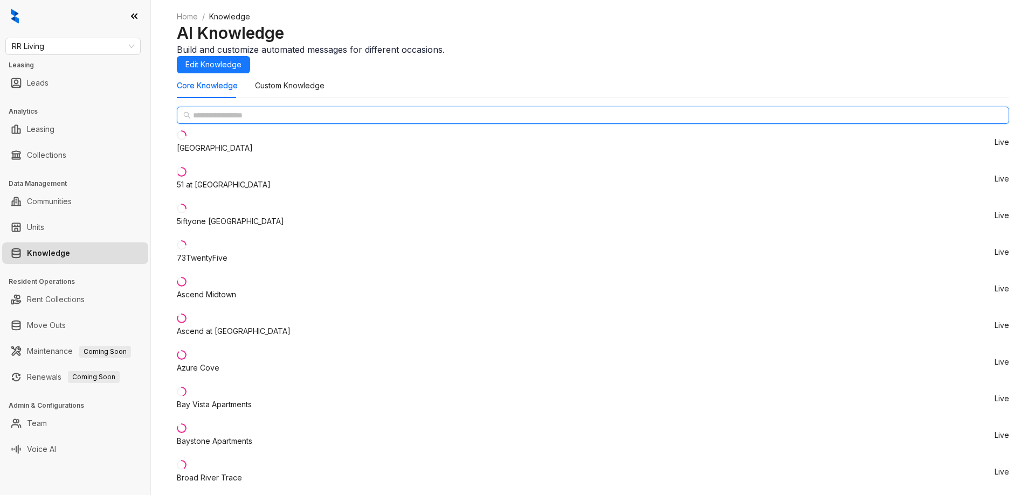
click at [259, 121] on input "text" at bounding box center [593, 115] width 801 height 12
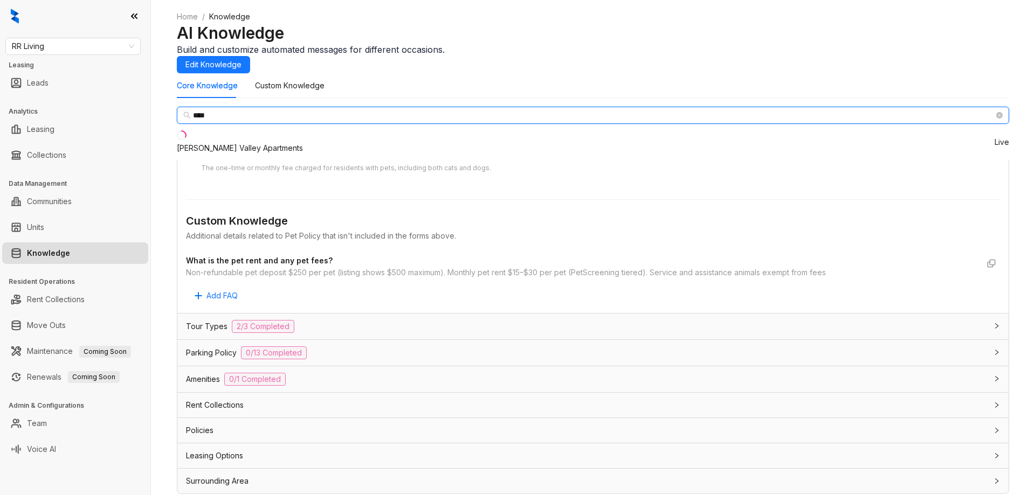
type input "****"
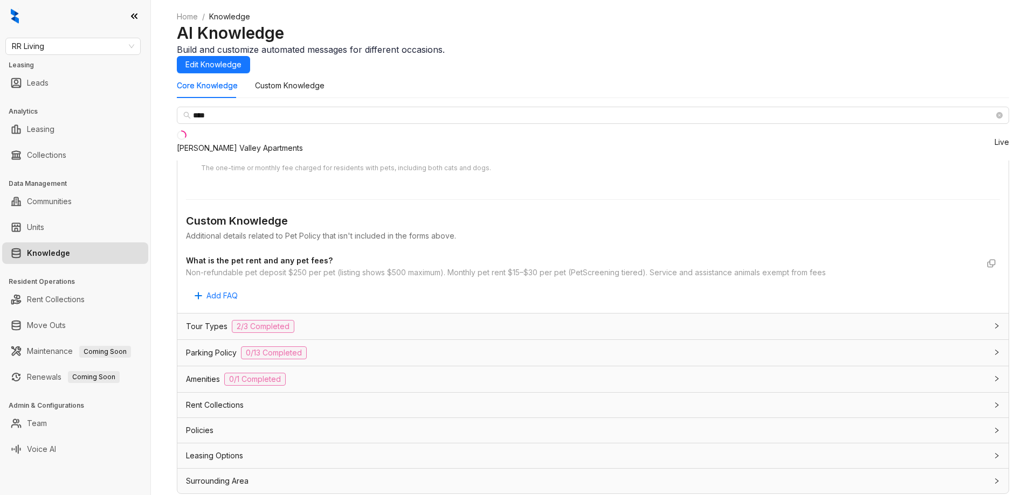
click at [227, 154] on div "[PERSON_NAME] Valley Apartments" at bounding box center [240, 148] width 126 height 12
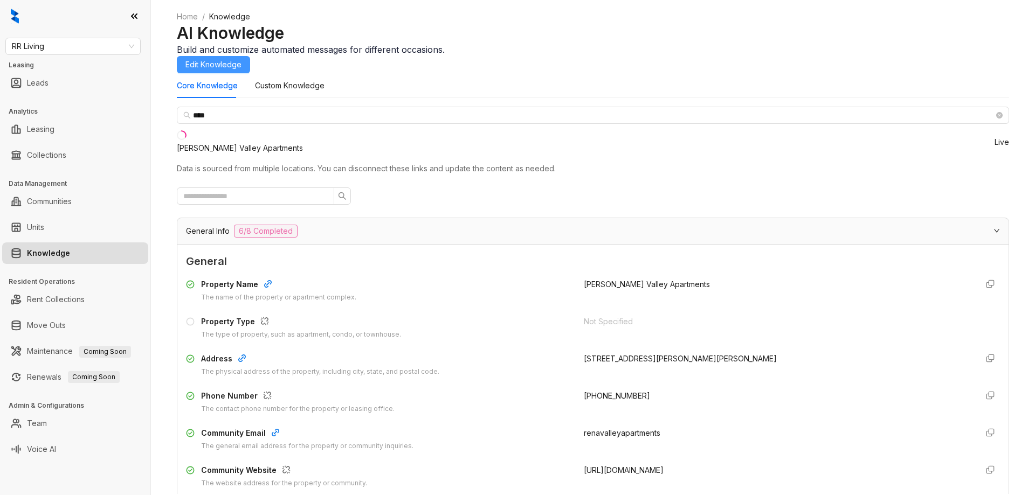
drag, startPoint x: 958, startPoint y: 61, endPoint x: 877, endPoint y: 229, distance: 186.6
click at [241, 60] on span "Edit Knowledge" at bounding box center [213, 65] width 56 height 12
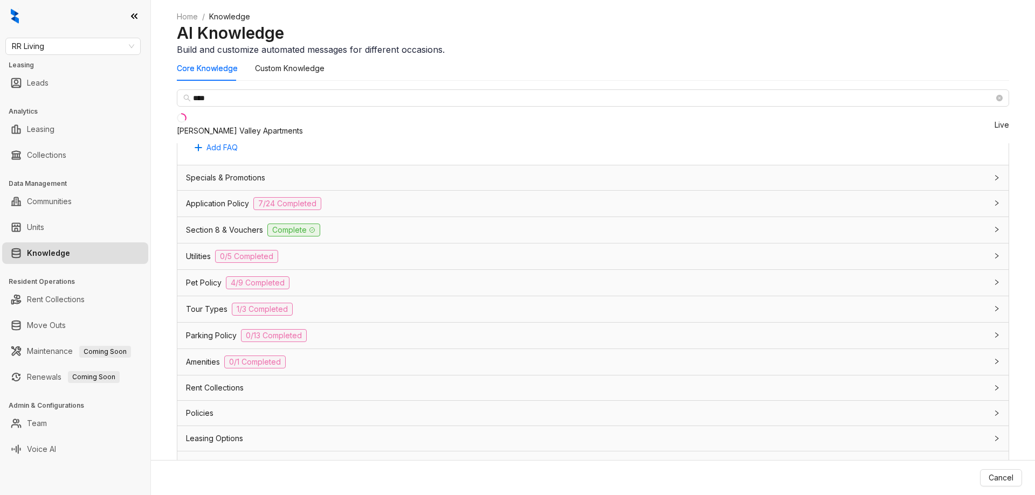
scroll to position [34, 0]
click at [536, 270] on div "Pet Policy 4/9 Completed" at bounding box center [592, 283] width 831 height 26
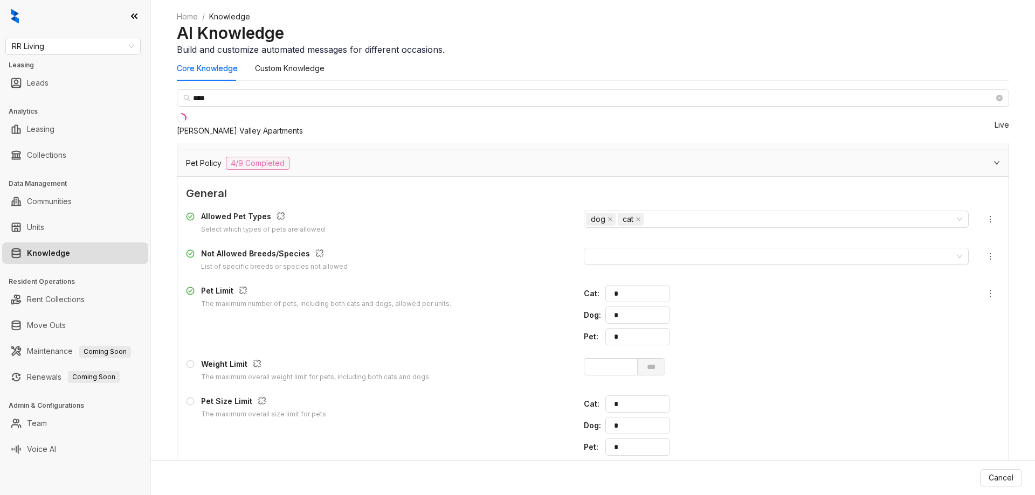
scroll to position [962, 0]
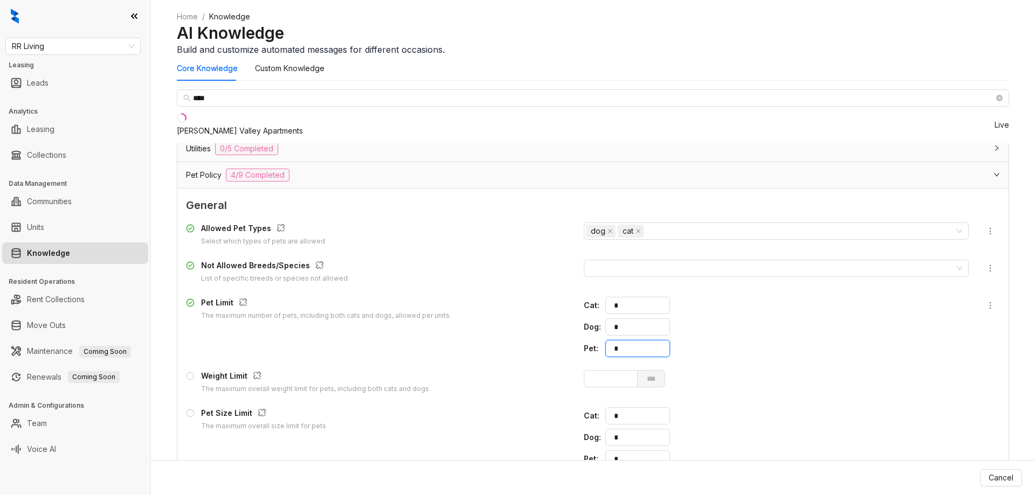
click at [673, 340] on div "Pet : *" at bounding box center [776, 348] width 385 height 17
type input "*"
drag, startPoint x: 724, startPoint y: 277, endPoint x: 674, endPoint y: 275, distance: 50.1
click at [674, 319] on div "Dog : *" at bounding box center [776, 327] width 385 height 17
type input "*"
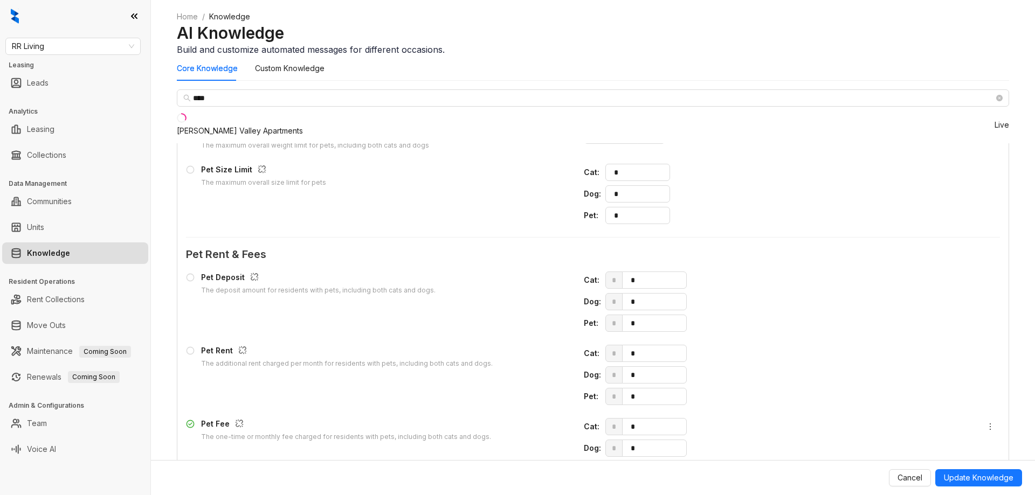
scroll to position [1232, 0]
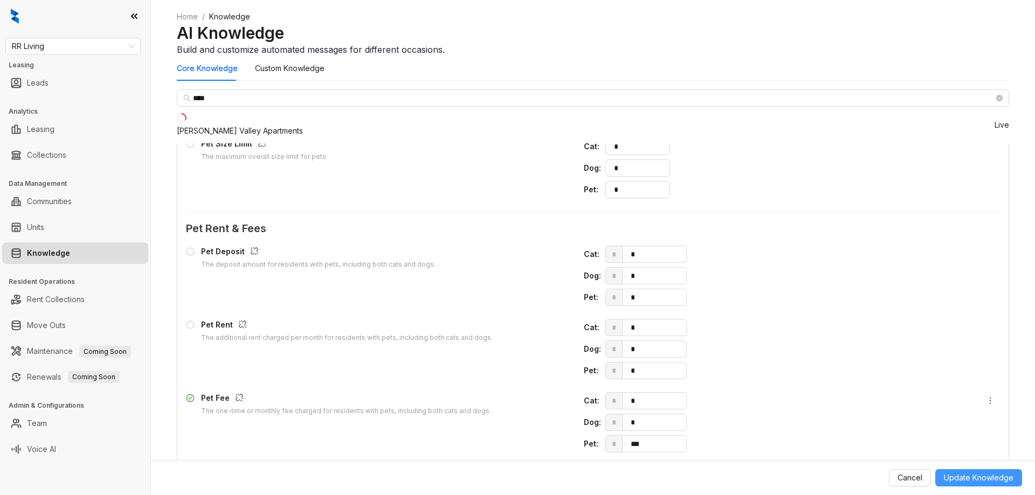
click at [991, 477] on span "Update Knowledge" at bounding box center [979, 478] width 70 height 12
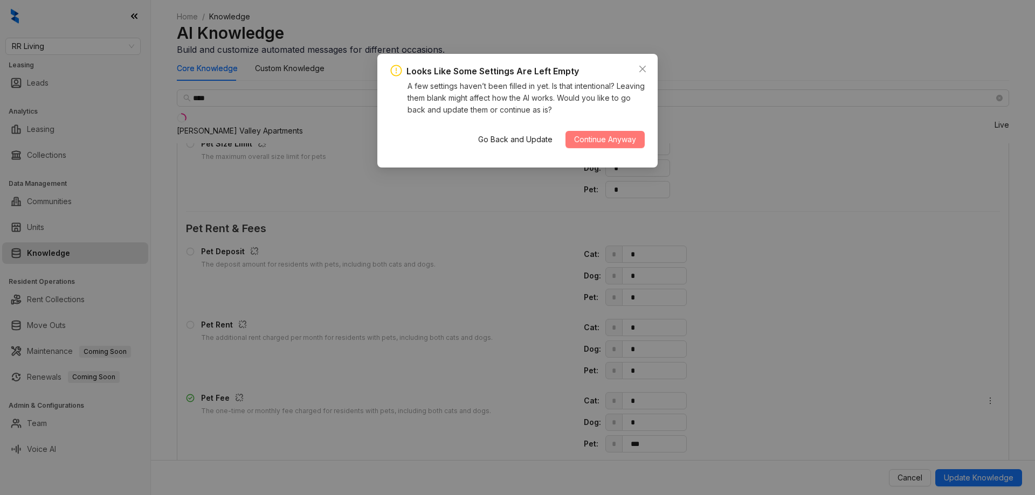
click at [583, 140] on span "Continue Anyway" at bounding box center [605, 140] width 62 height 12
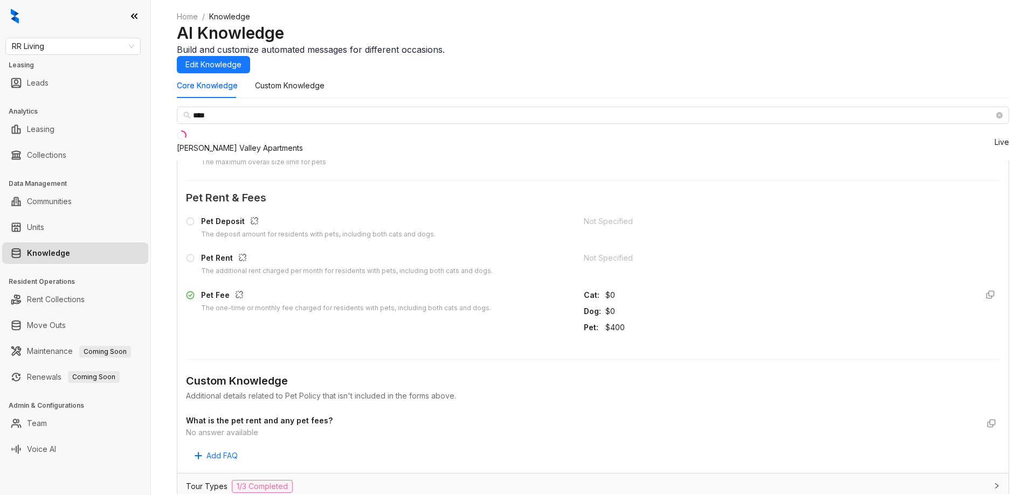
scroll to position [0, 0]
click at [996, 119] on icon "close-circle" at bounding box center [999, 115] width 6 height 6
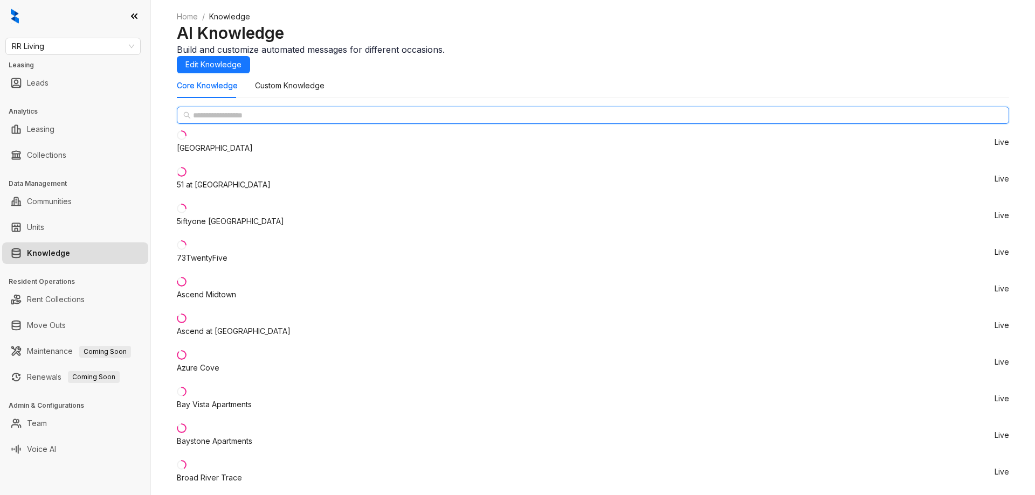
click at [268, 121] on input "text" at bounding box center [593, 115] width 801 height 12
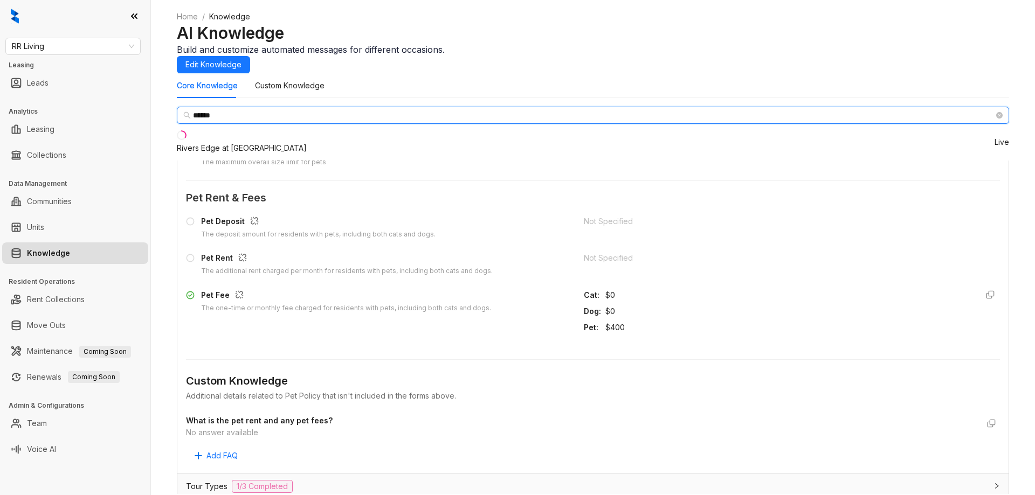
type input "******"
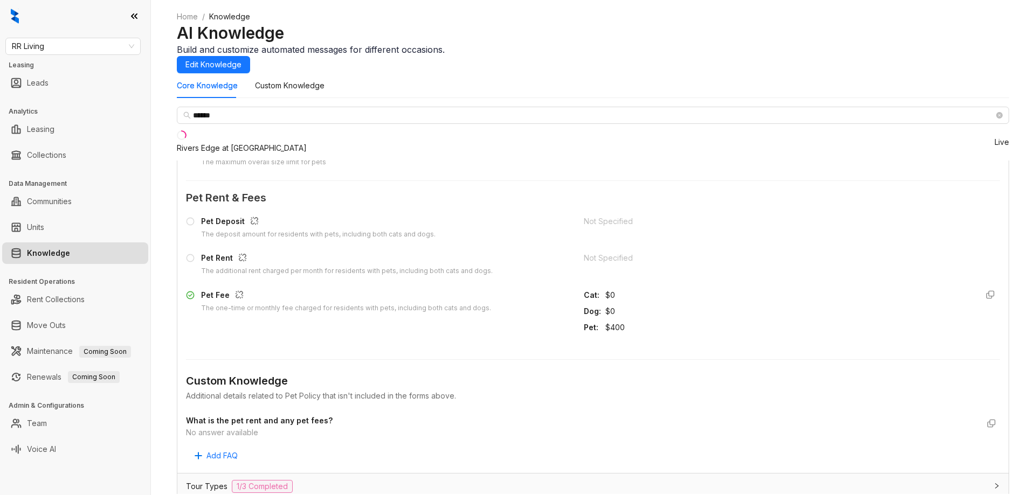
click at [232, 154] on div "Rivers Edge at [GEOGRAPHIC_DATA]" at bounding box center [242, 148] width 130 height 12
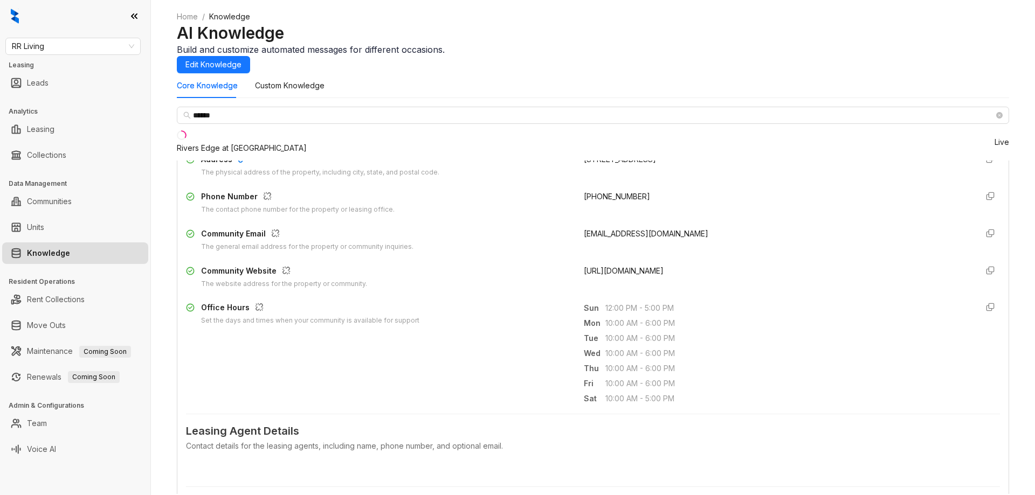
scroll to position [270, 0]
